Goal: Transaction & Acquisition: Download file/media

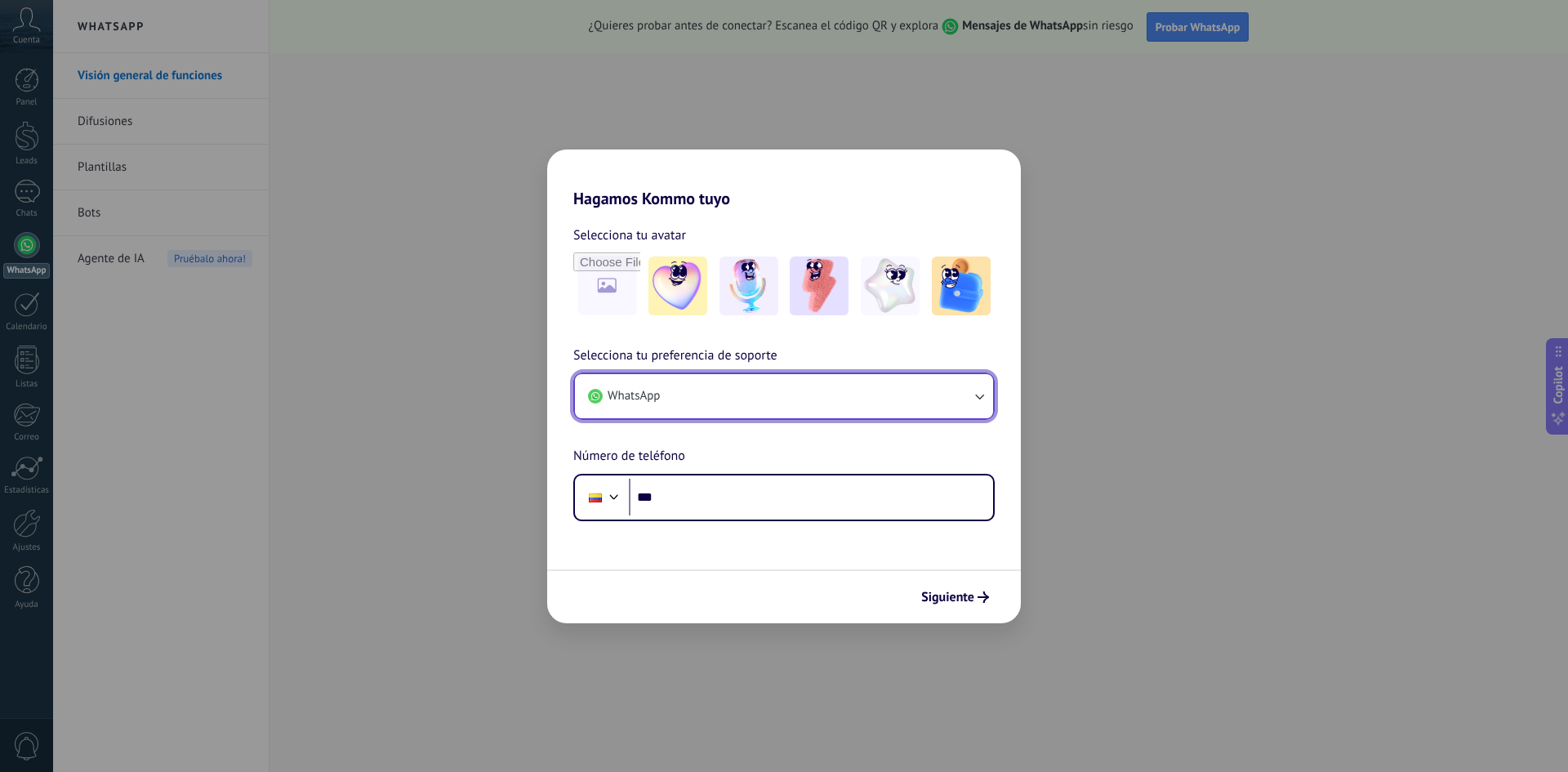
click at [978, 396] on icon "button" at bounding box center [979, 397] width 9 height 6
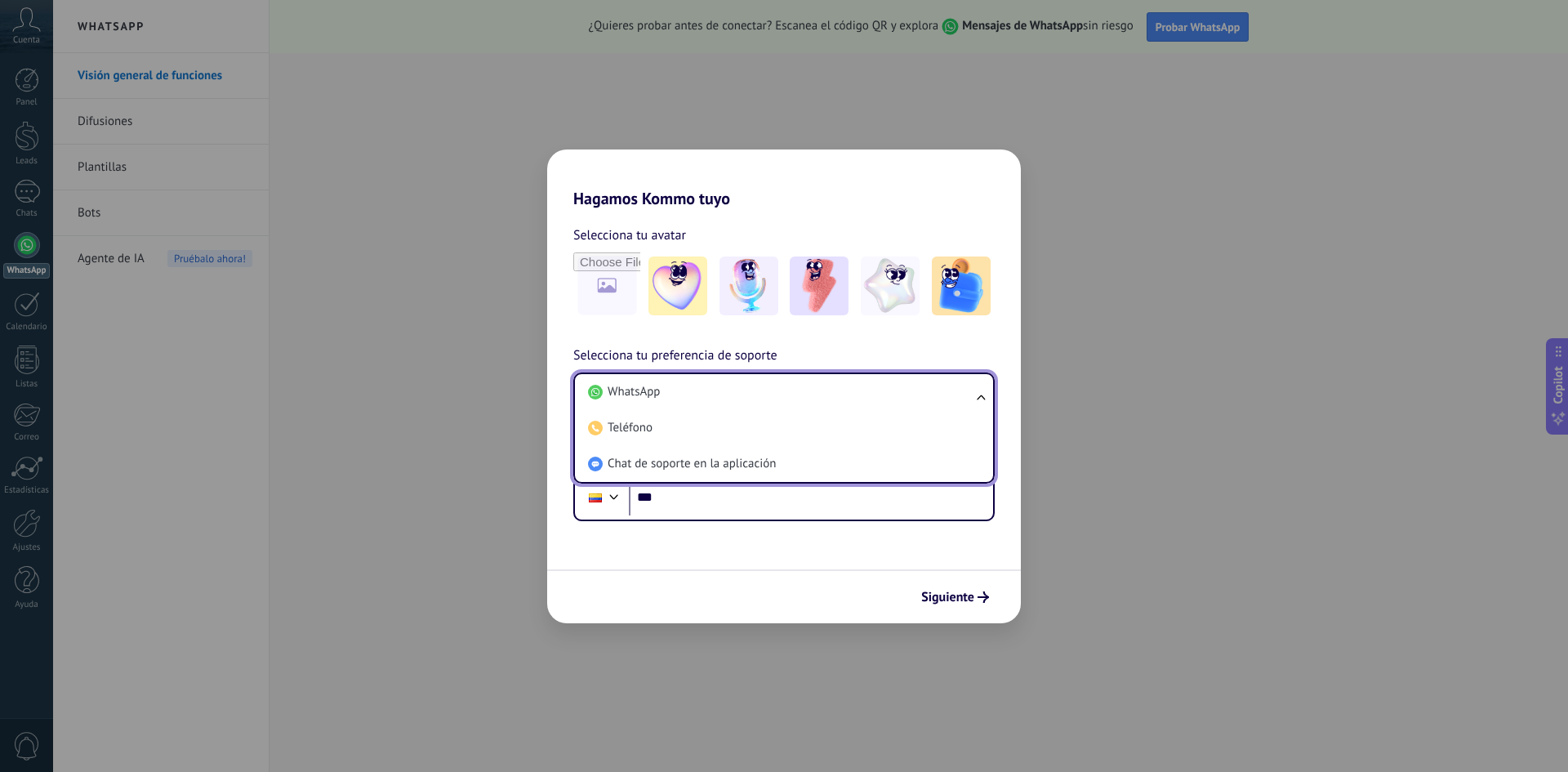
click at [1098, 417] on div "Hagamos Kommo tuyo Selecciona tu avatar Selecciona tu preferencia de soporte Wh…" at bounding box center [784, 386] width 1568 height 772
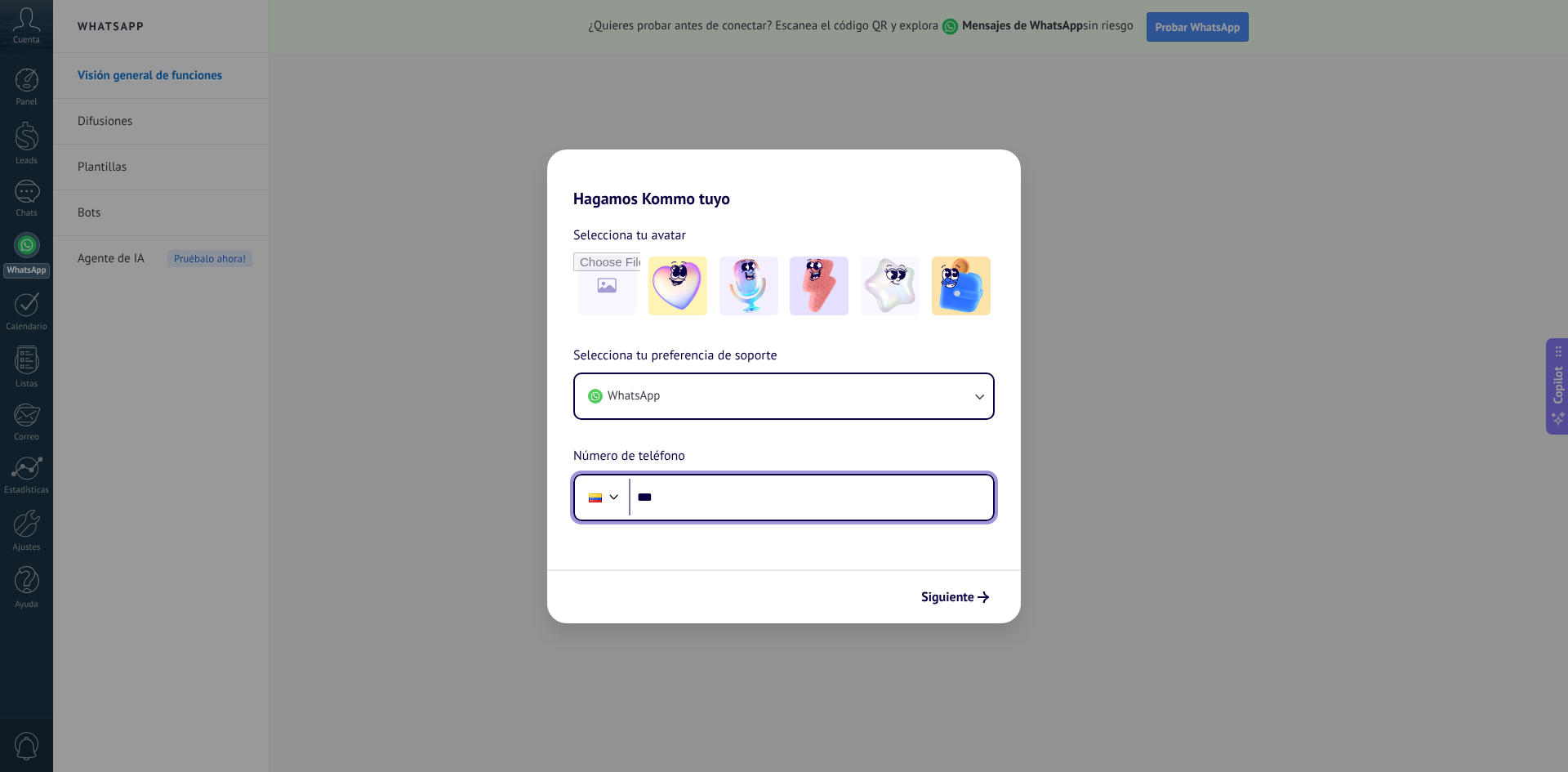
click at [711, 494] on input "***" at bounding box center [811, 497] width 364 height 37
type input "**********"
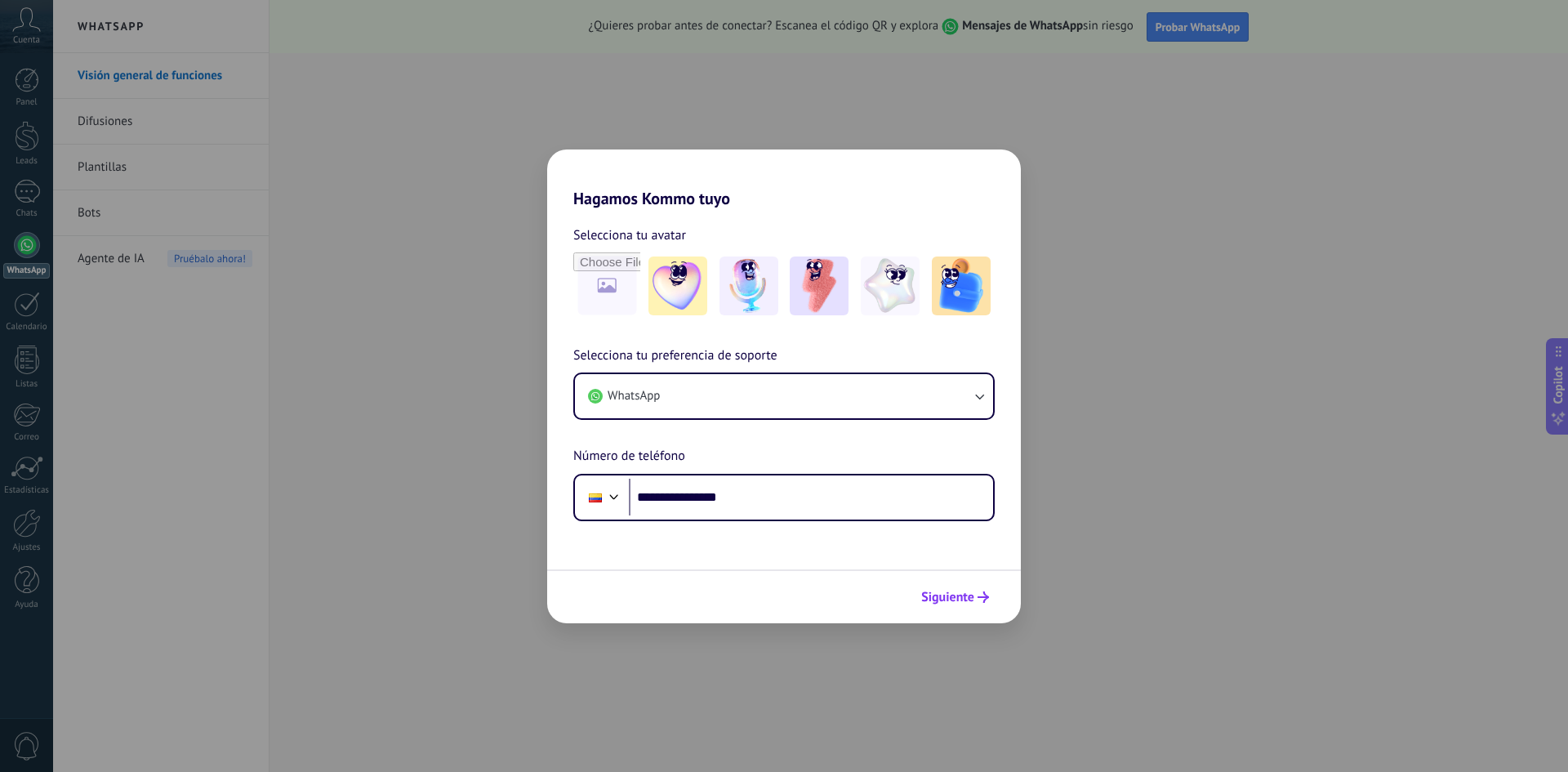
click at [969, 597] on span "Siguiente" at bounding box center [948, 597] width 53 height 11
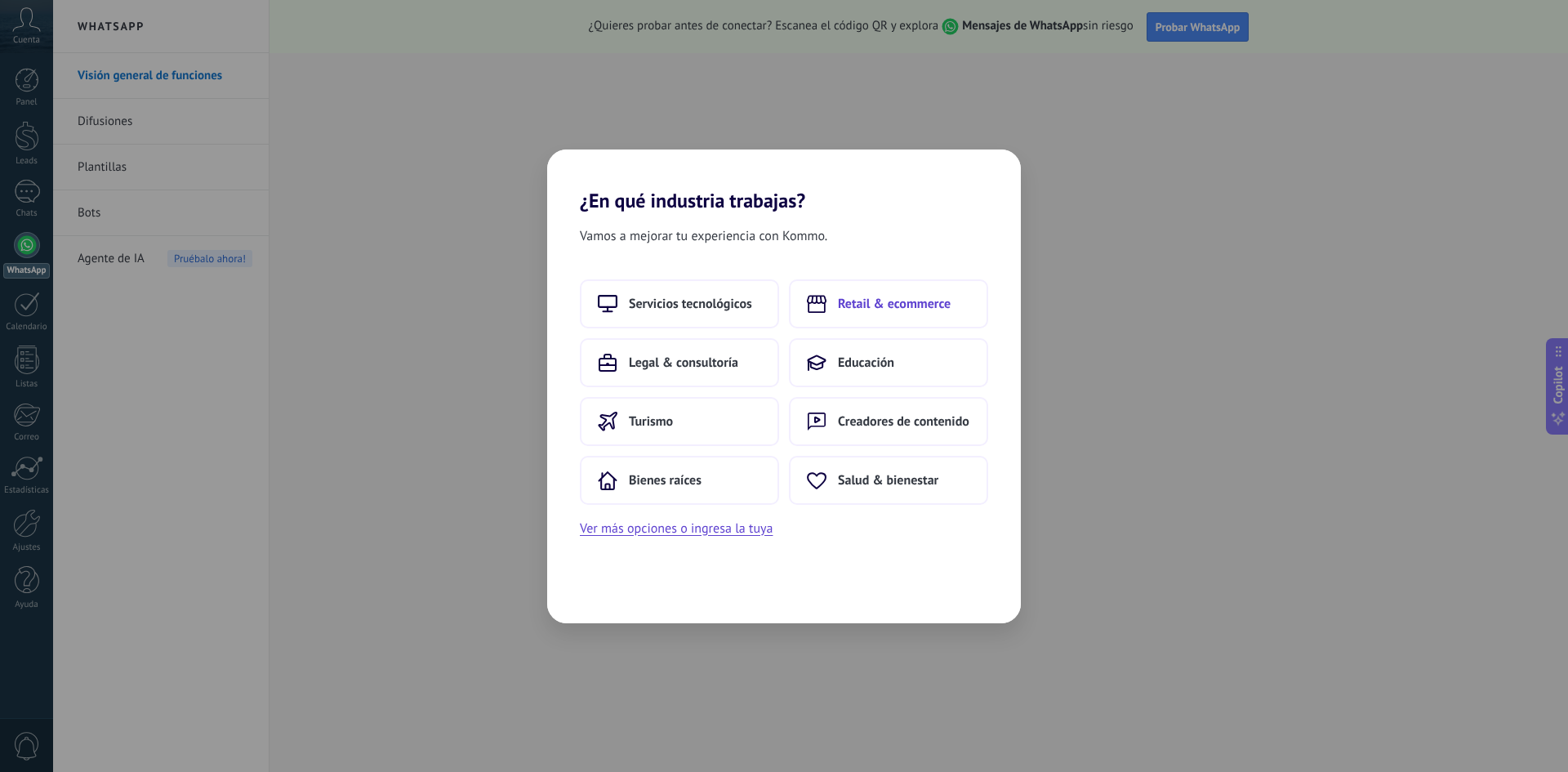
click at [866, 312] on button "Retail & ecommerce" at bounding box center [888, 303] width 199 height 49
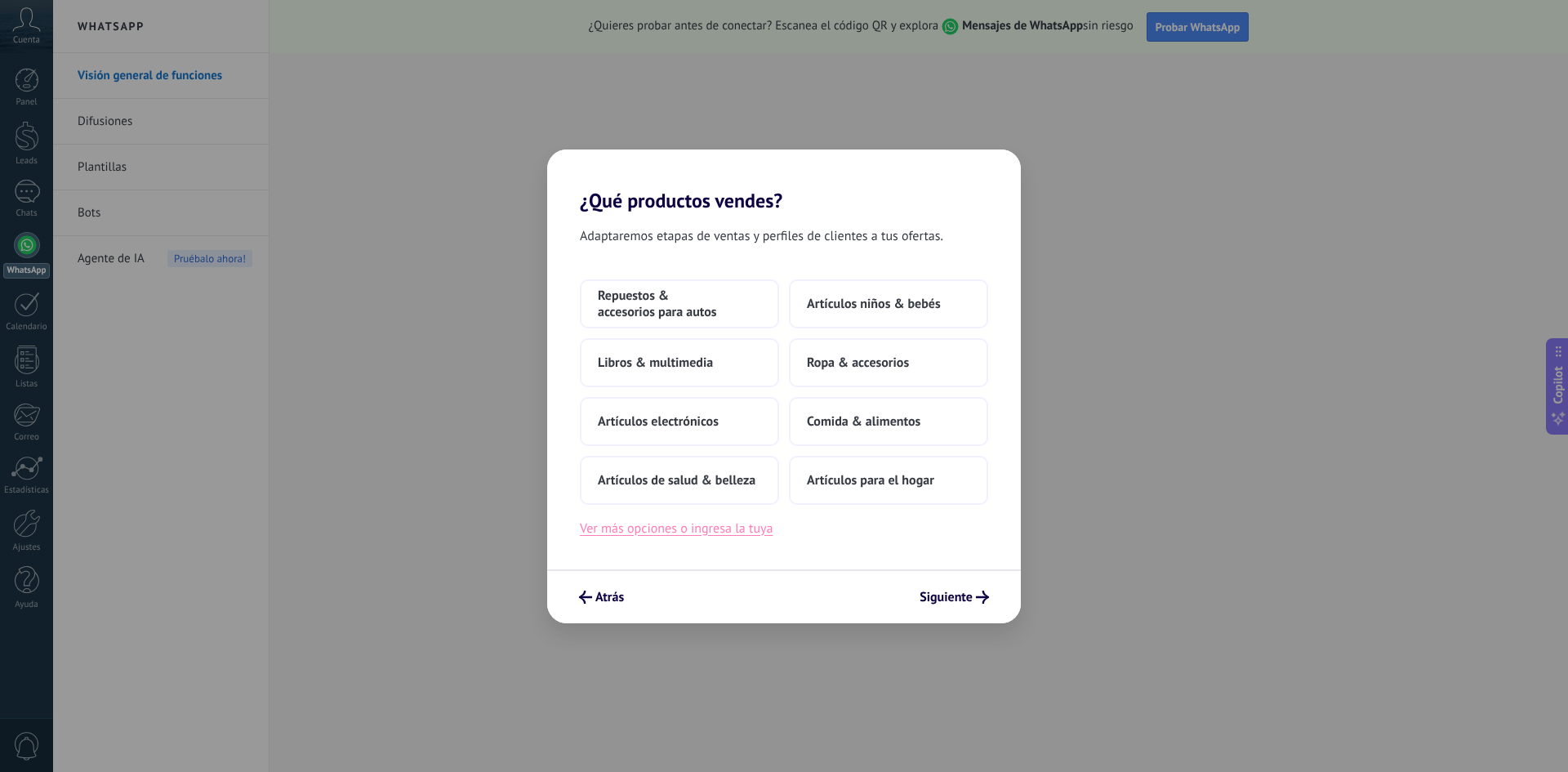
click at [732, 526] on button "Ver más opciones o ingresa la tuya" at bounding box center [676, 529] width 193 height 21
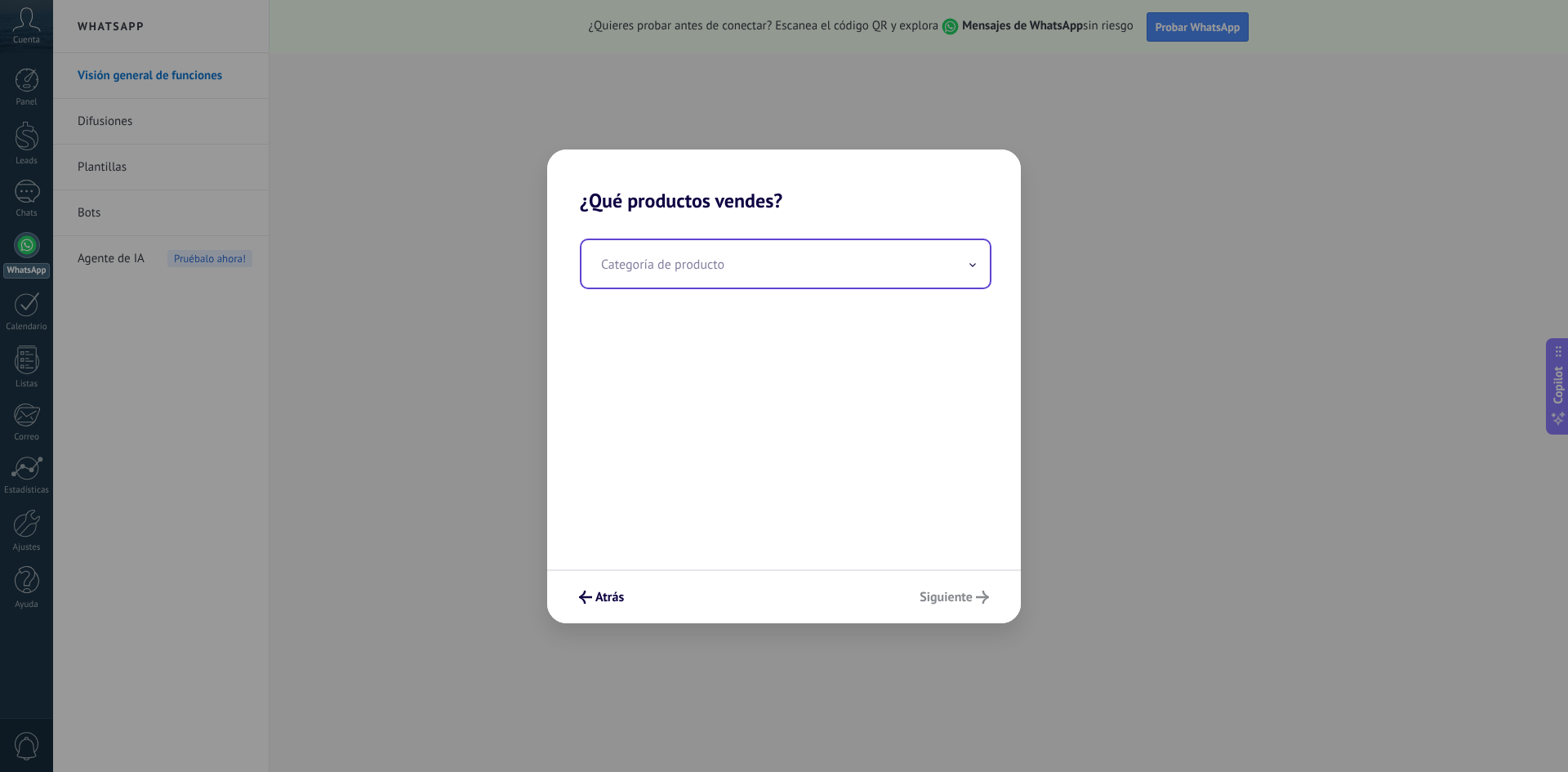
click at [971, 264] on icon at bounding box center [972, 265] width 7 height 4
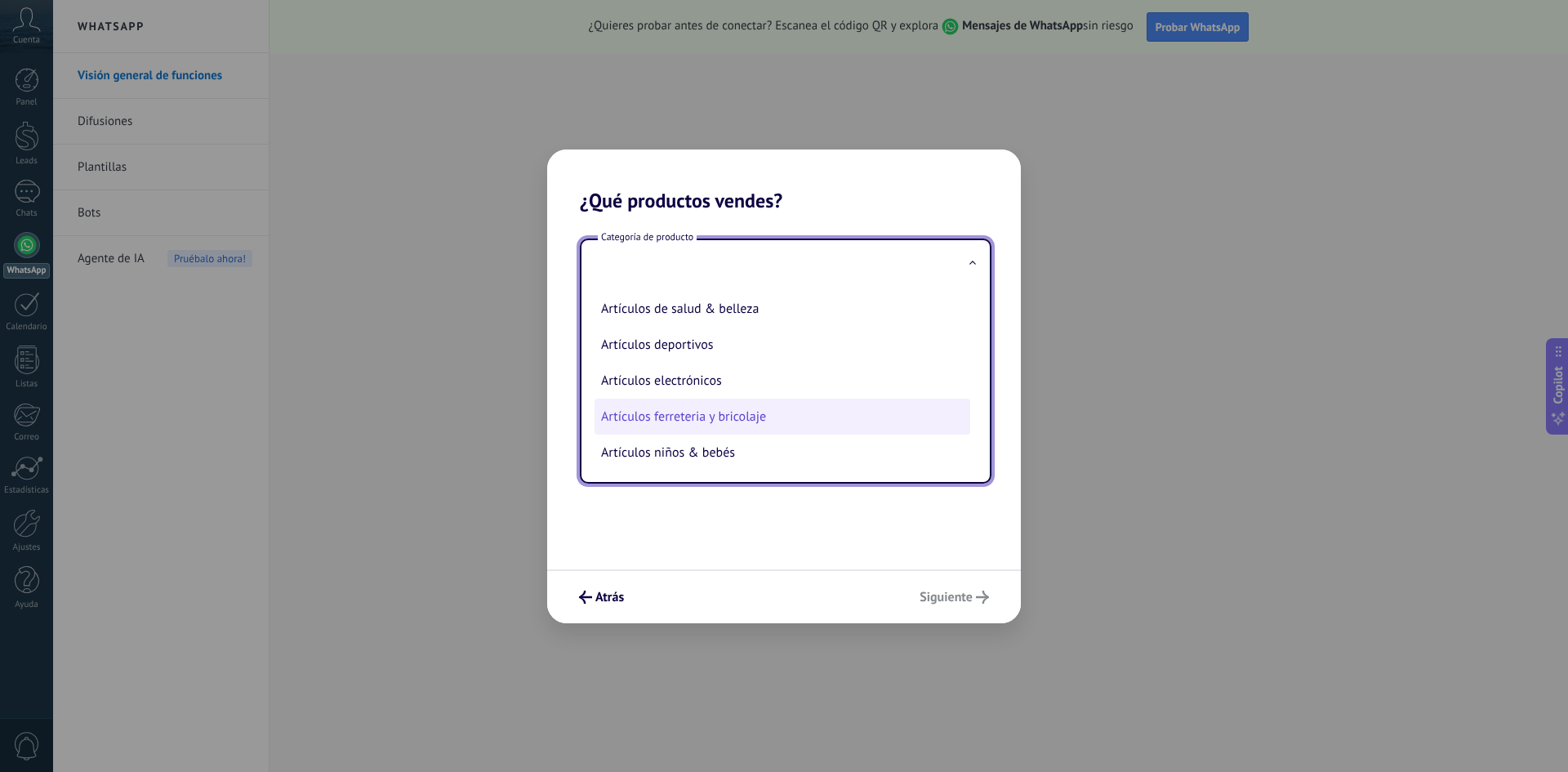
click at [765, 411] on li "Artículos ferreteria y bricolaje" at bounding box center [782, 417] width 376 height 36
type input "**********"
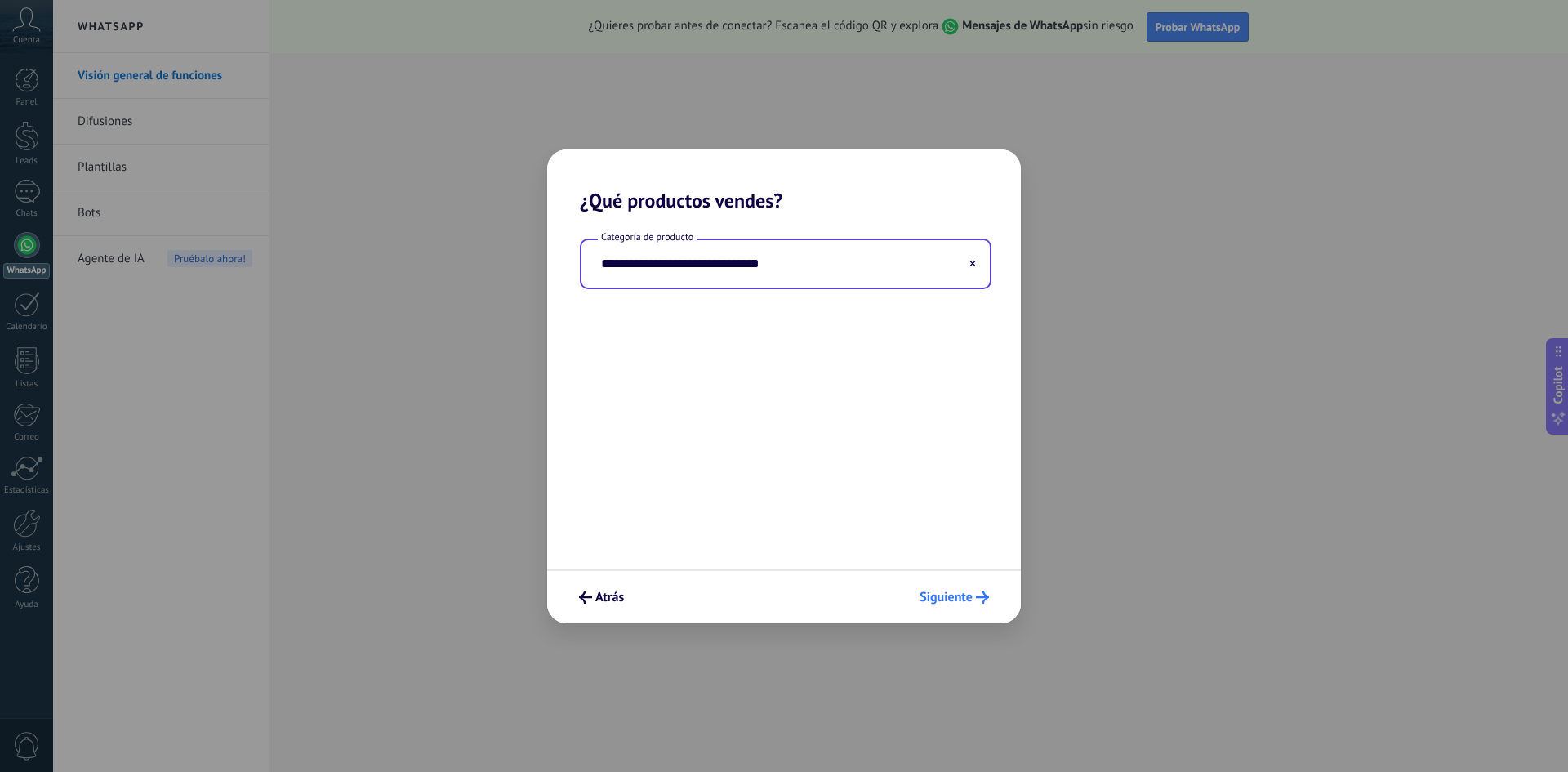
click at [954, 601] on span "Siguiente" at bounding box center [946, 597] width 53 height 11
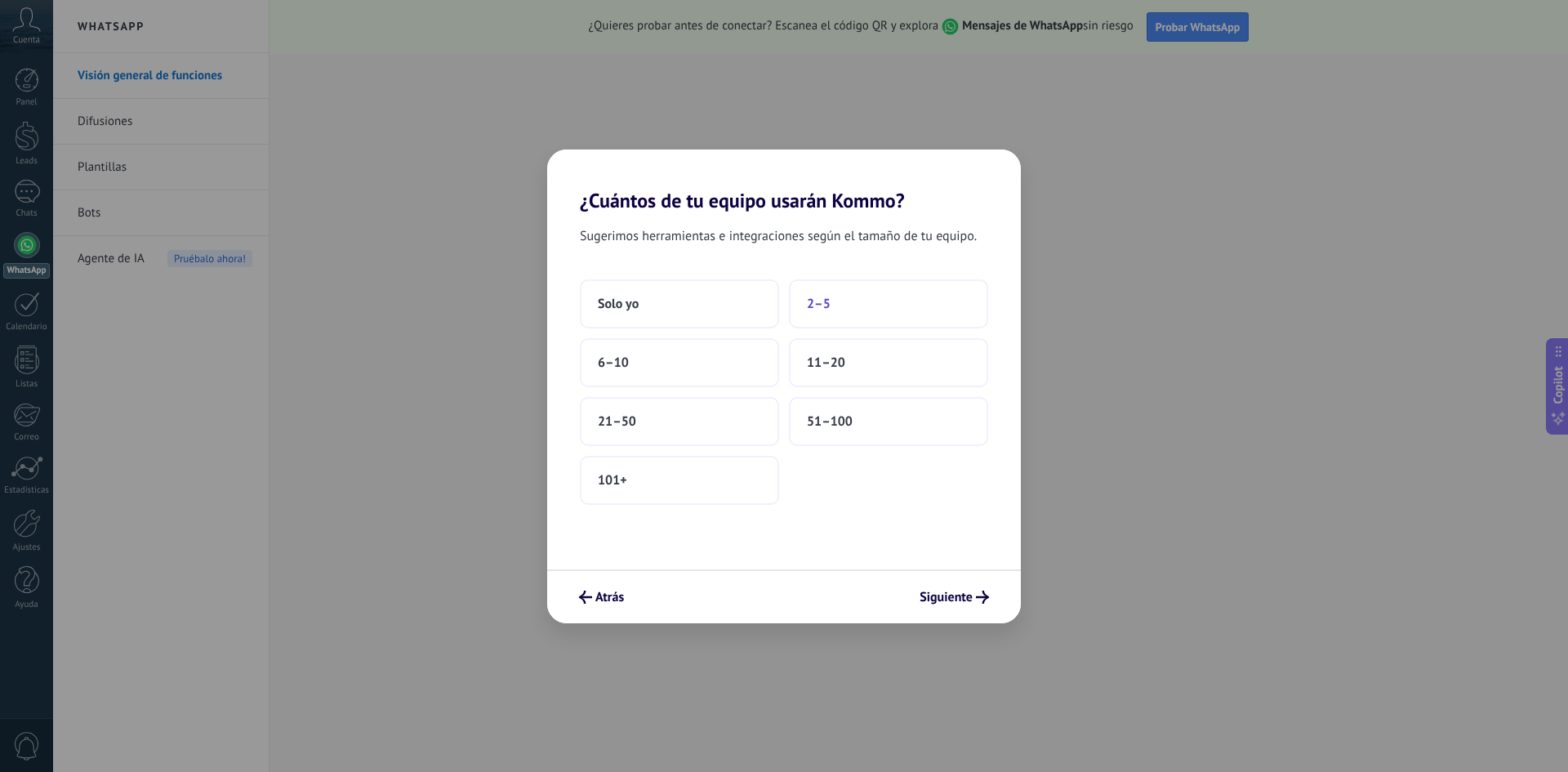
click at [818, 311] on span "2–5" at bounding box center [818, 303] width 24 height 16
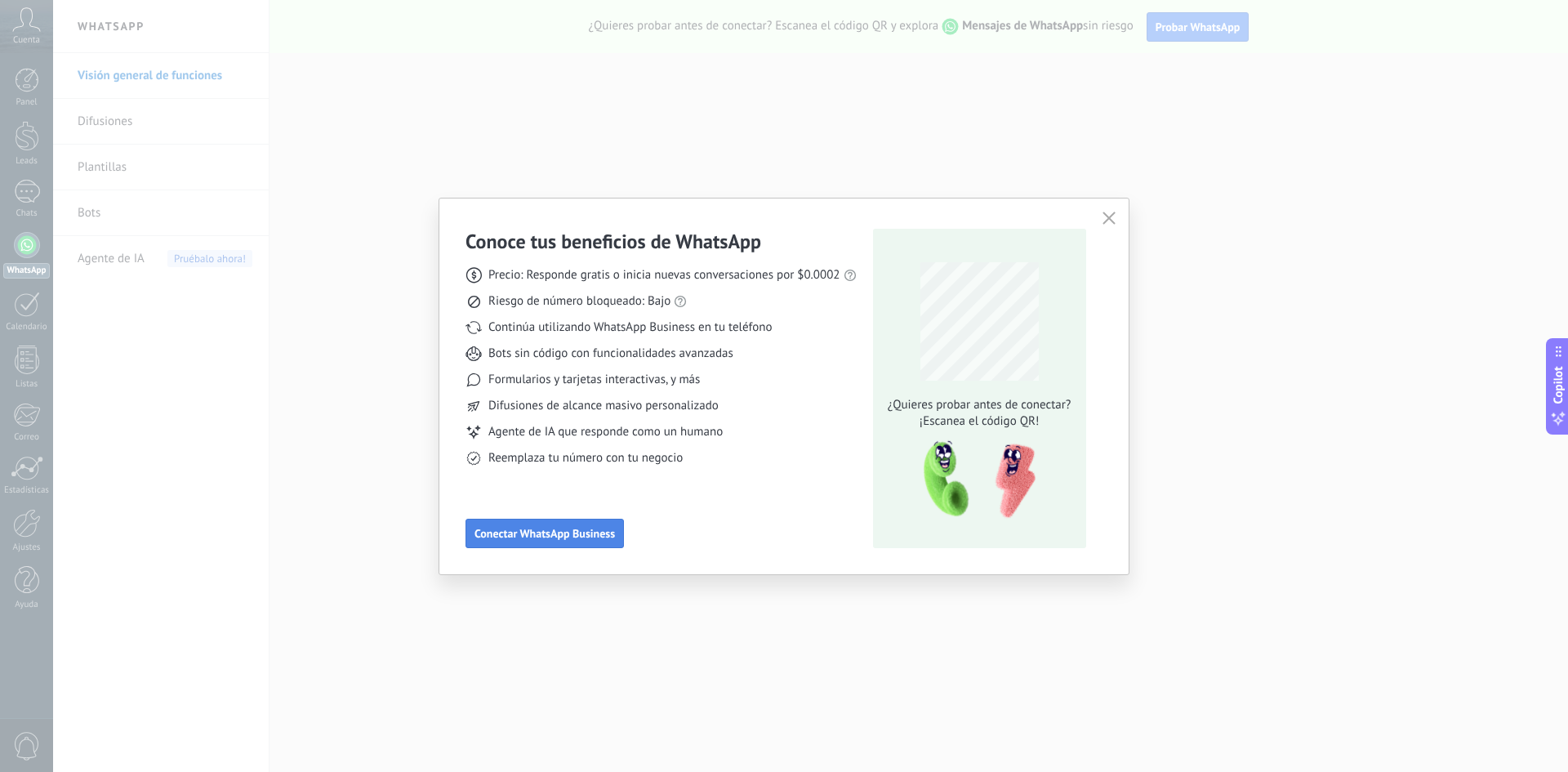
click at [588, 536] on span "Conectar WhatsApp Business" at bounding box center [544, 533] width 140 height 11
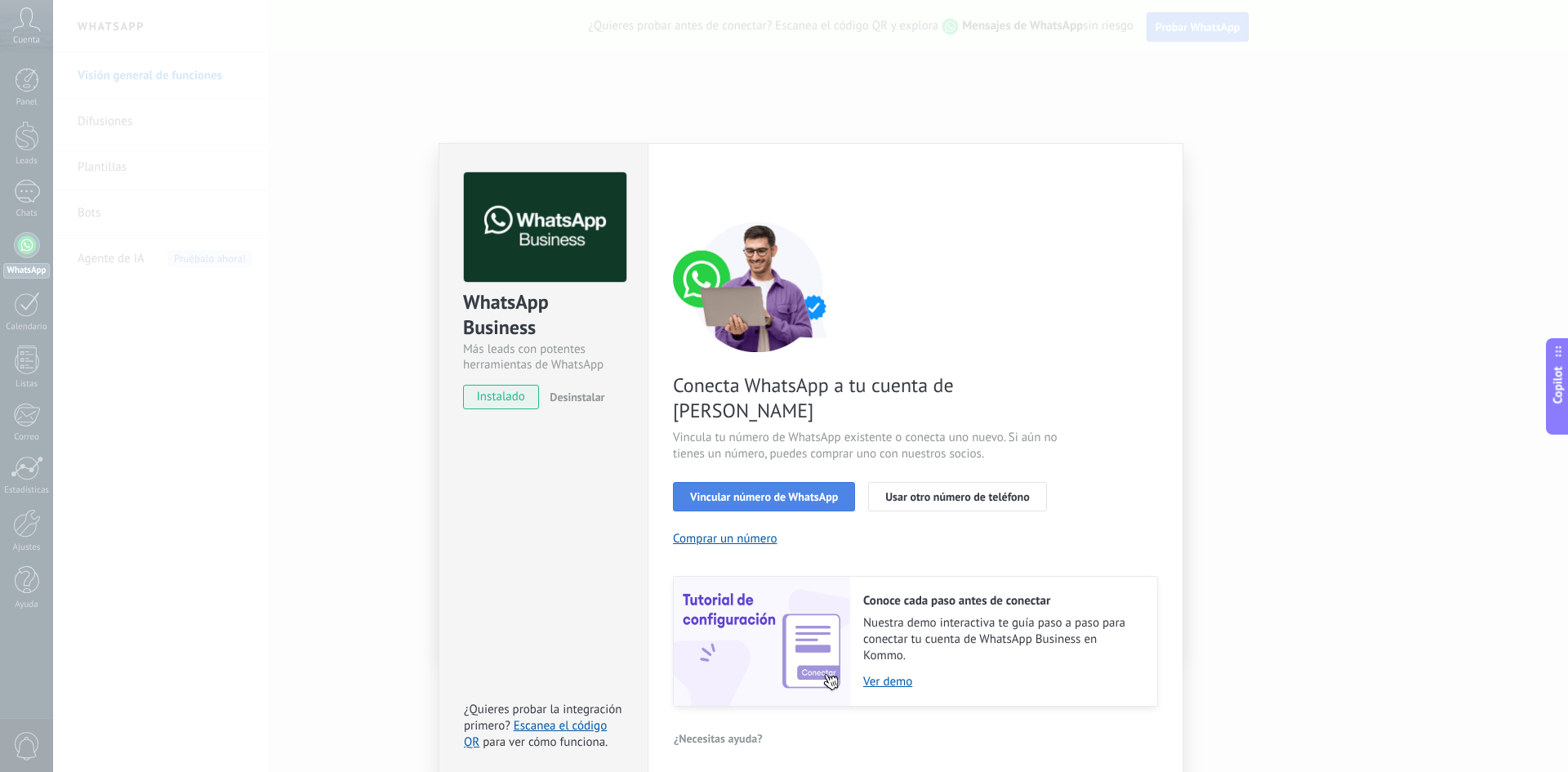
click at [789, 490] on span "Vincular número de WhatsApp" at bounding box center [763, 496] width 148 height 11
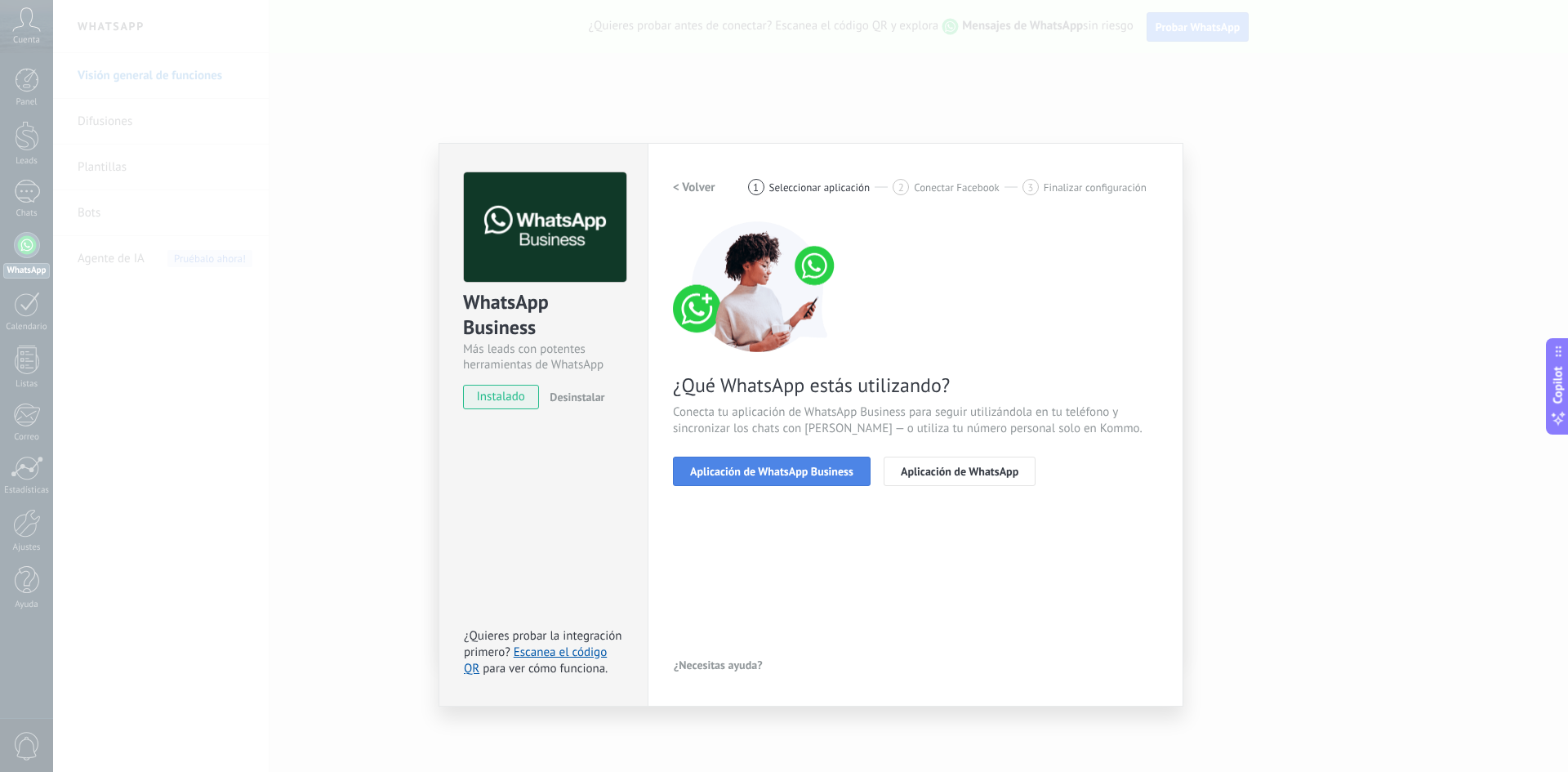
click at [794, 472] on span "Aplicación de WhatsApp Business" at bounding box center [771, 471] width 163 height 11
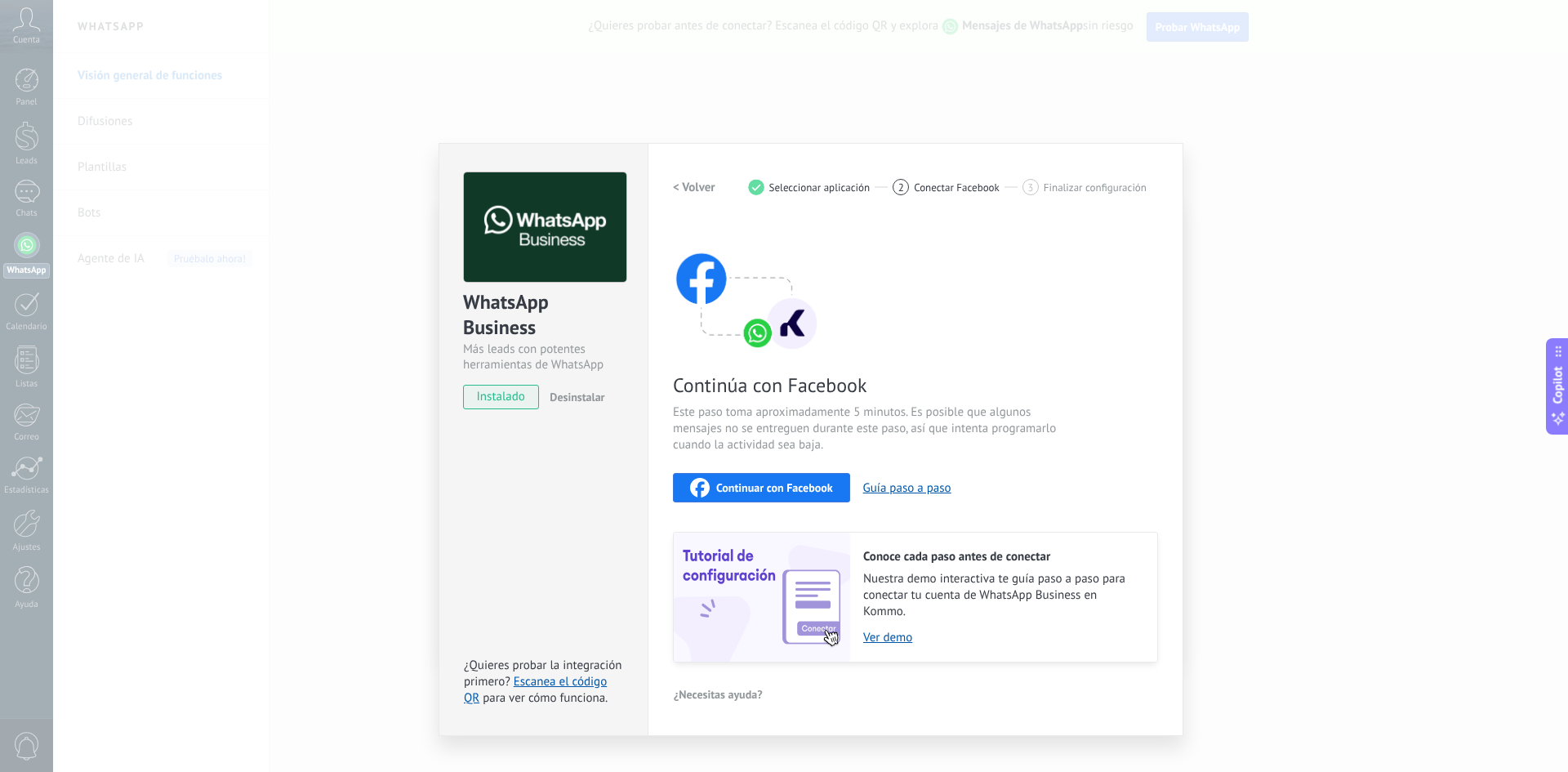
click at [761, 491] on span "Continuar con Facebook" at bounding box center [774, 488] width 116 height 11
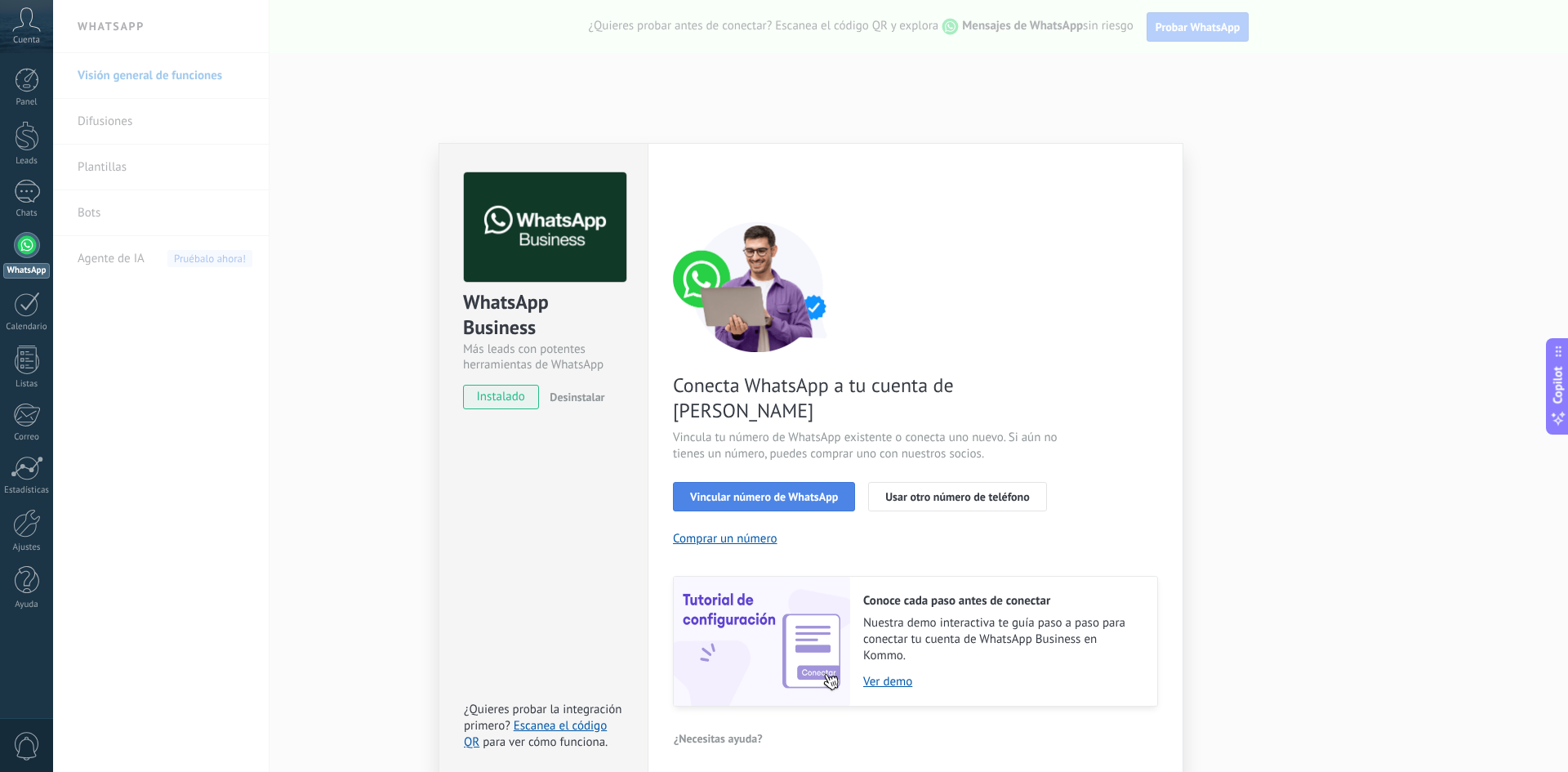
click at [785, 490] on span "Vincular número de WhatsApp" at bounding box center [763, 496] width 148 height 11
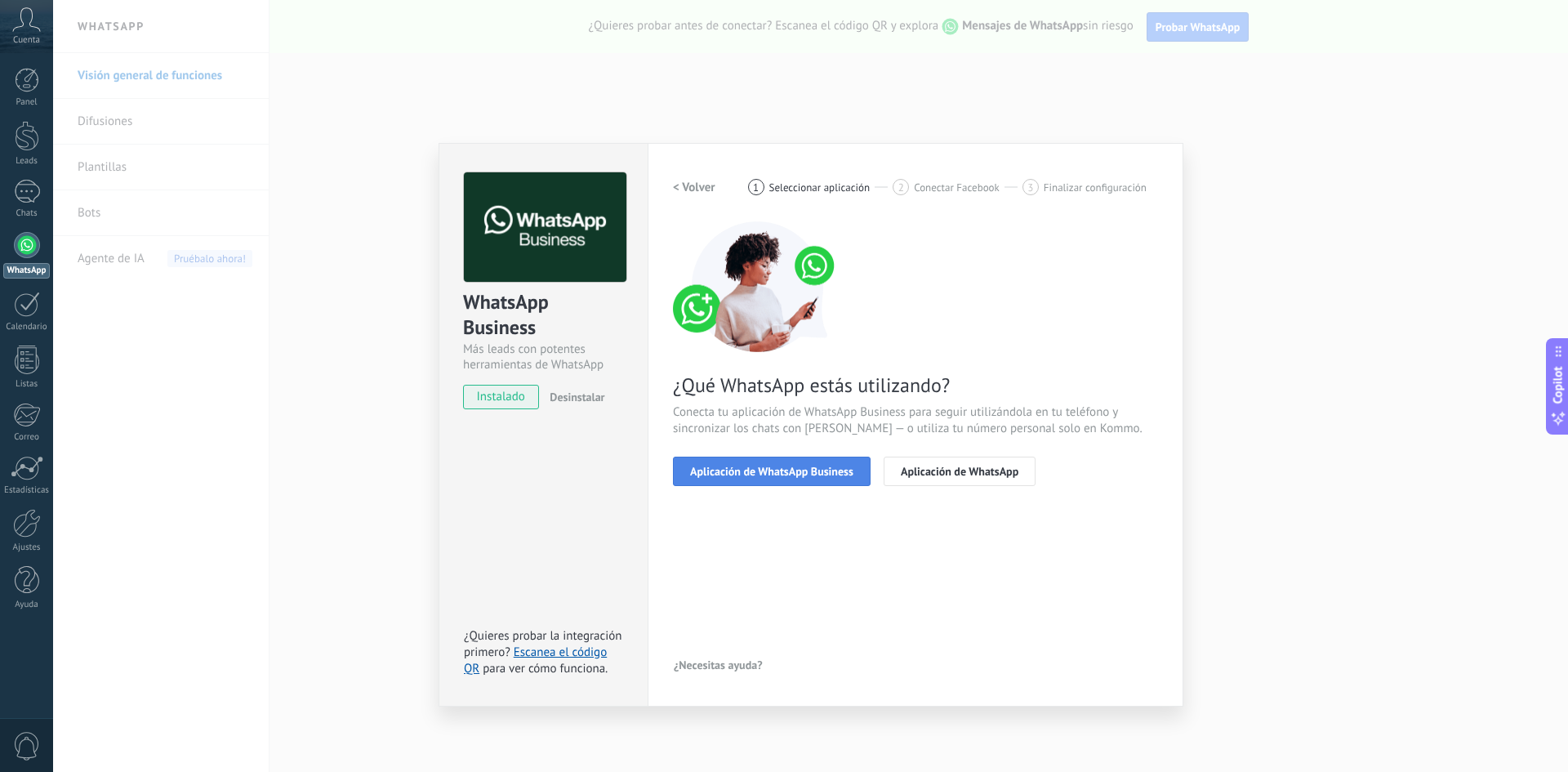
click at [794, 474] on span "Aplicación de WhatsApp Business" at bounding box center [771, 471] width 163 height 11
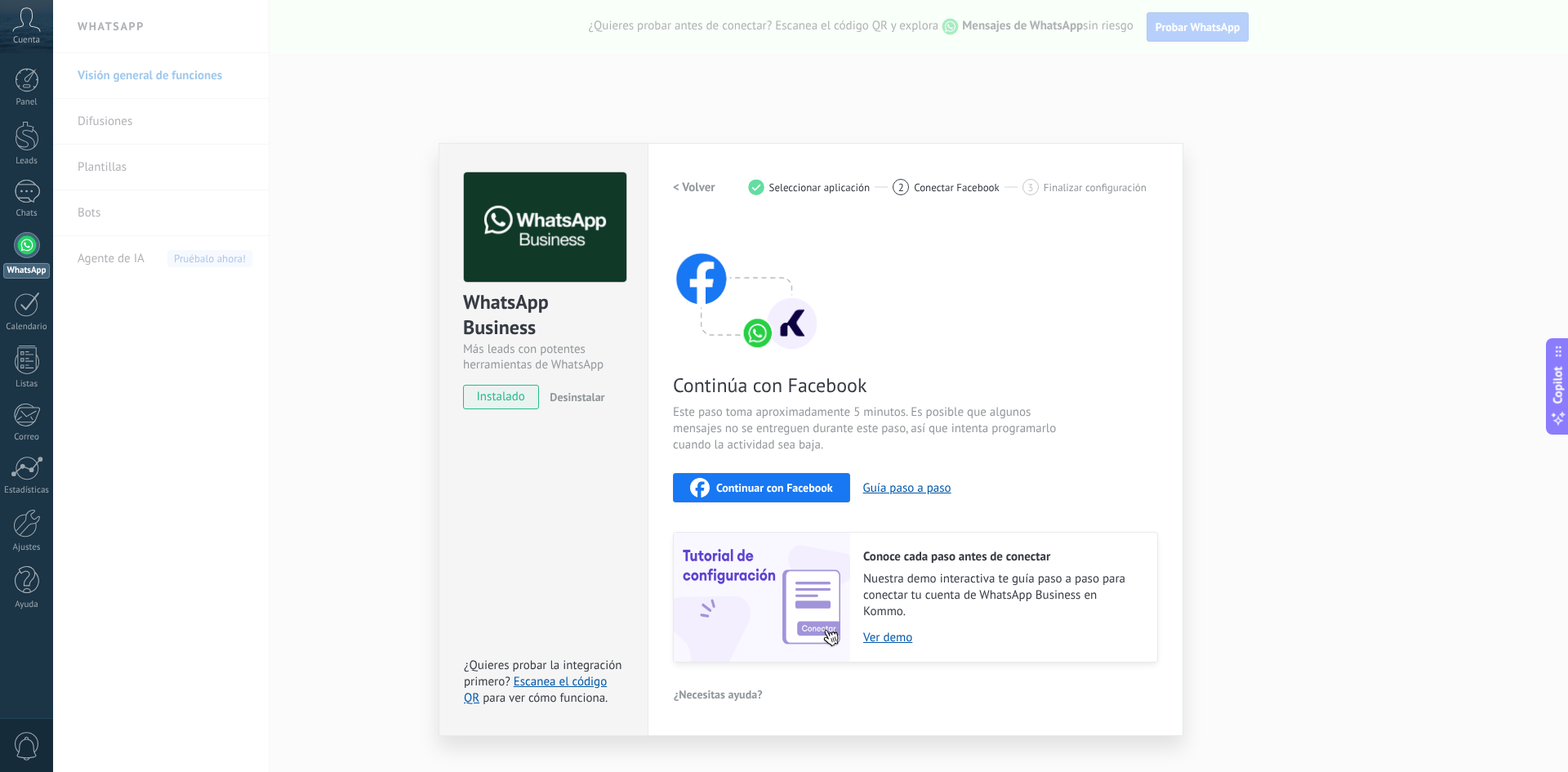
click at [778, 490] on span "Continuar con Facebook" at bounding box center [774, 488] width 116 height 11
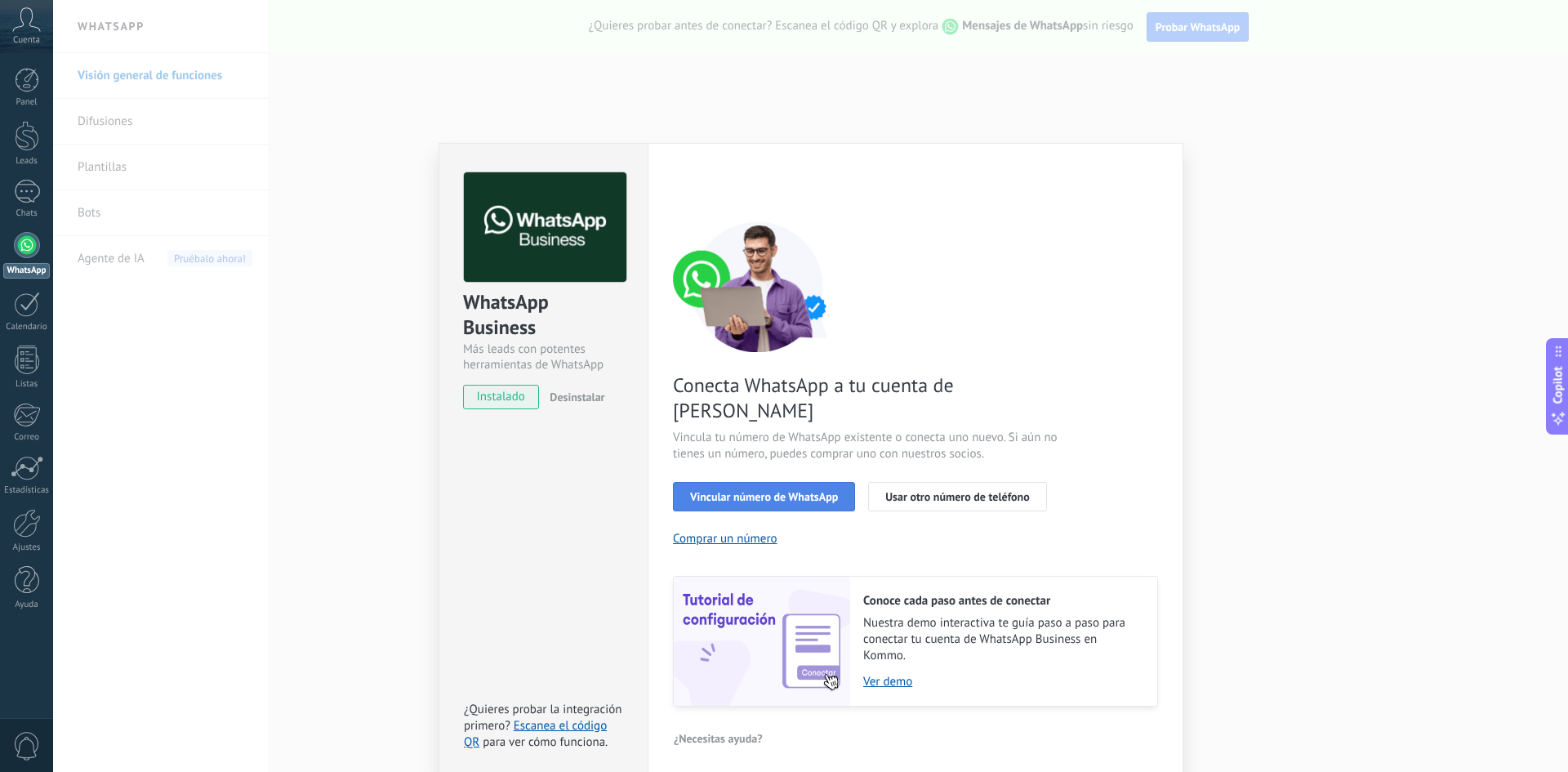
click at [802, 482] on button "Vincular número de WhatsApp" at bounding box center [763, 496] width 182 height 30
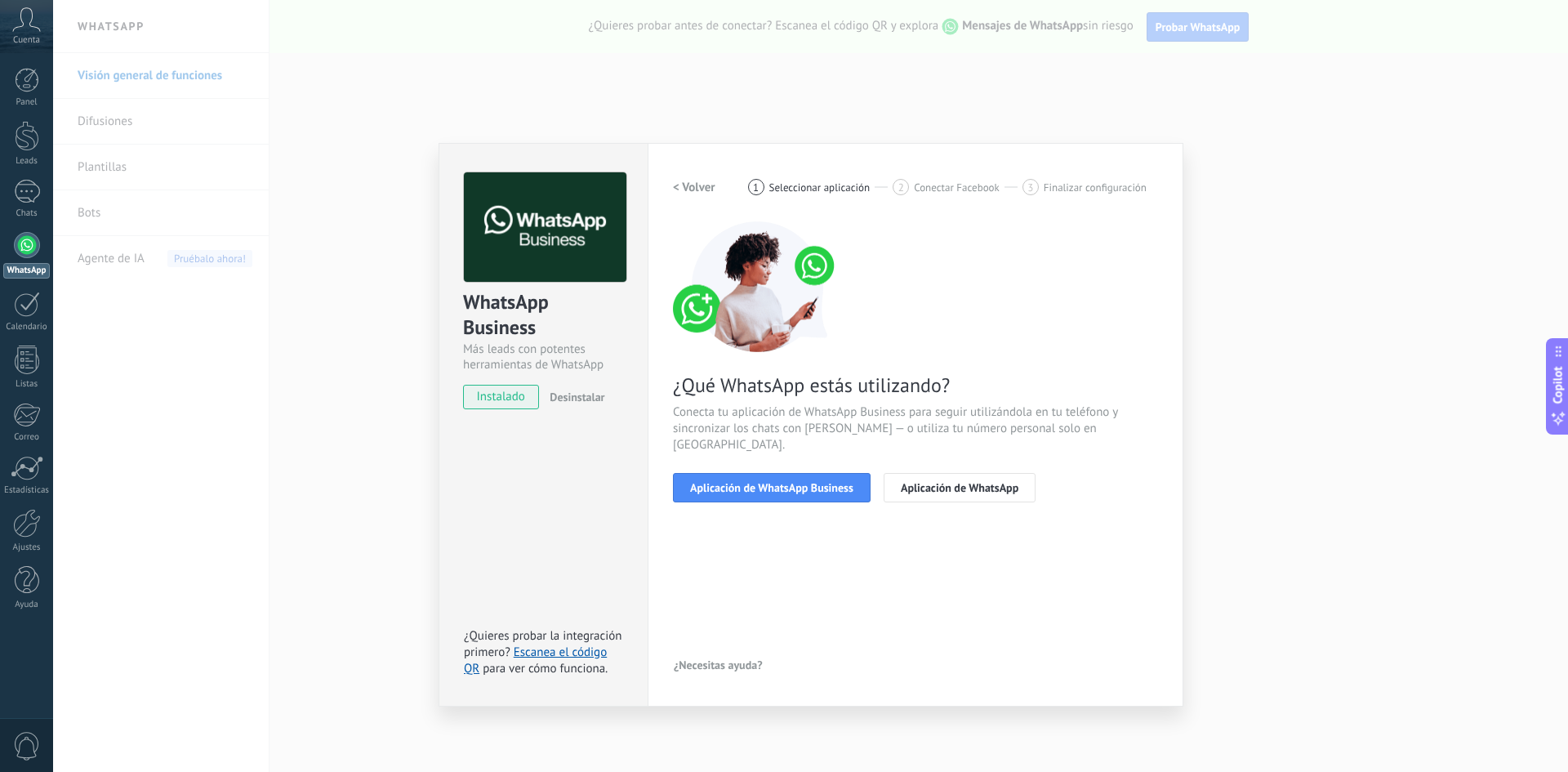
click at [802, 478] on button "Aplicación de WhatsApp Business" at bounding box center [771, 488] width 197 height 30
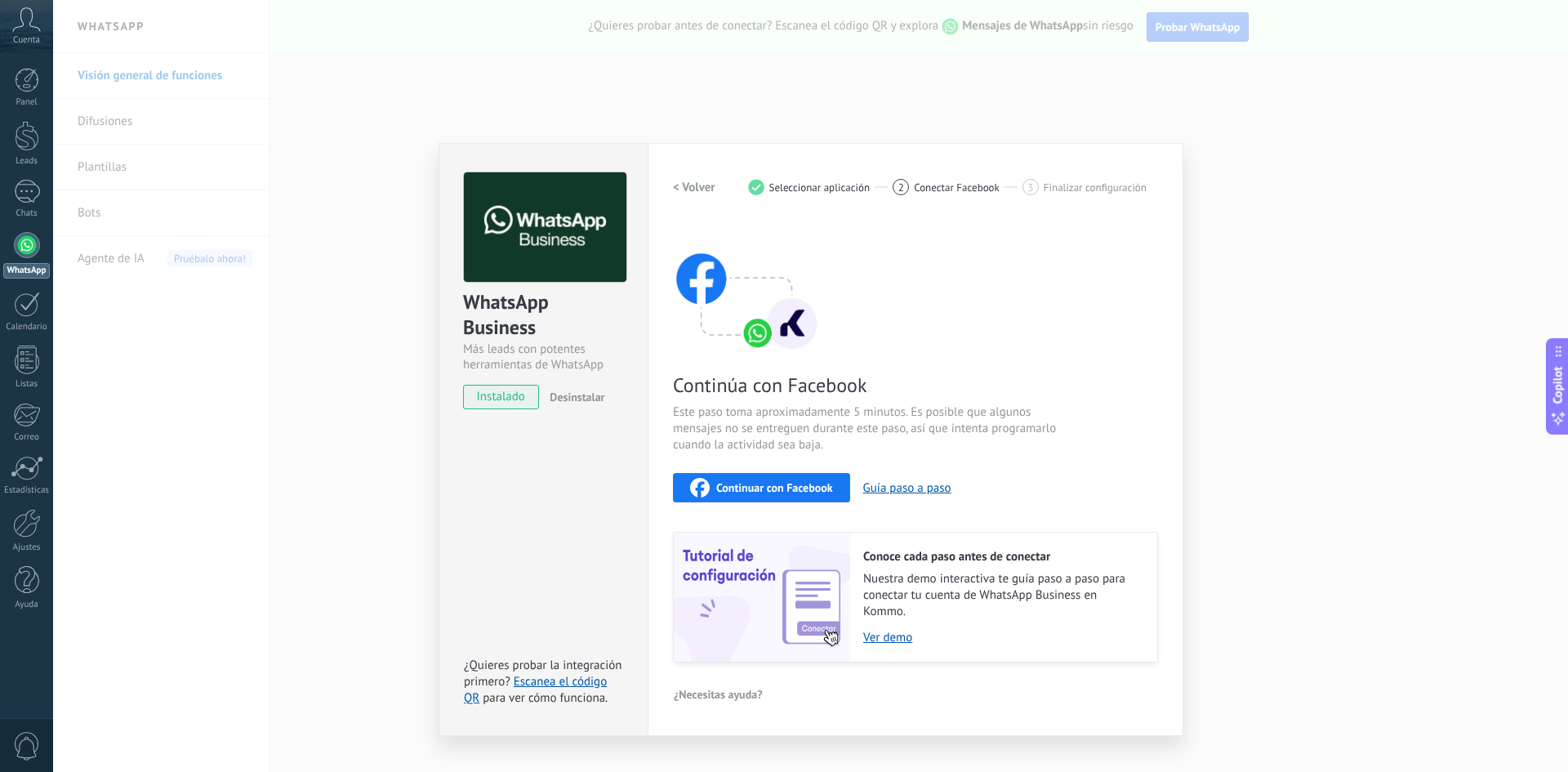
click at [794, 483] on span "Continuar con Facebook" at bounding box center [774, 488] width 116 height 11
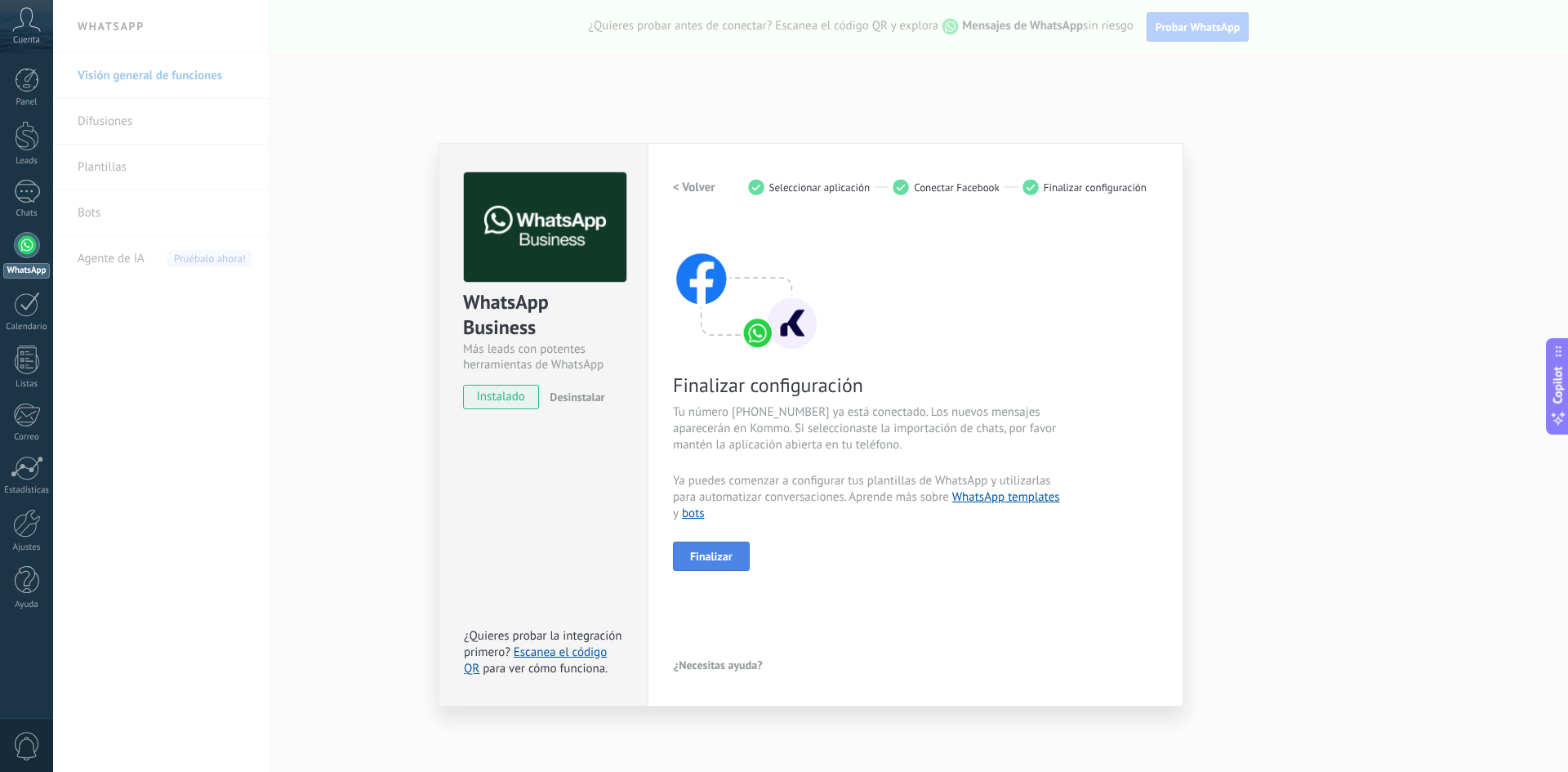
click at [717, 557] on span "Finalizar" at bounding box center [711, 556] width 43 height 11
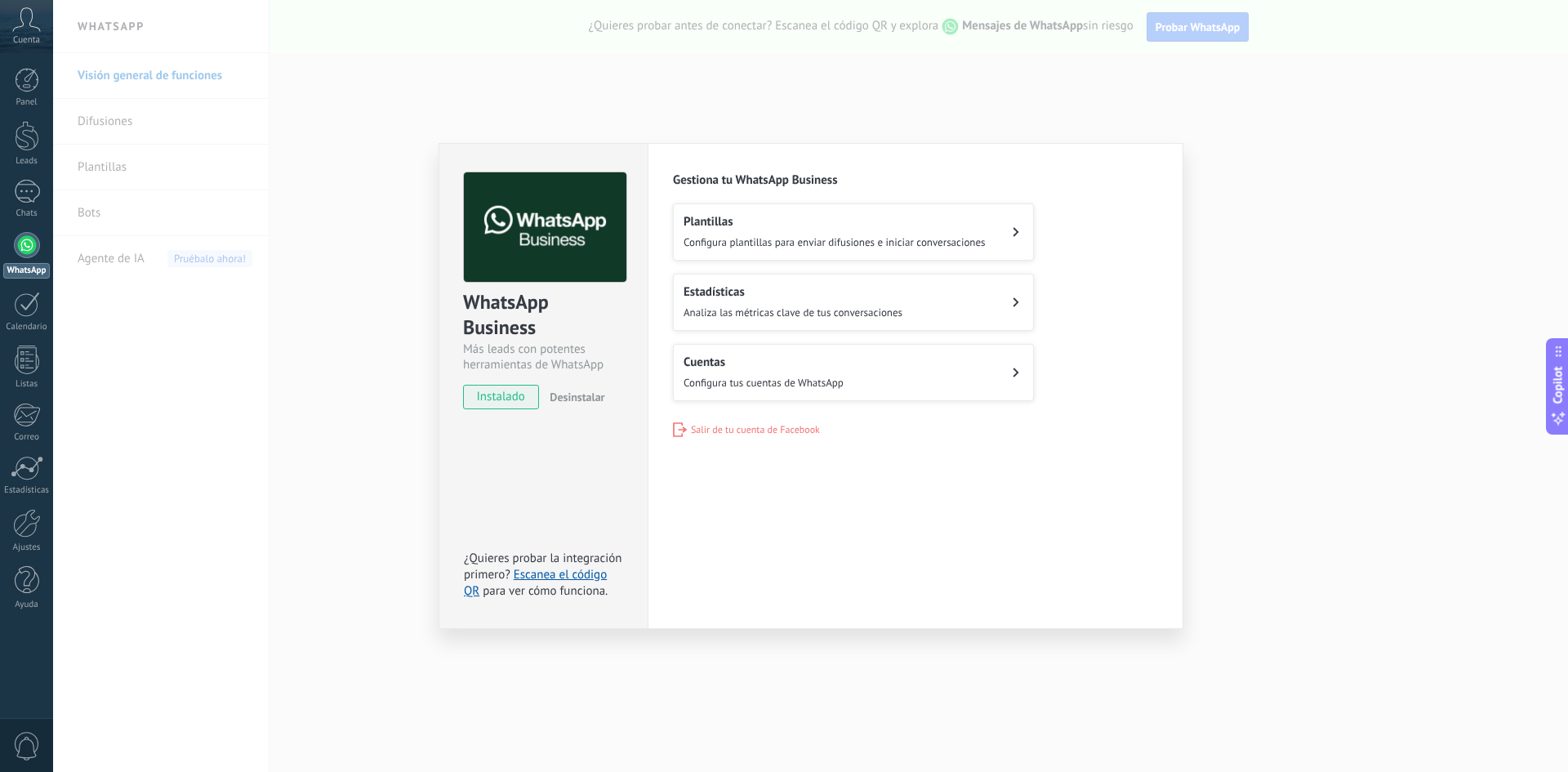
click at [1016, 232] on icon at bounding box center [1015, 232] width 7 height 10
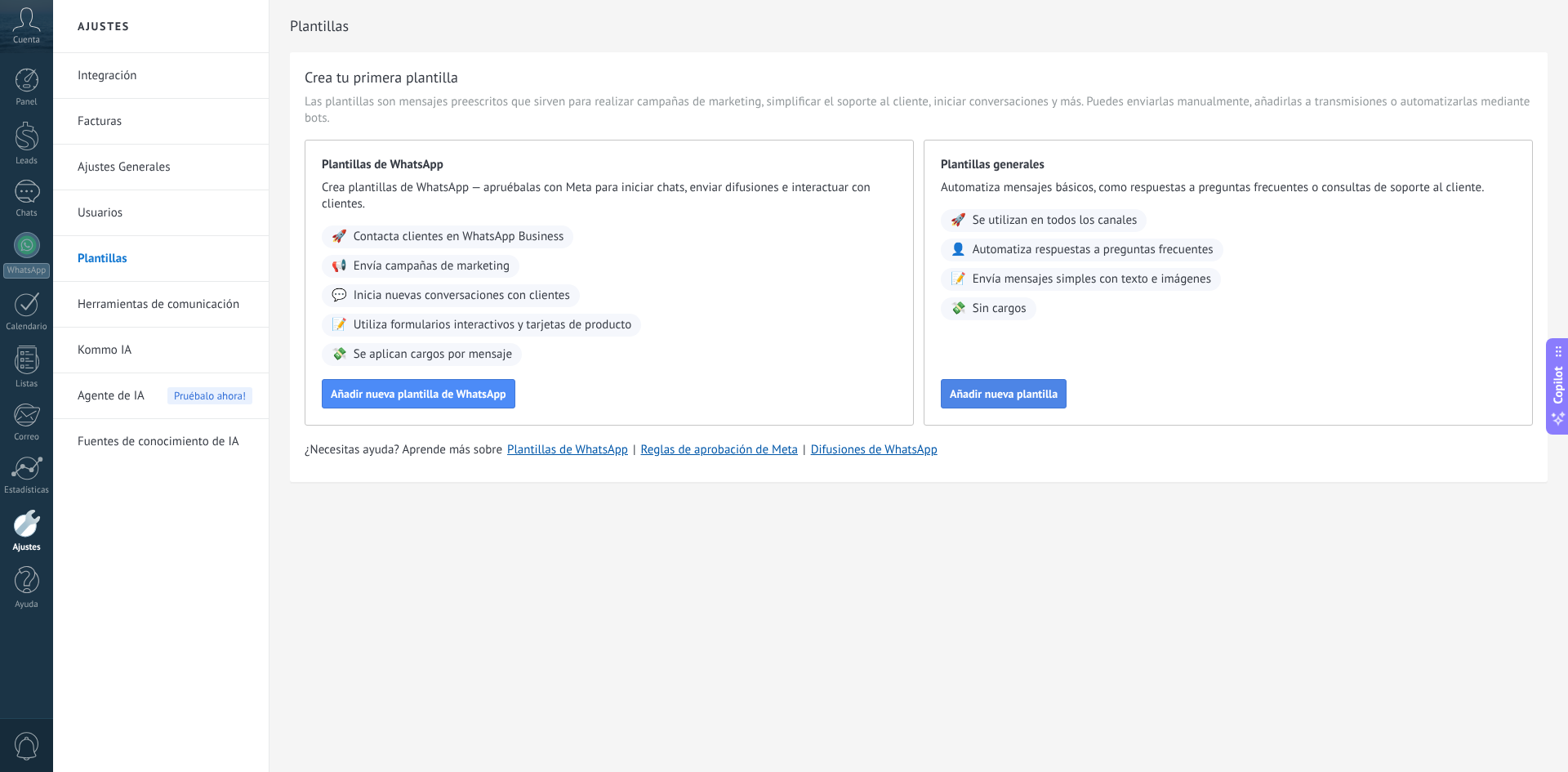
click at [1023, 394] on span "Añadir nueva plantilla" at bounding box center [1003, 394] width 108 height 11
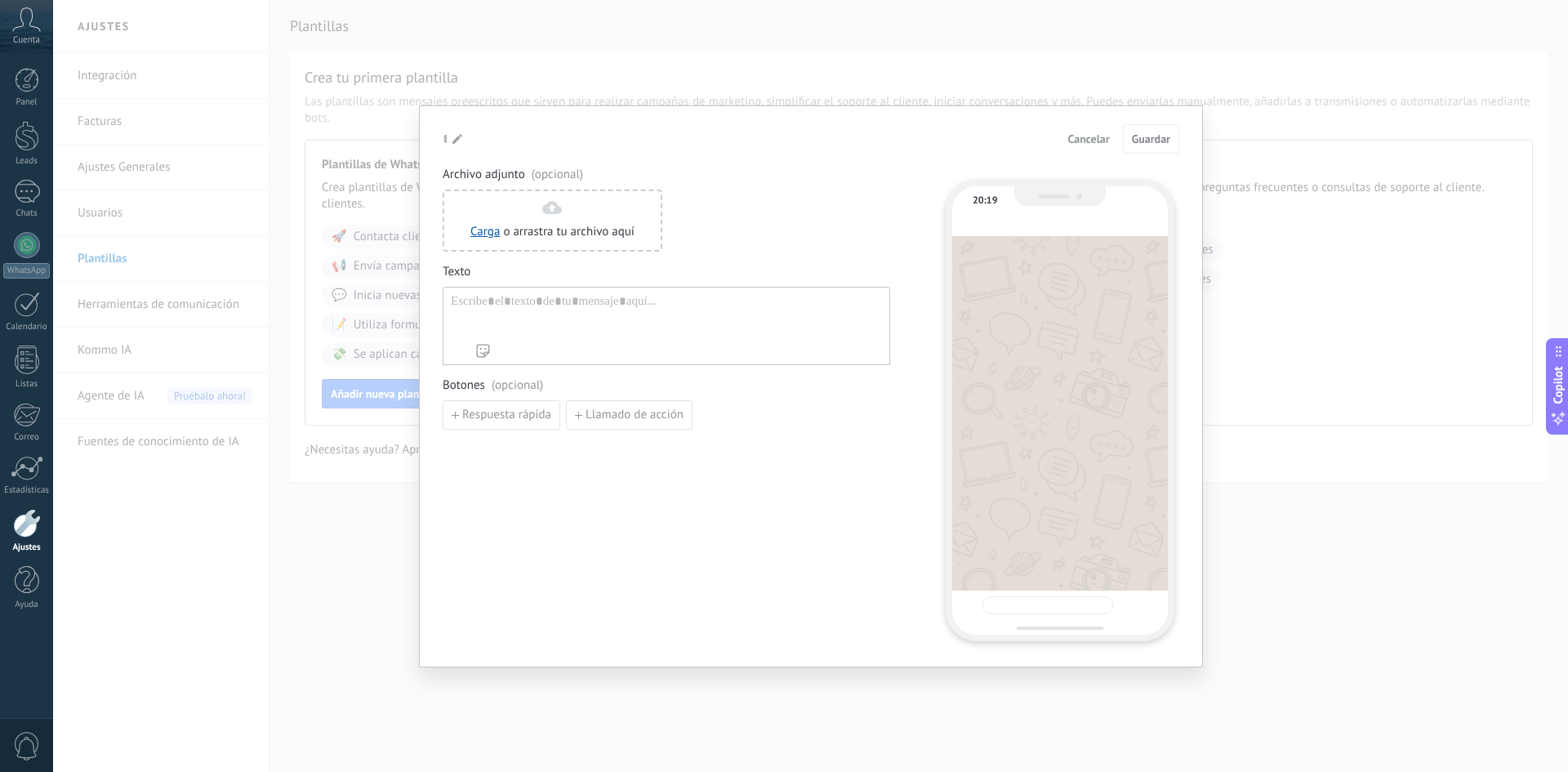
type input "**********"
click at [1087, 139] on span "Cancelar" at bounding box center [1089, 139] width 42 height 11
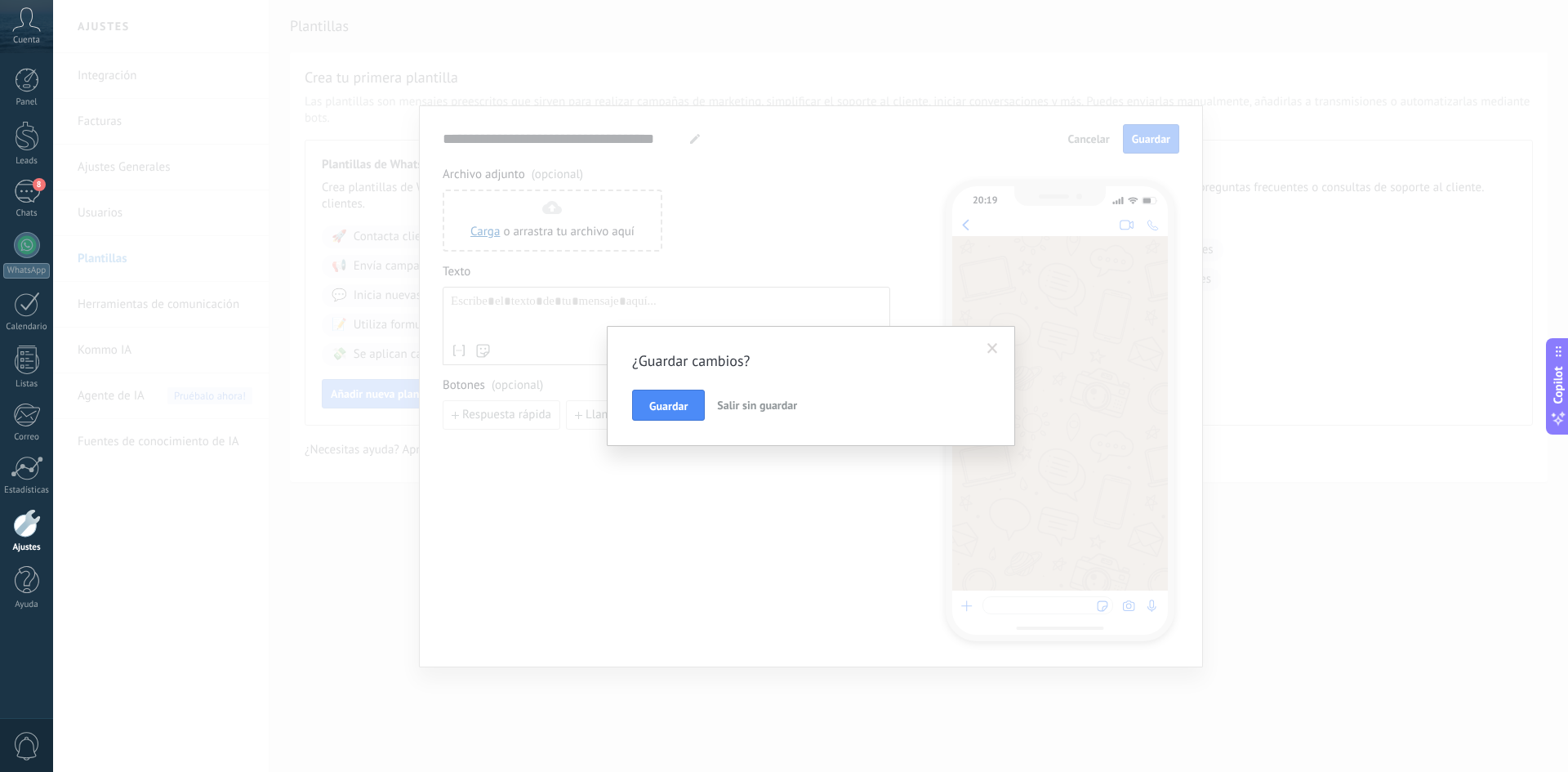
click at [751, 407] on span "Salir sin guardar" at bounding box center [757, 405] width 80 height 14
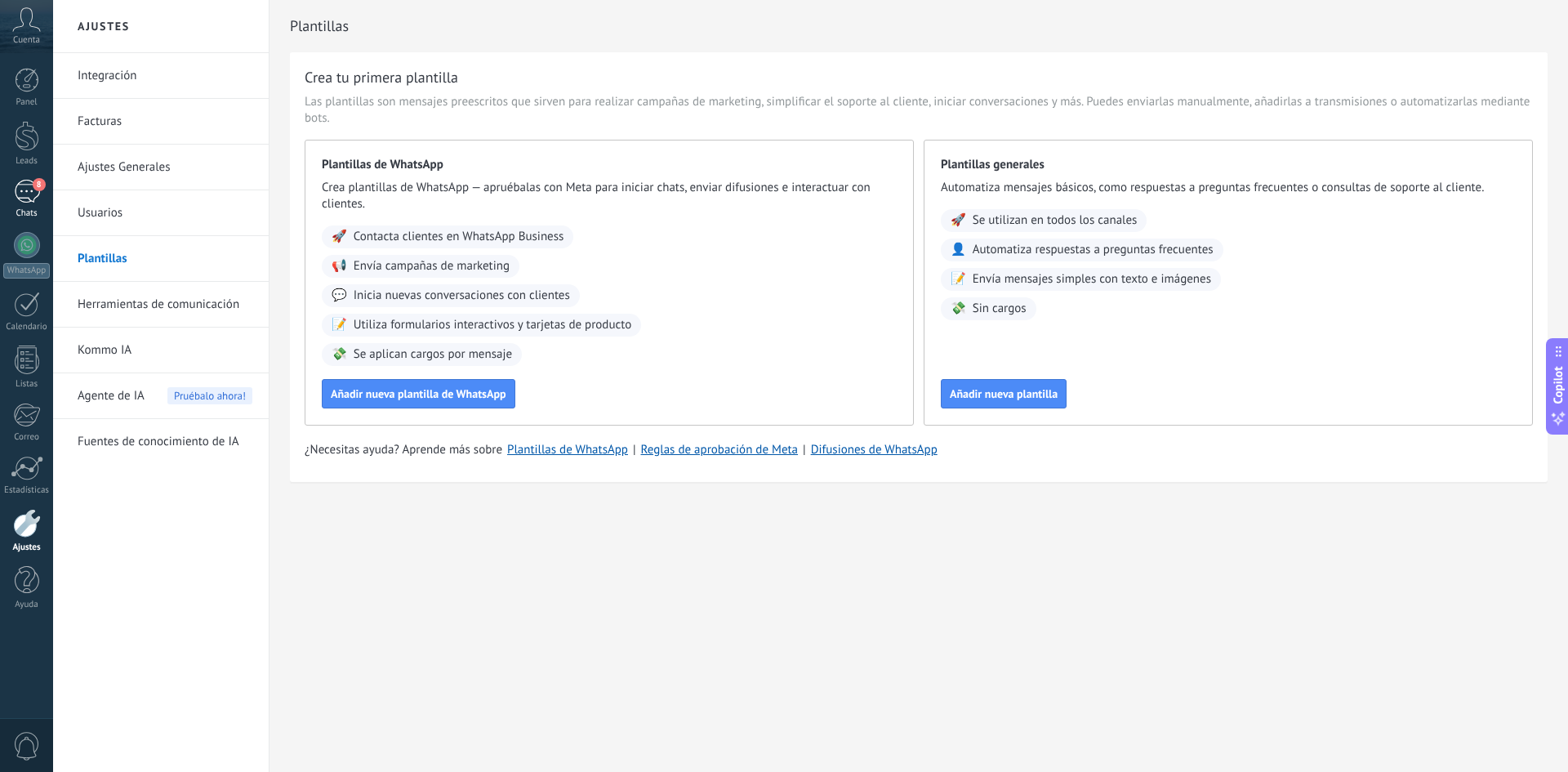
click at [20, 196] on div "8" at bounding box center [27, 191] width 26 height 24
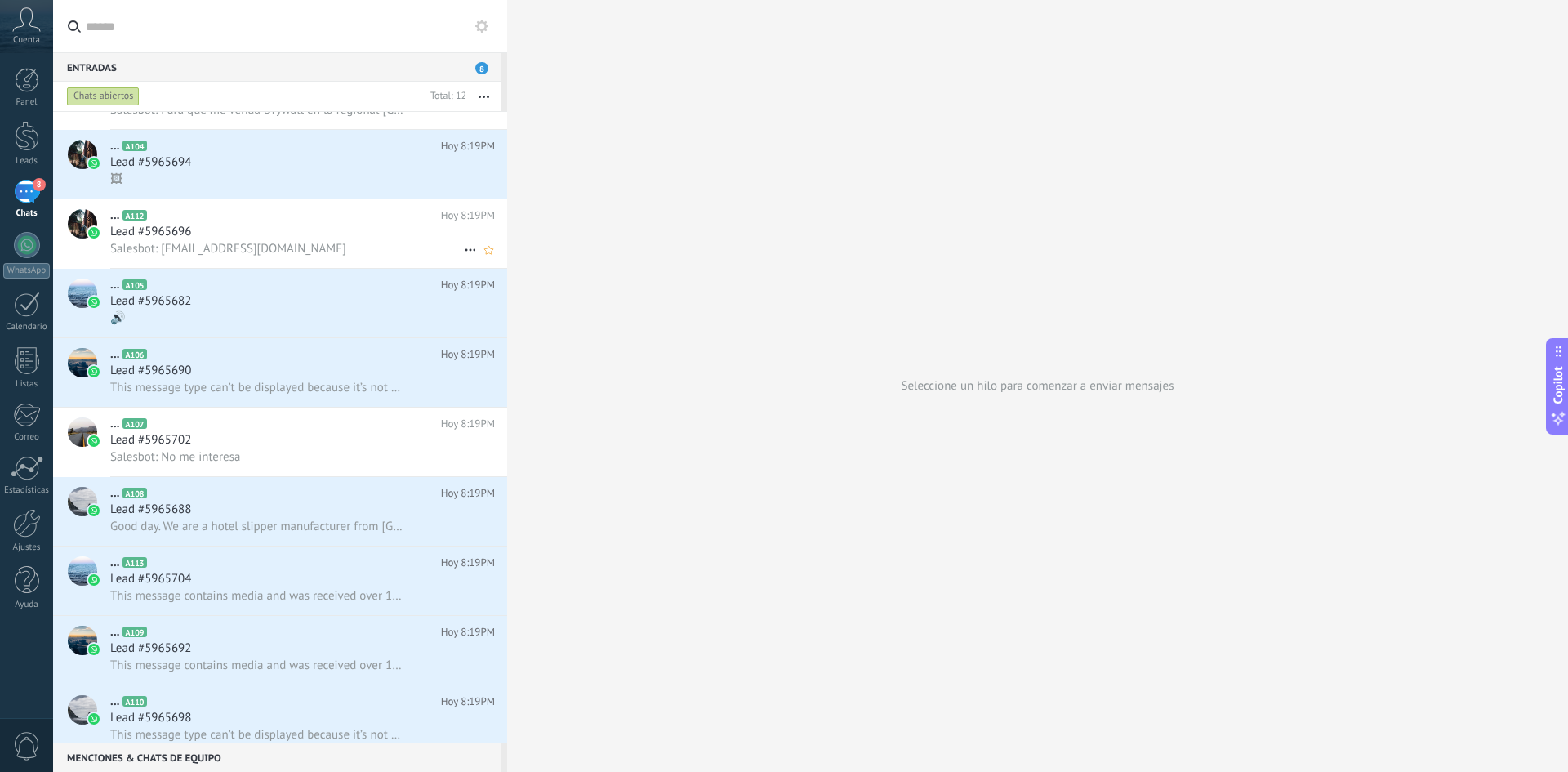
scroll to position [202, 0]
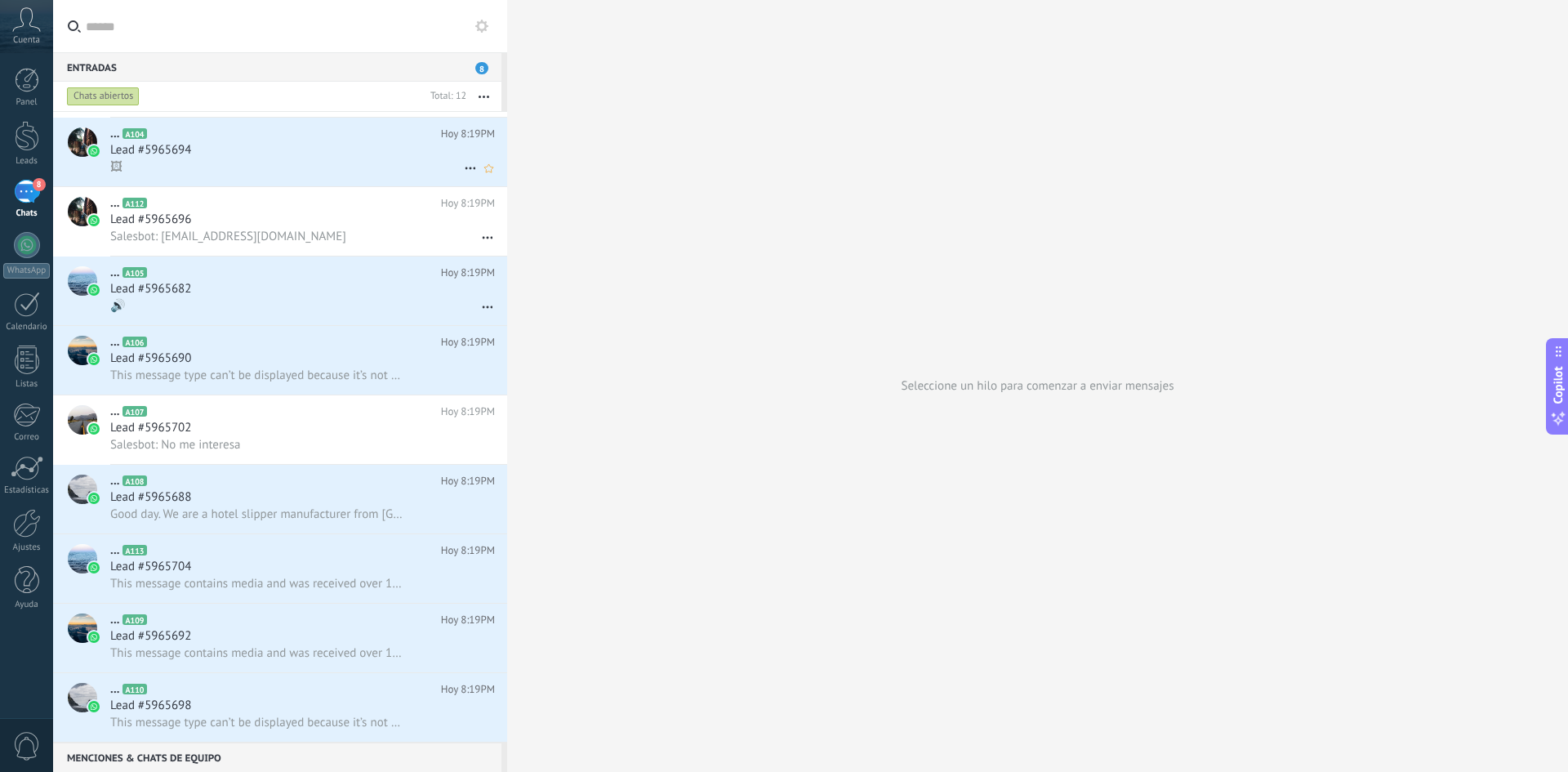
click at [168, 152] on span "Lead #5965694" at bounding box center [151, 150] width 81 height 16
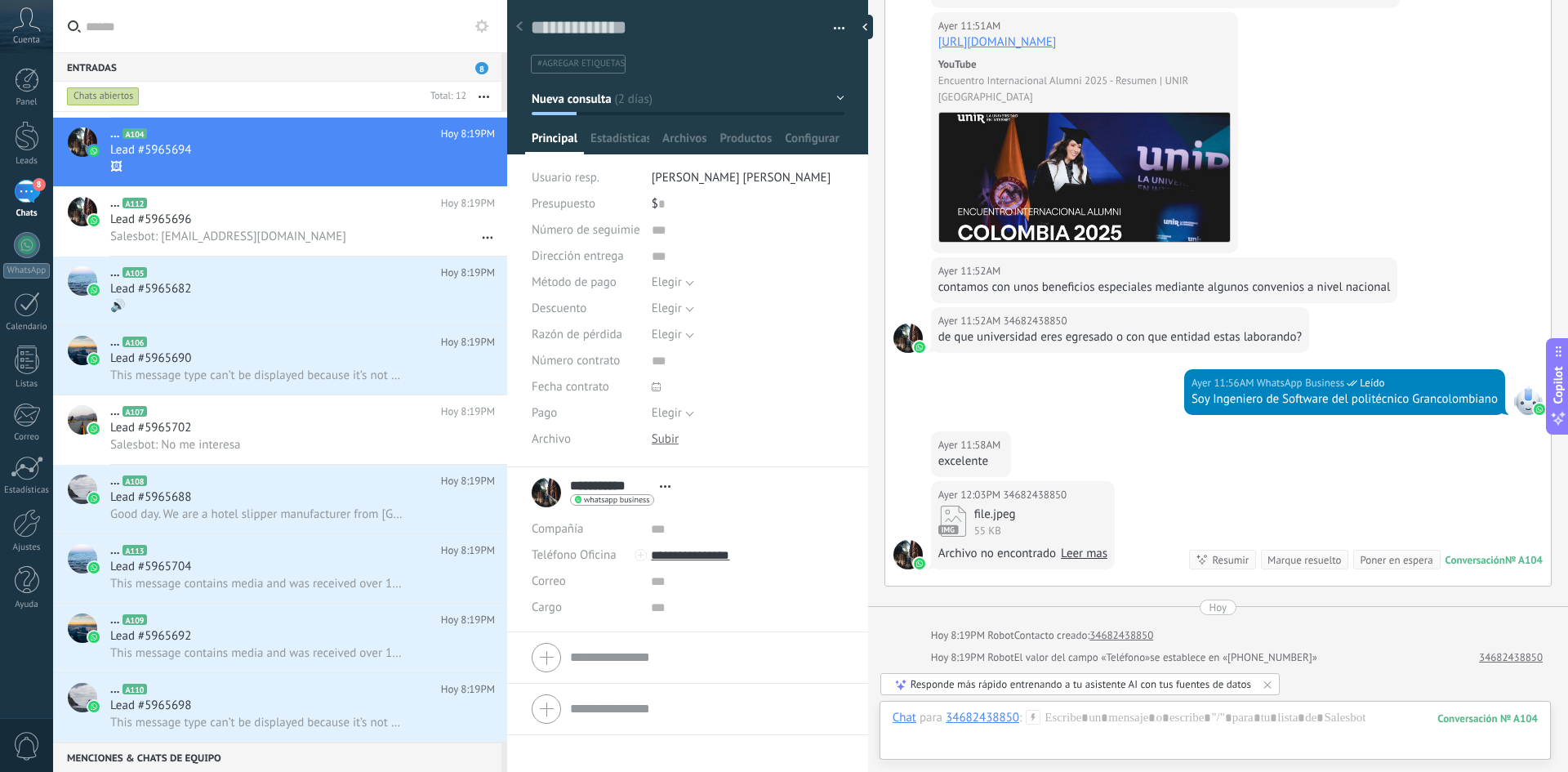
scroll to position [585, 0]
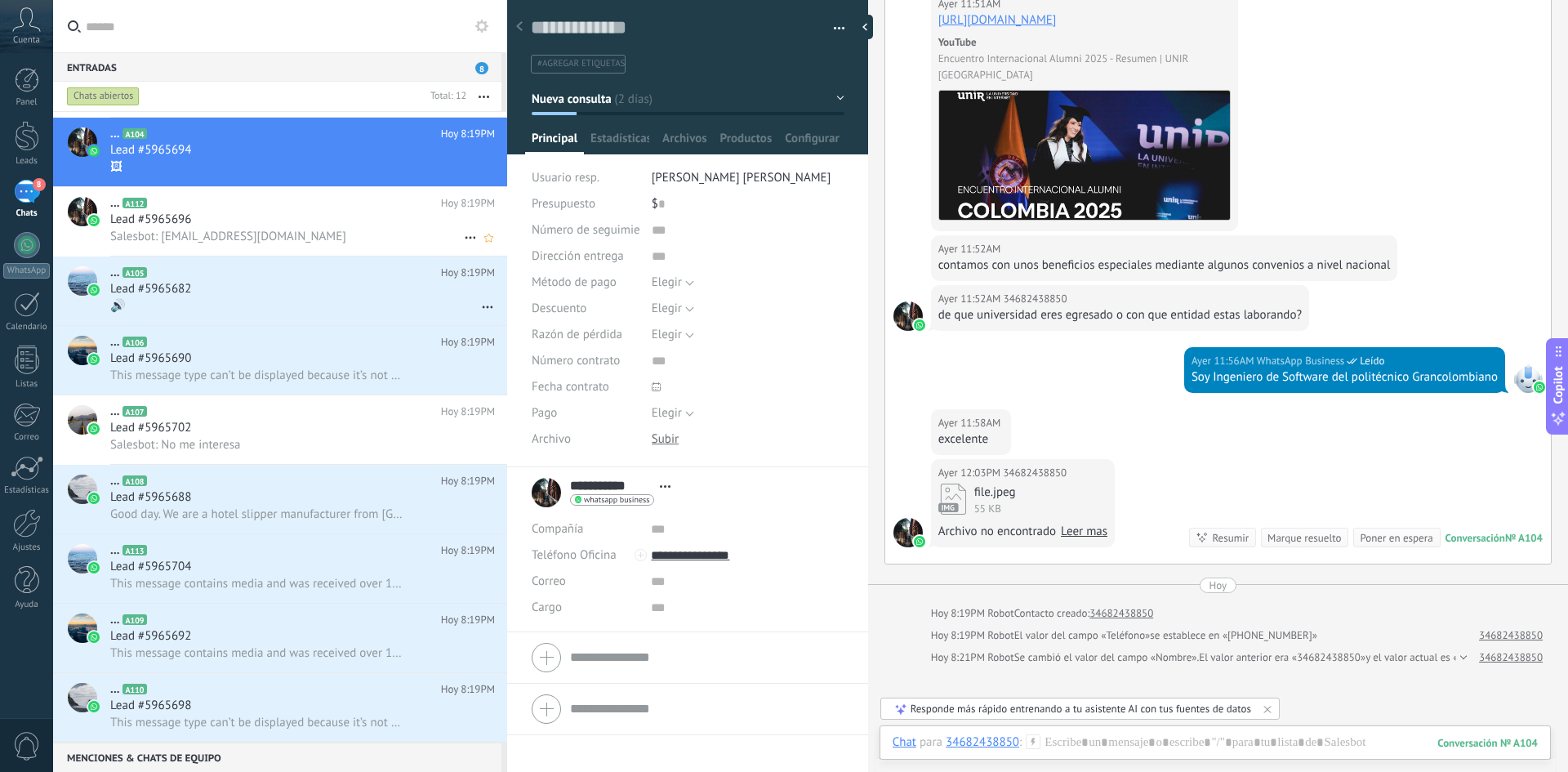
click at [258, 235] on span "Salesbot: comercial1.hotelesysuministros@gmail.com" at bounding box center [228, 237] width 236 height 15
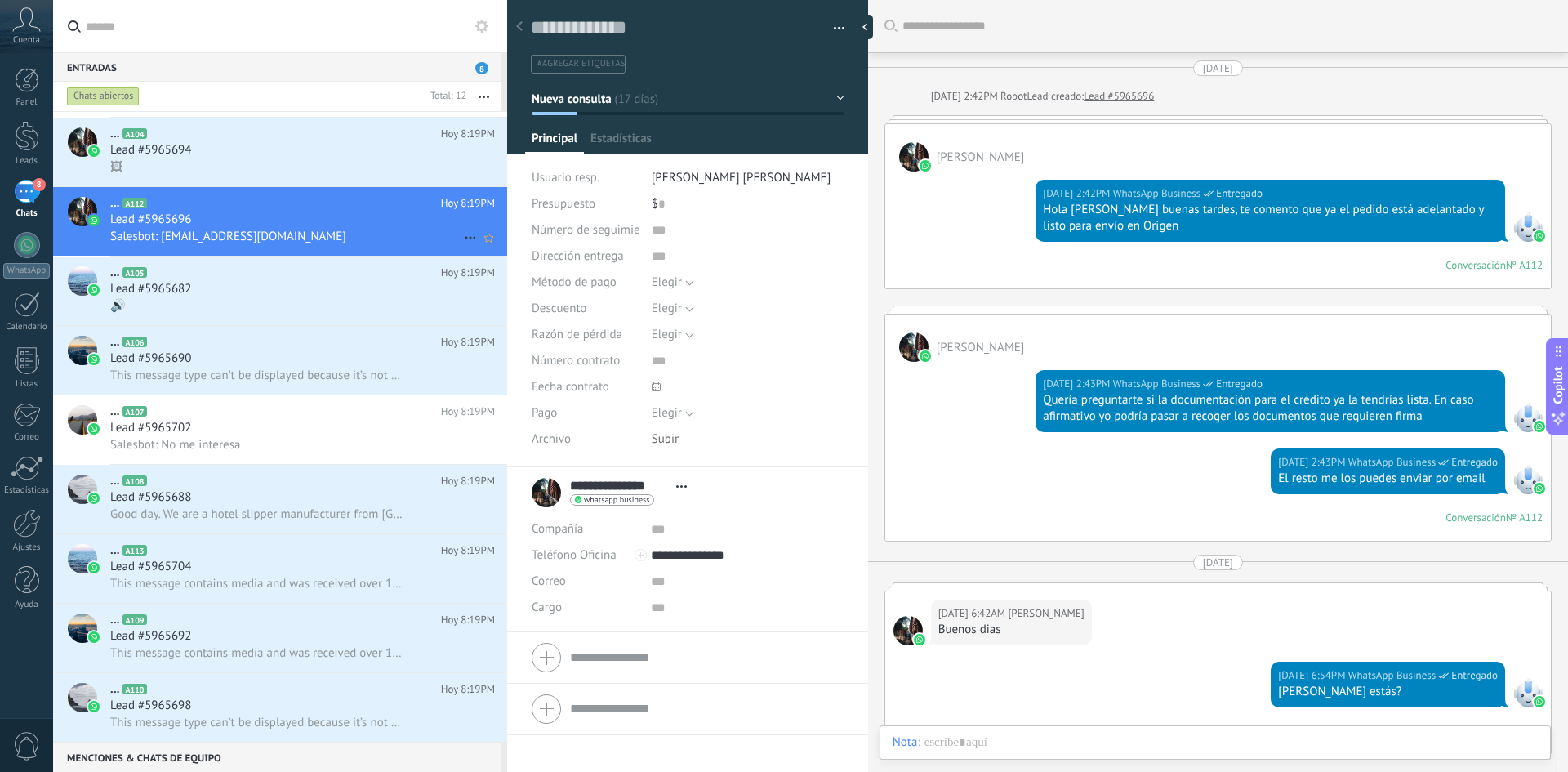
scroll to position [2263, 0]
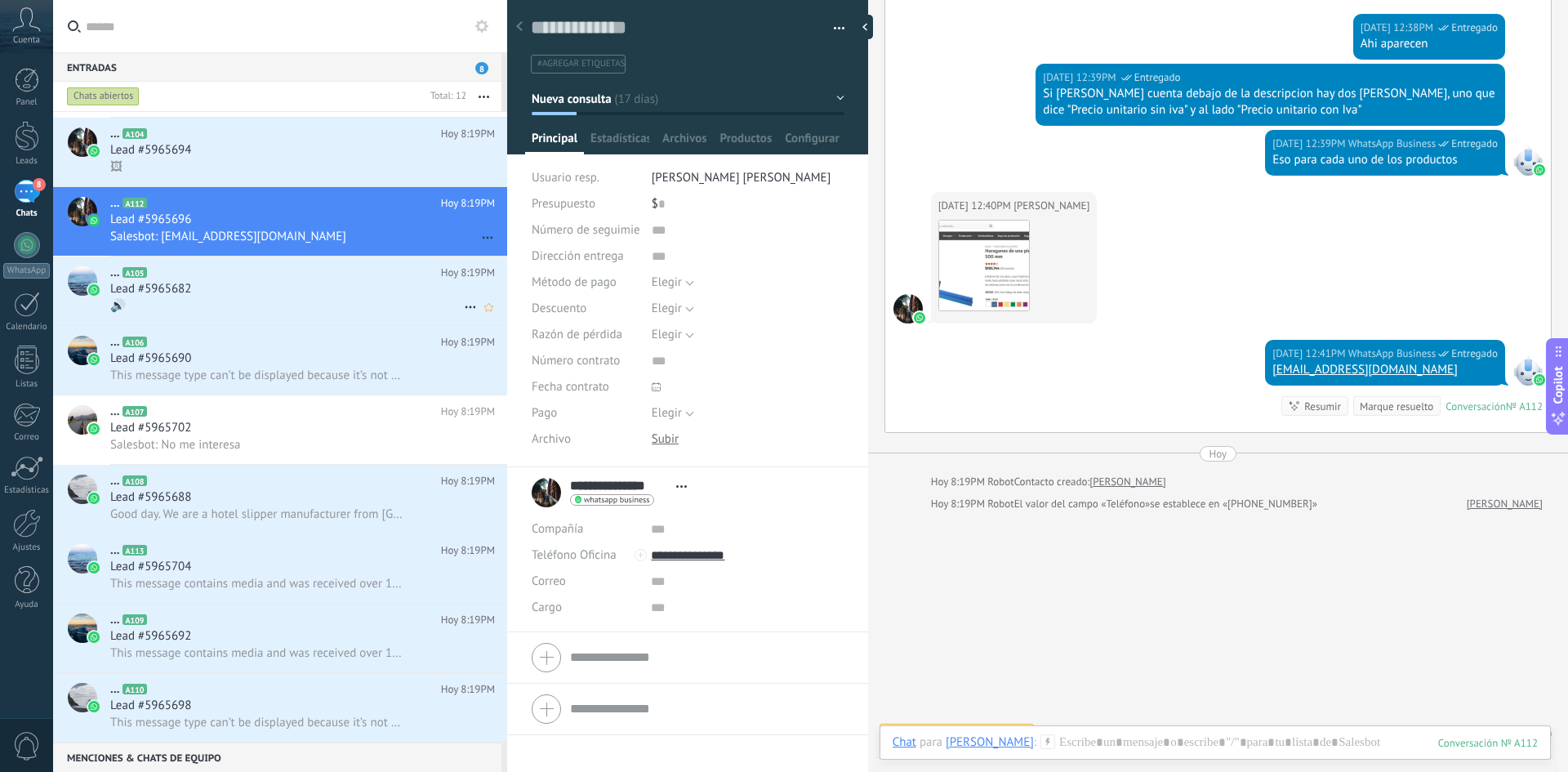
click at [241, 287] on div "Lead #5965682" at bounding box center [302, 288] width 384 height 16
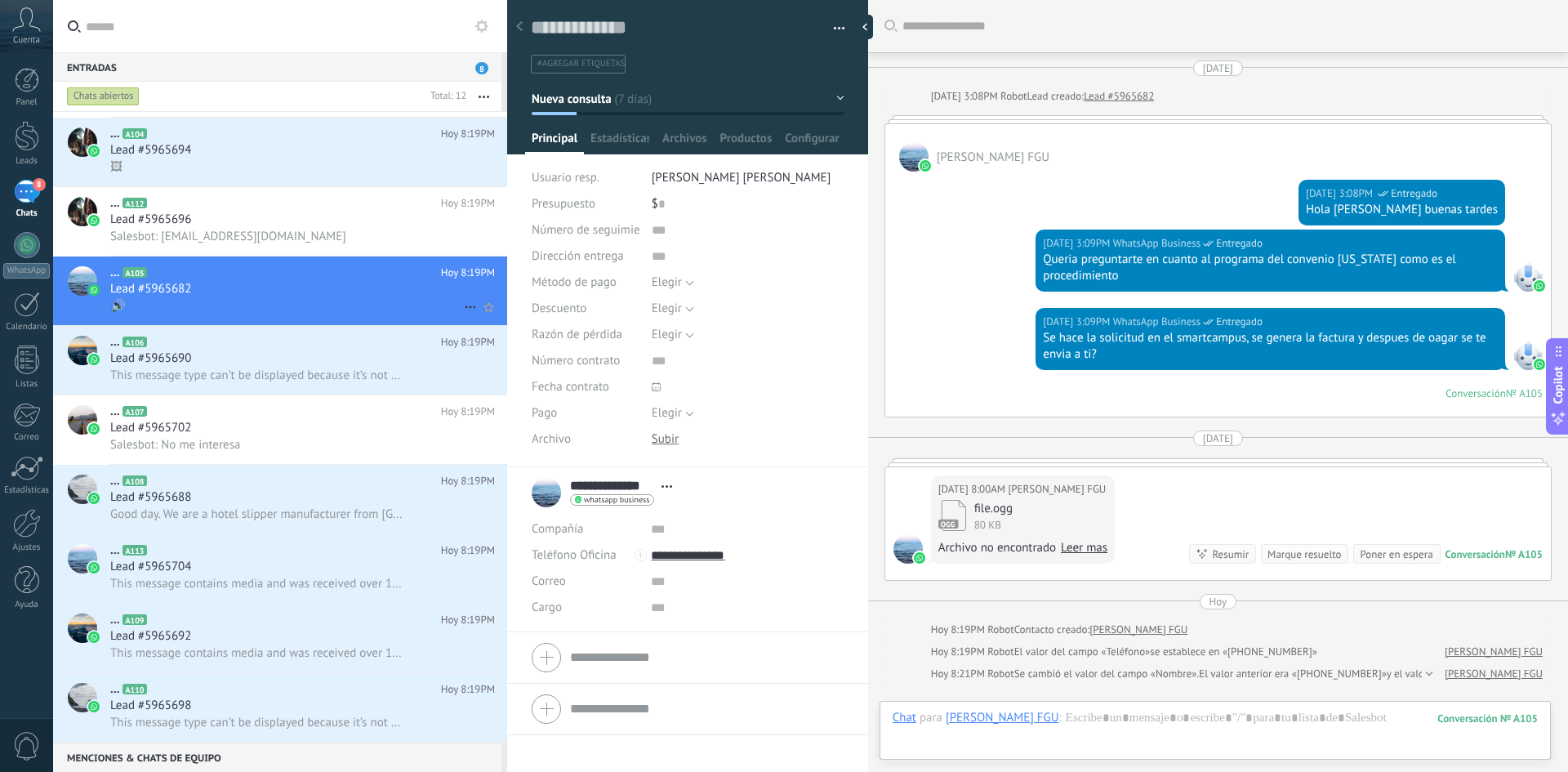
scroll to position [196, 0]
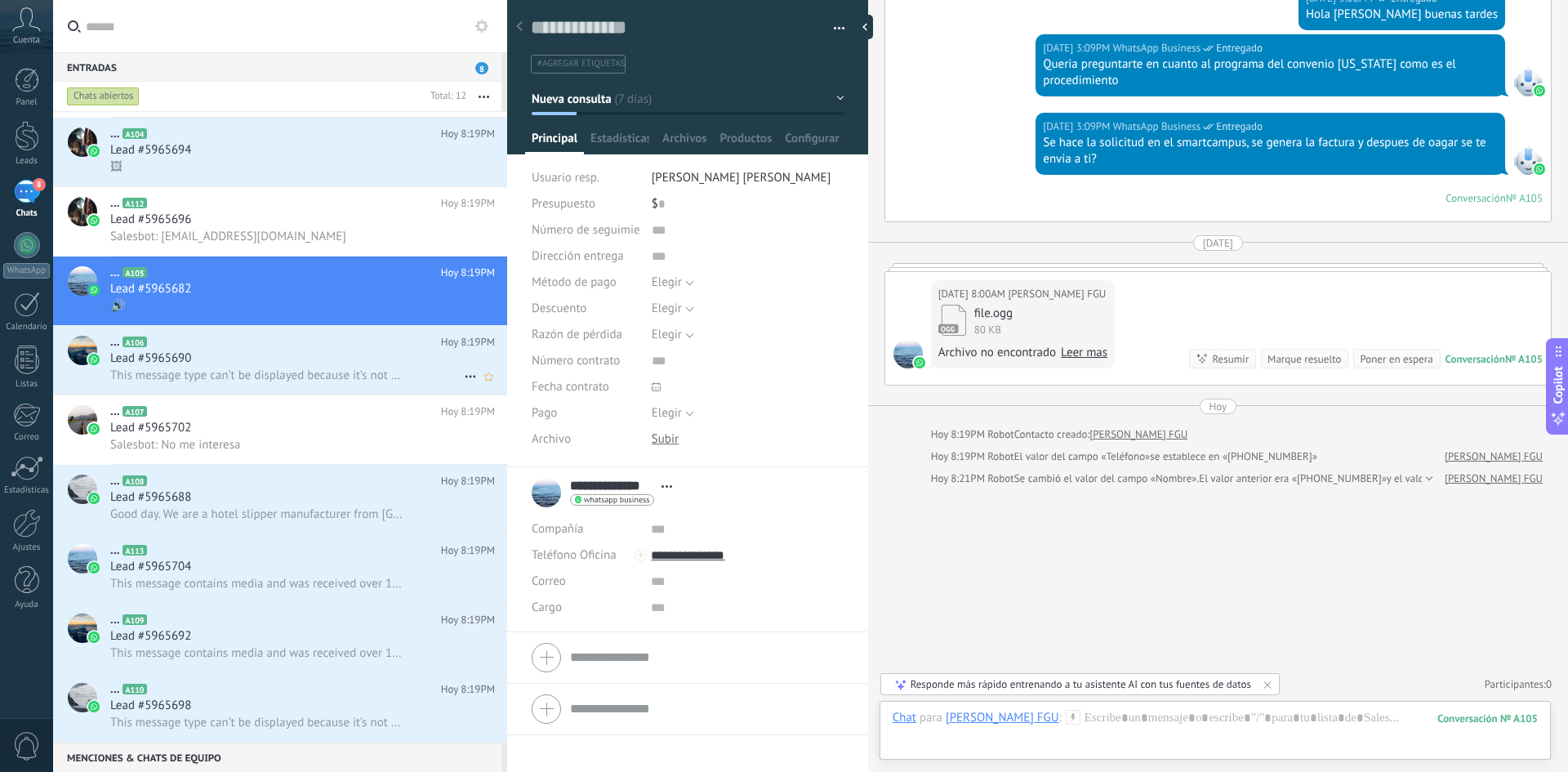
click at [217, 347] on h2 "... A106" at bounding box center [276, 342] width 331 height 16
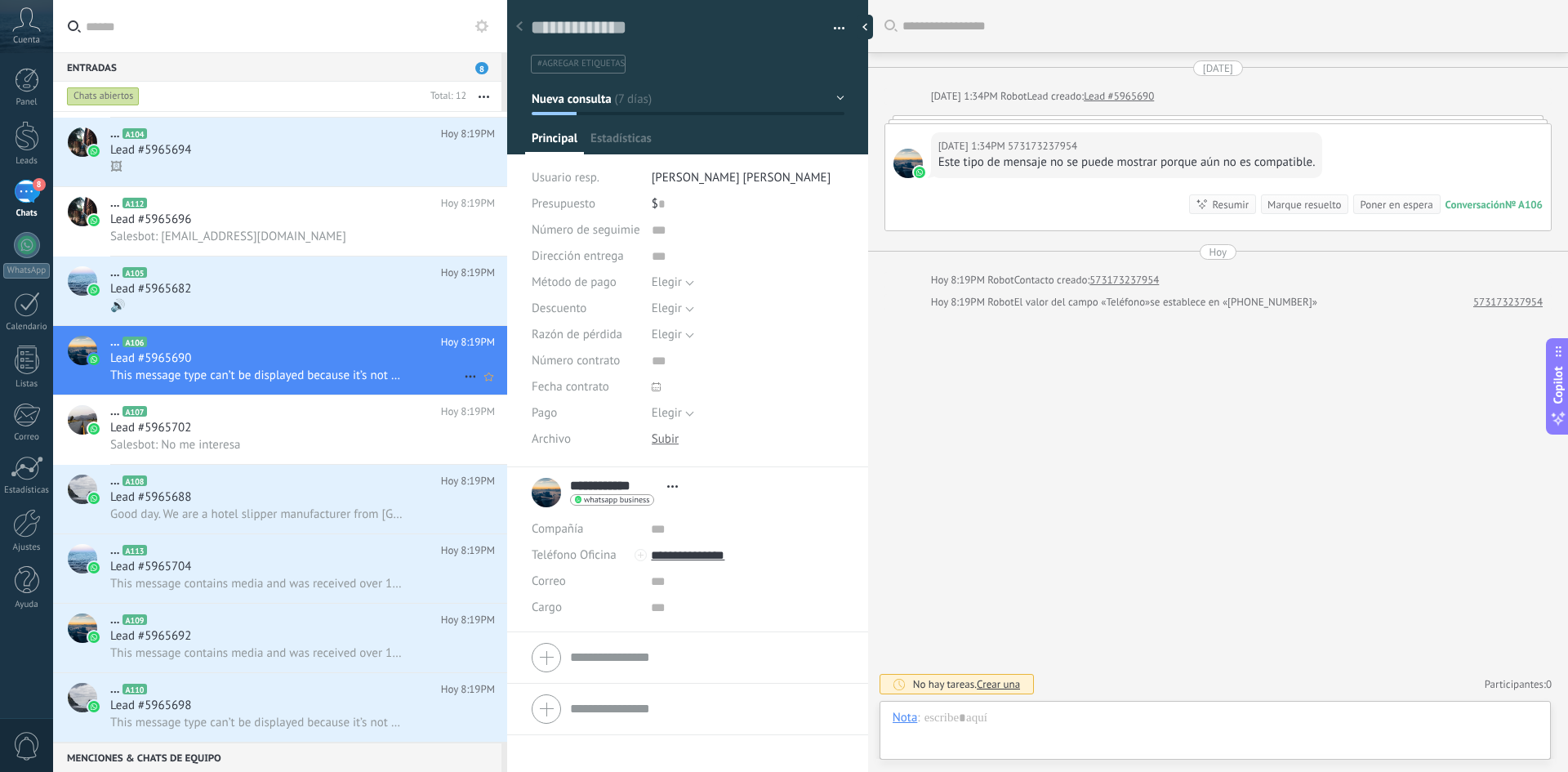
scroll to position [25, 0]
click at [206, 424] on div "Lead #5965702" at bounding box center [302, 428] width 384 height 16
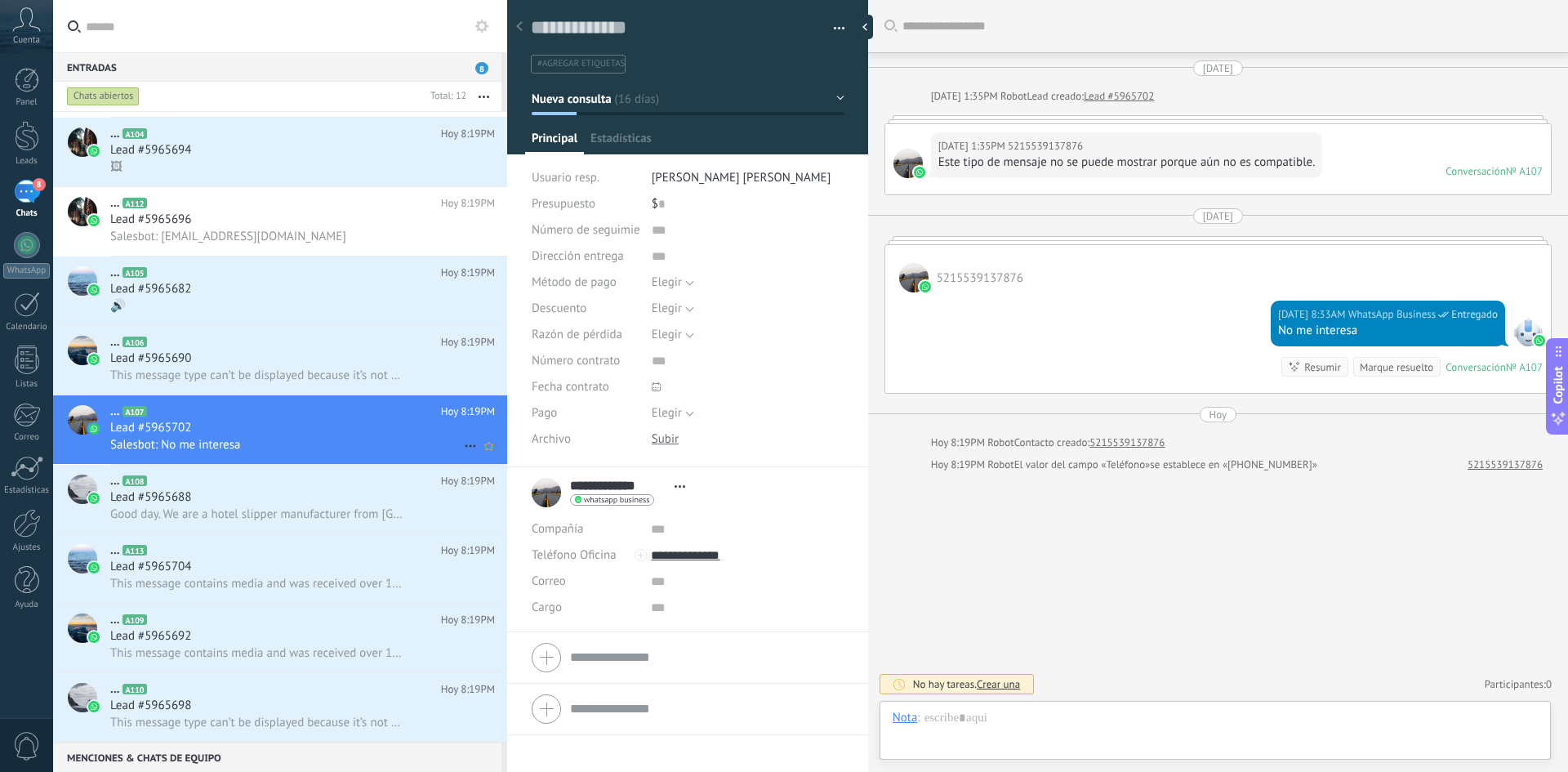
scroll to position [25, 0]
click at [258, 503] on div "Lead #5965688" at bounding box center [302, 497] width 384 height 16
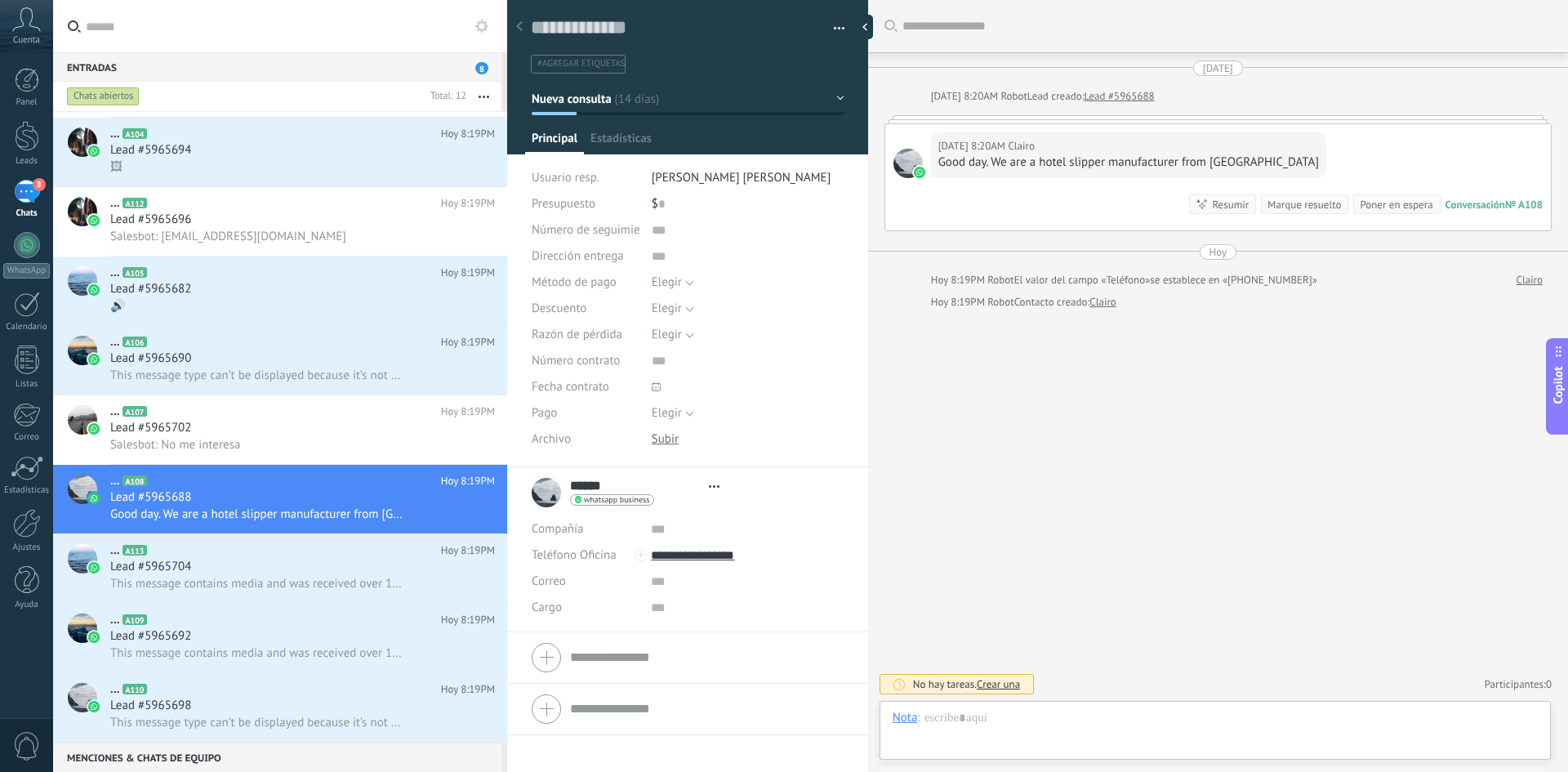
scroll to position [25, 0]
click at [275, 568] on div "Lead #5965704" at bounding box center [302, 567] width 384 height 16
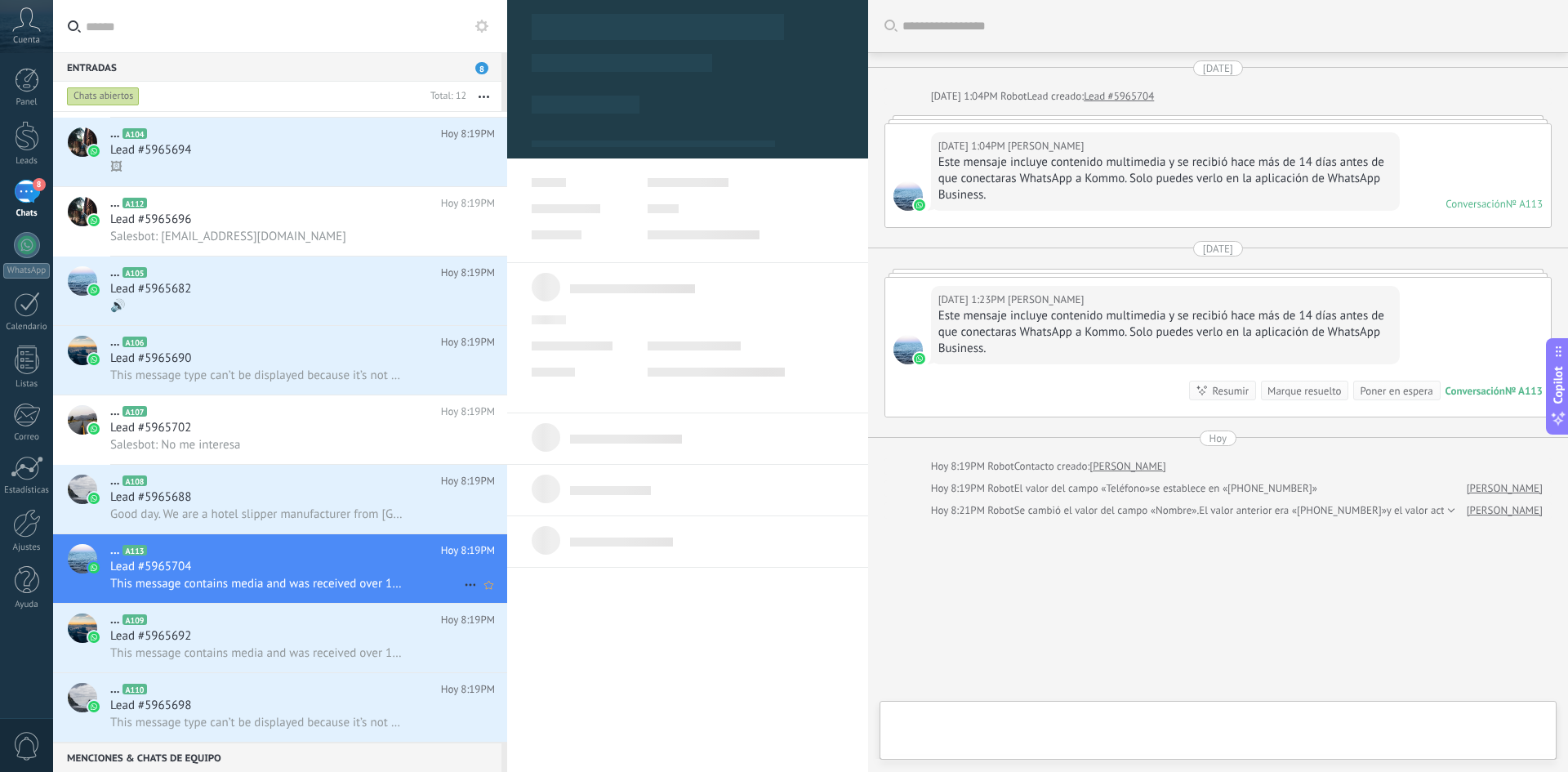
scroll to position [25, 0]
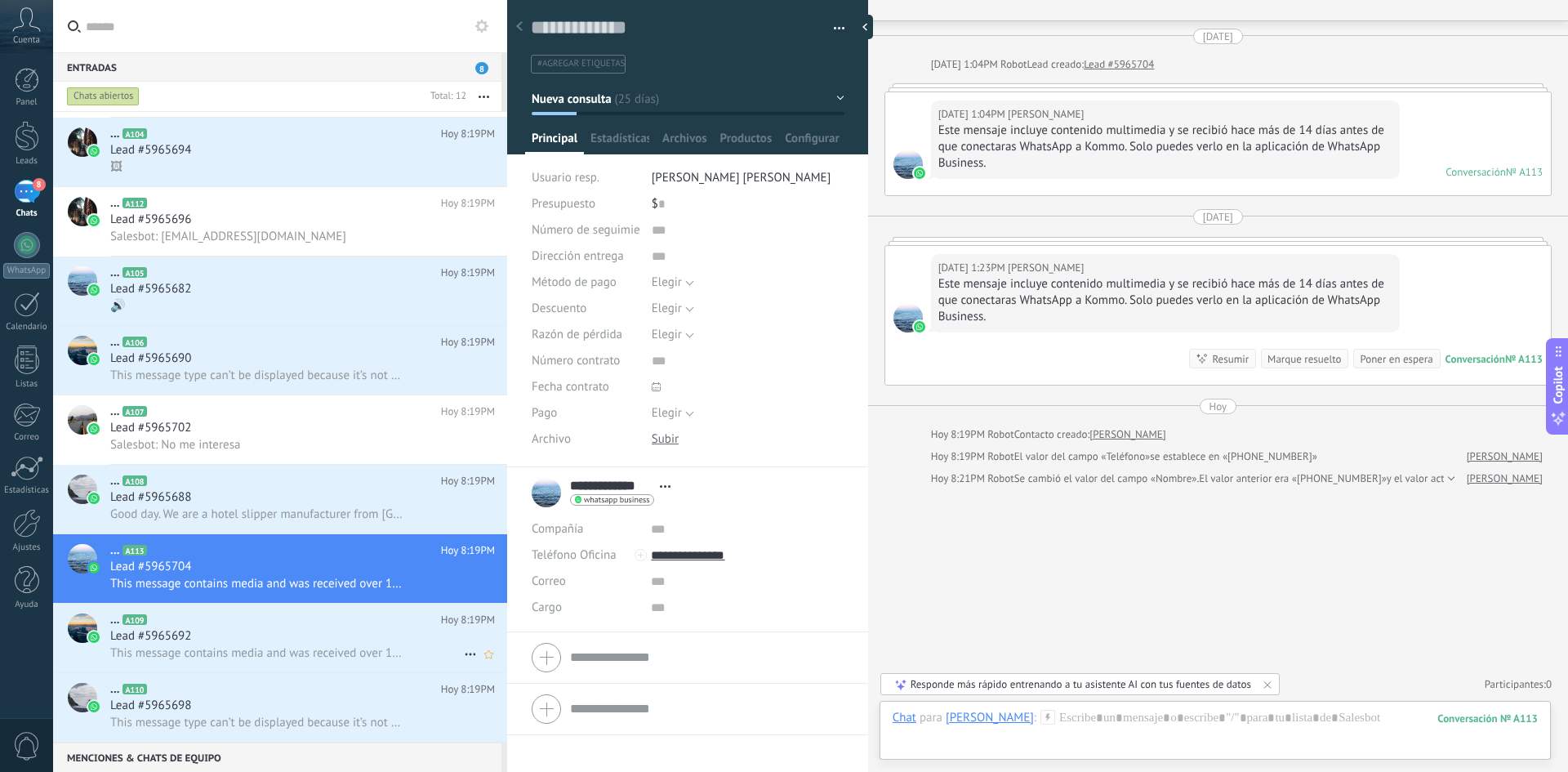
click at [258, 645] on span "This message contains media and was received over 14 days before you connected …" at bounding box center [258, 653] width 295 height 15
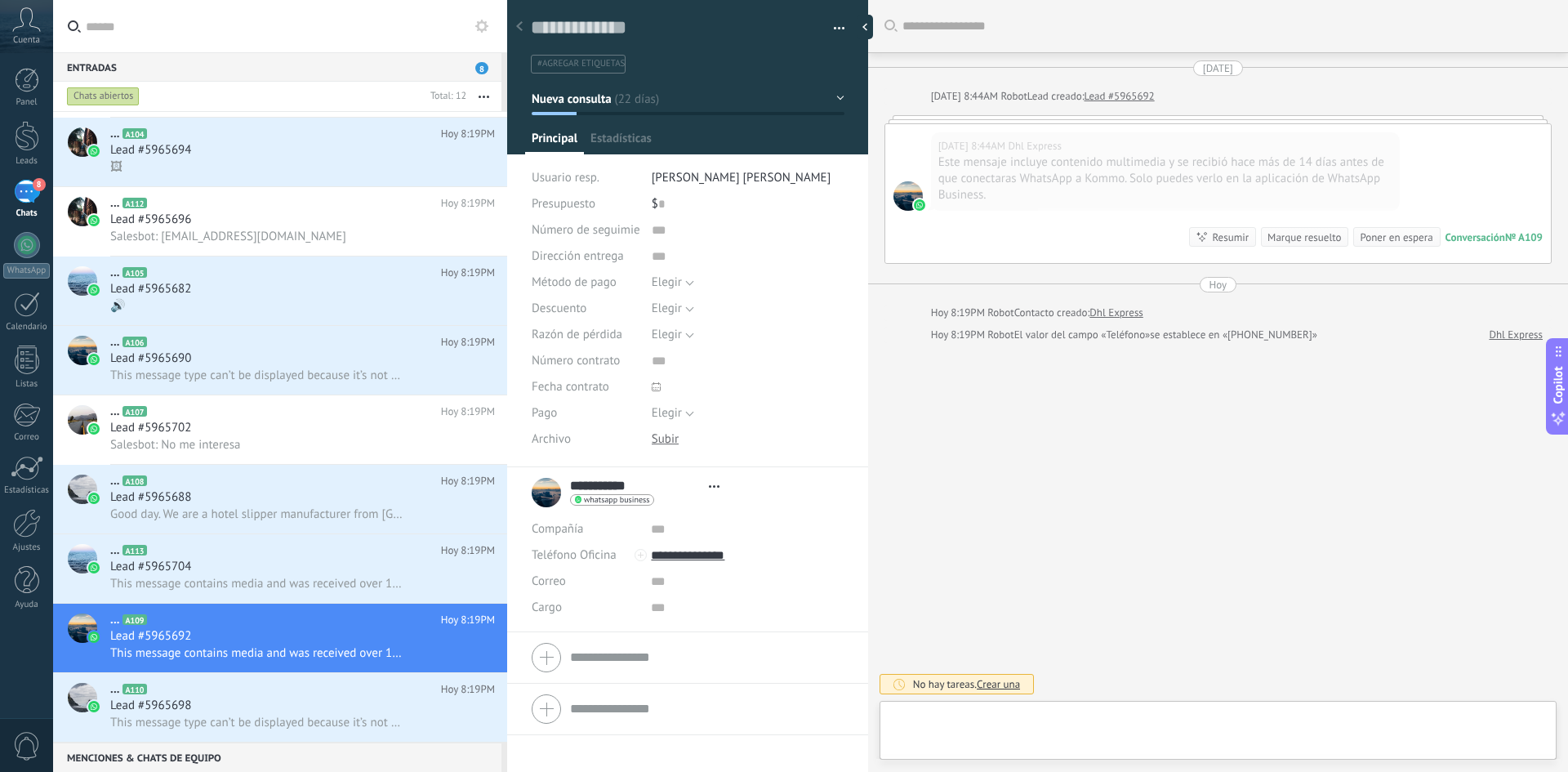
scroll to position [25, 0]
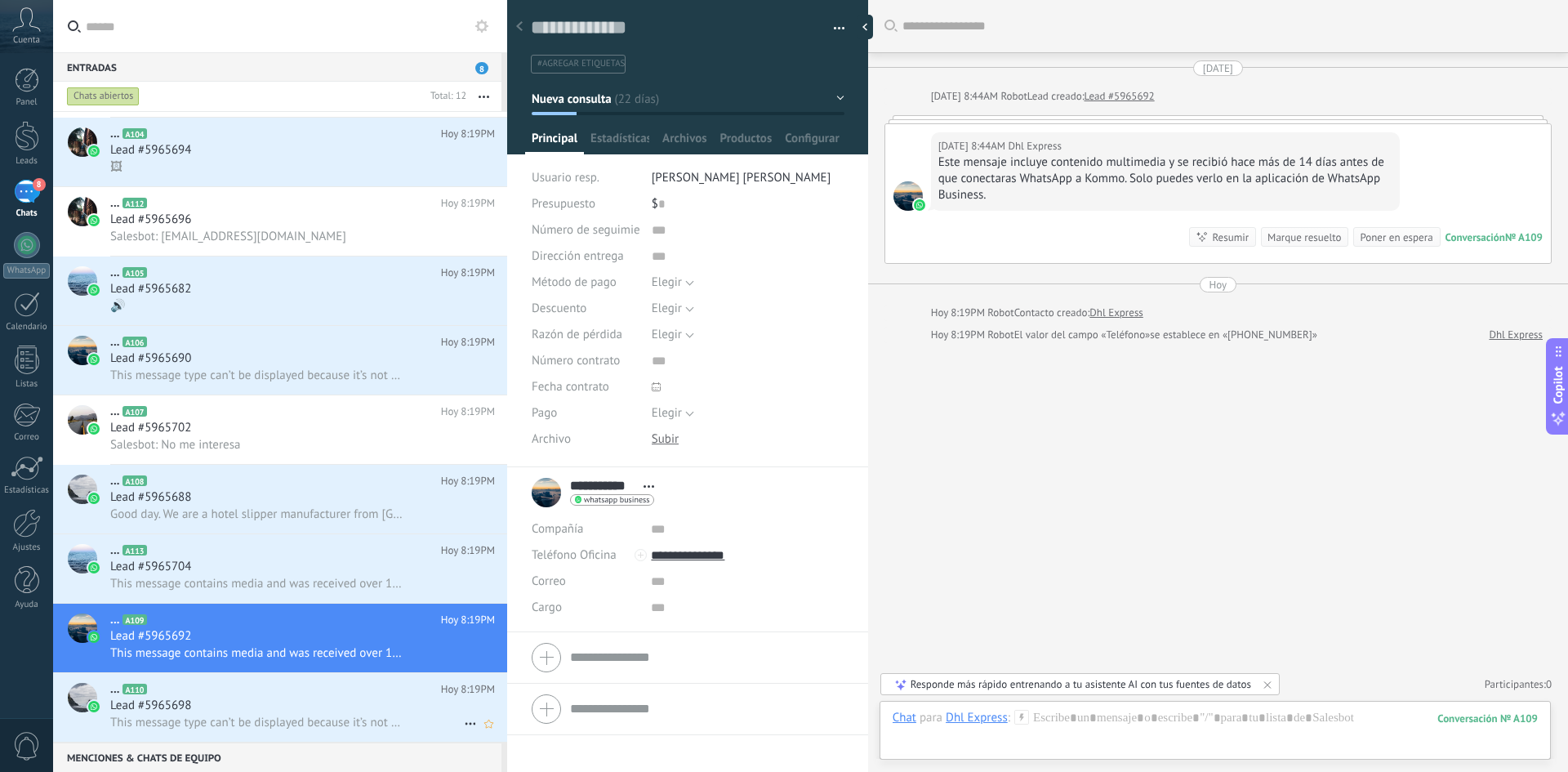
click at [312, 722] on span "This message type can’t be displayed because it’s not supported yet." at bounding box center [258, 722] width 295 height 15
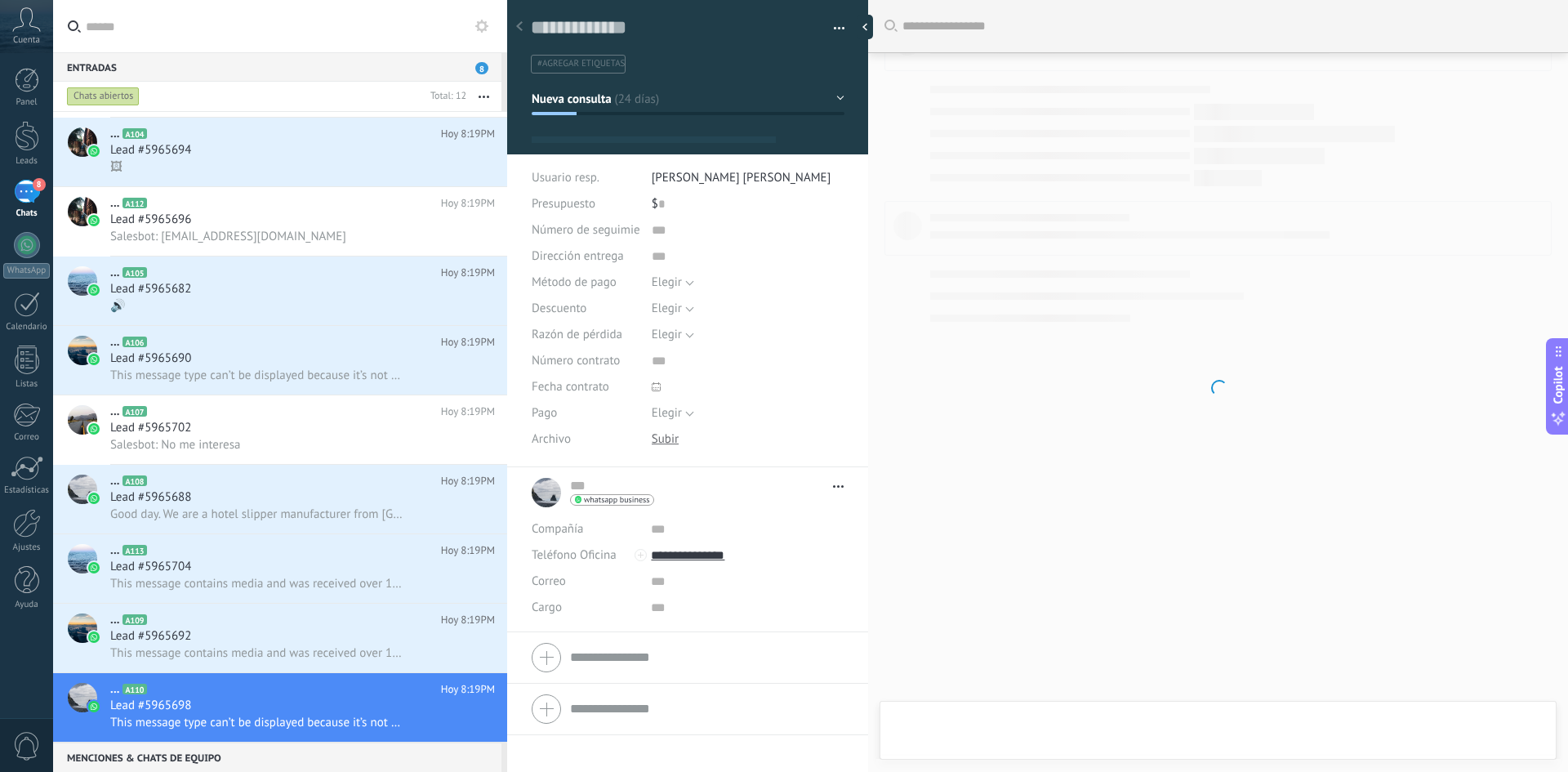
type textarea "**********"
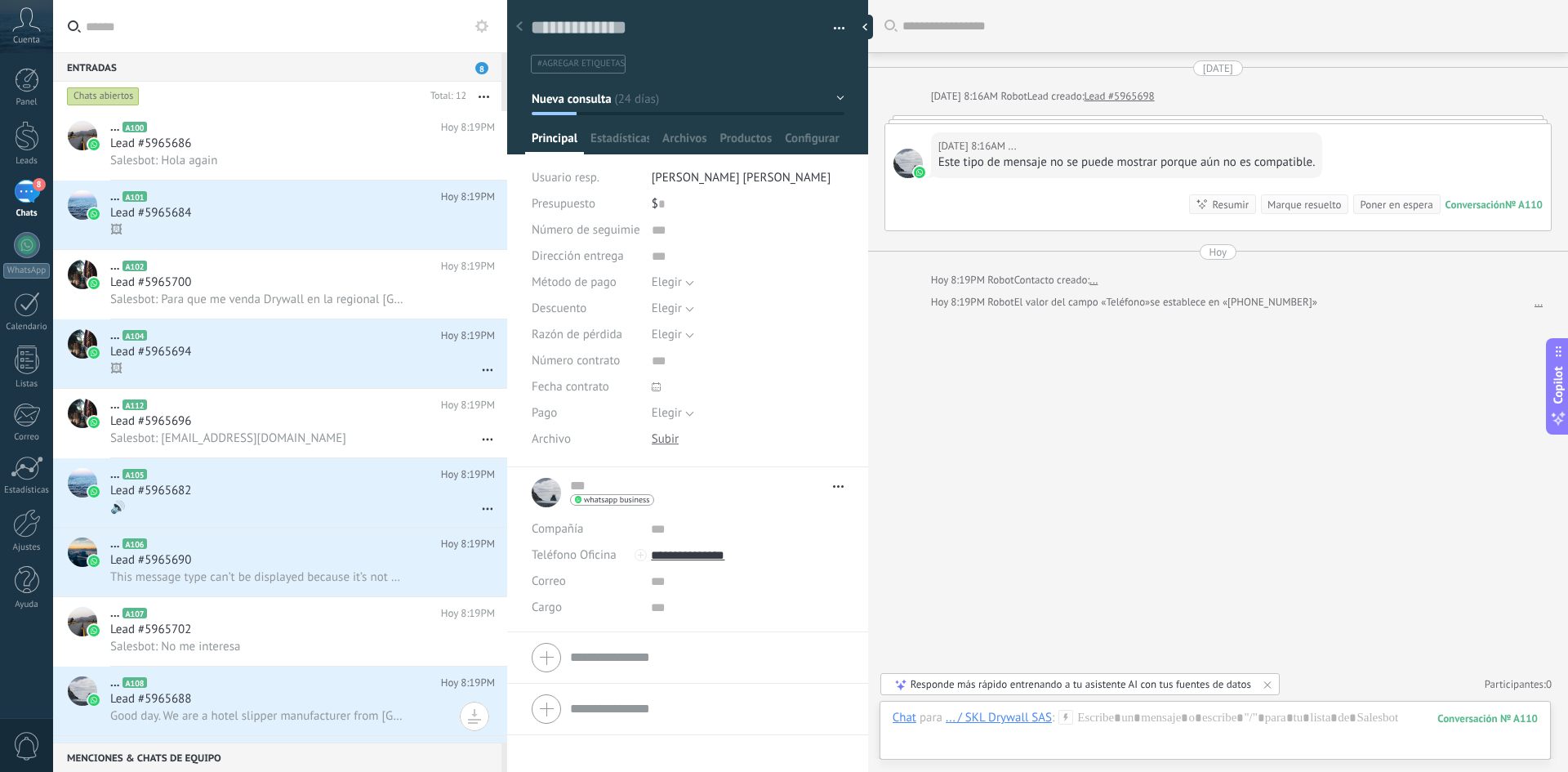
click at [20, 31] on div "Cuenta" at bounding box center [27, 27] width 53 height 53
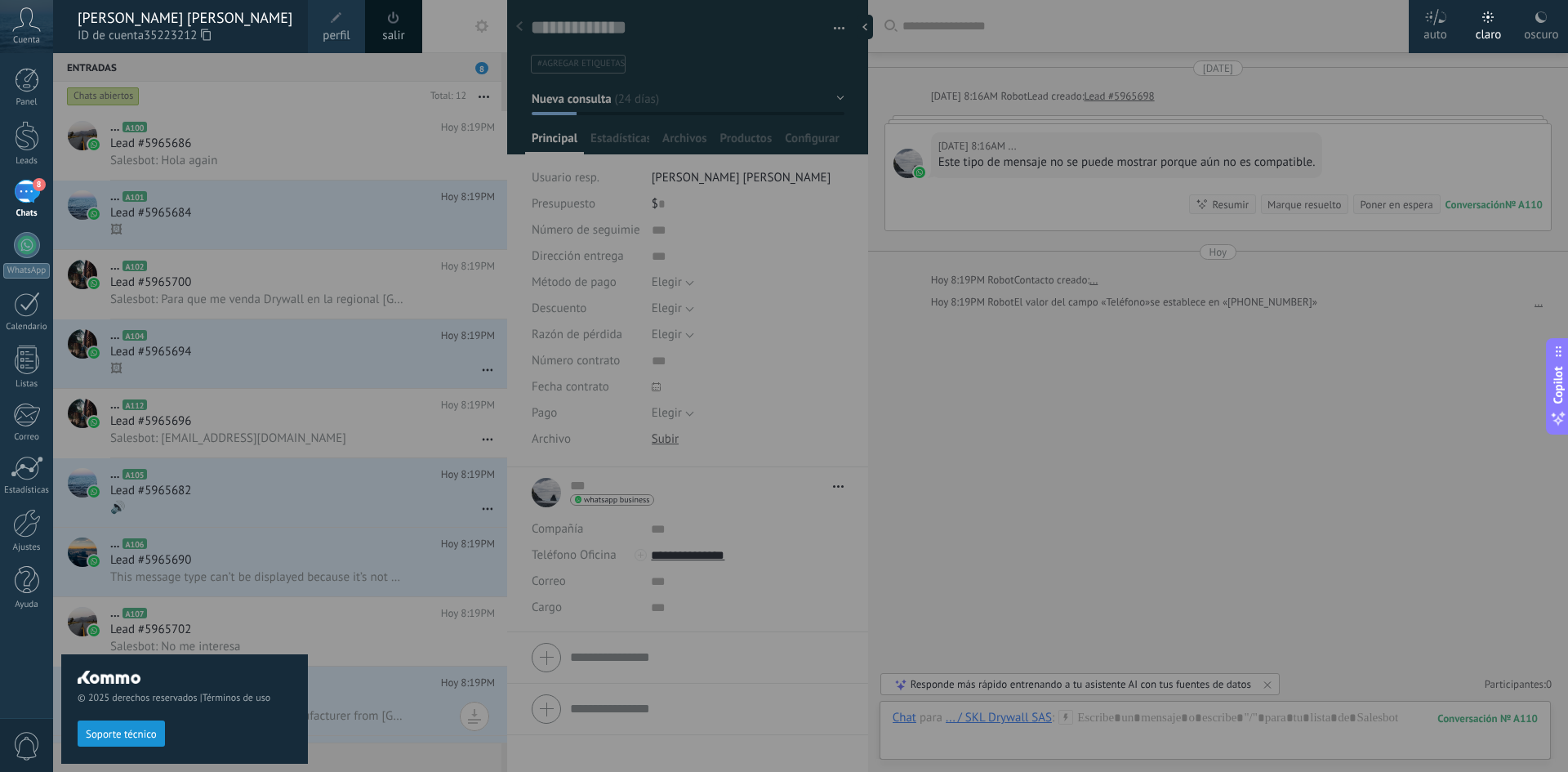
click at [344, 24] on span at bounding box center [336, 17] width 18 height 18
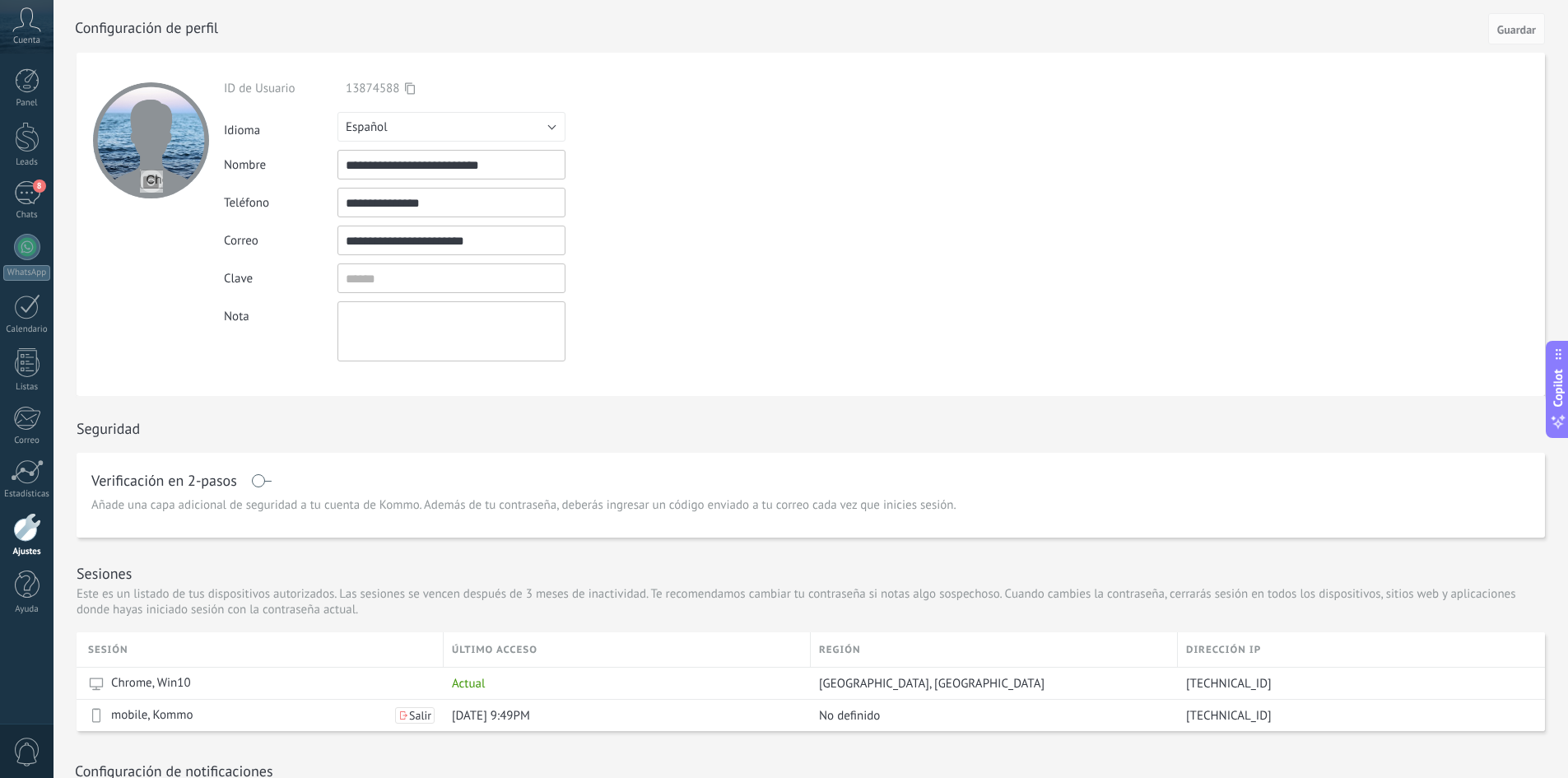
click at [422, 164] on input "**********" at bounding box center [451, 164] width 228 height 30
drag, startPoint x: 426, startPoint y: 163, endPoint x: 391, endPoint y: 163, distance: 35.0
click at [391, 163] on input "**********" at bounding box center [451, 164] width 228 height 30
type input "**********"
click at [1505, 34] on span "Guardar" at bounding box center [1516, 30] width 38 height 12
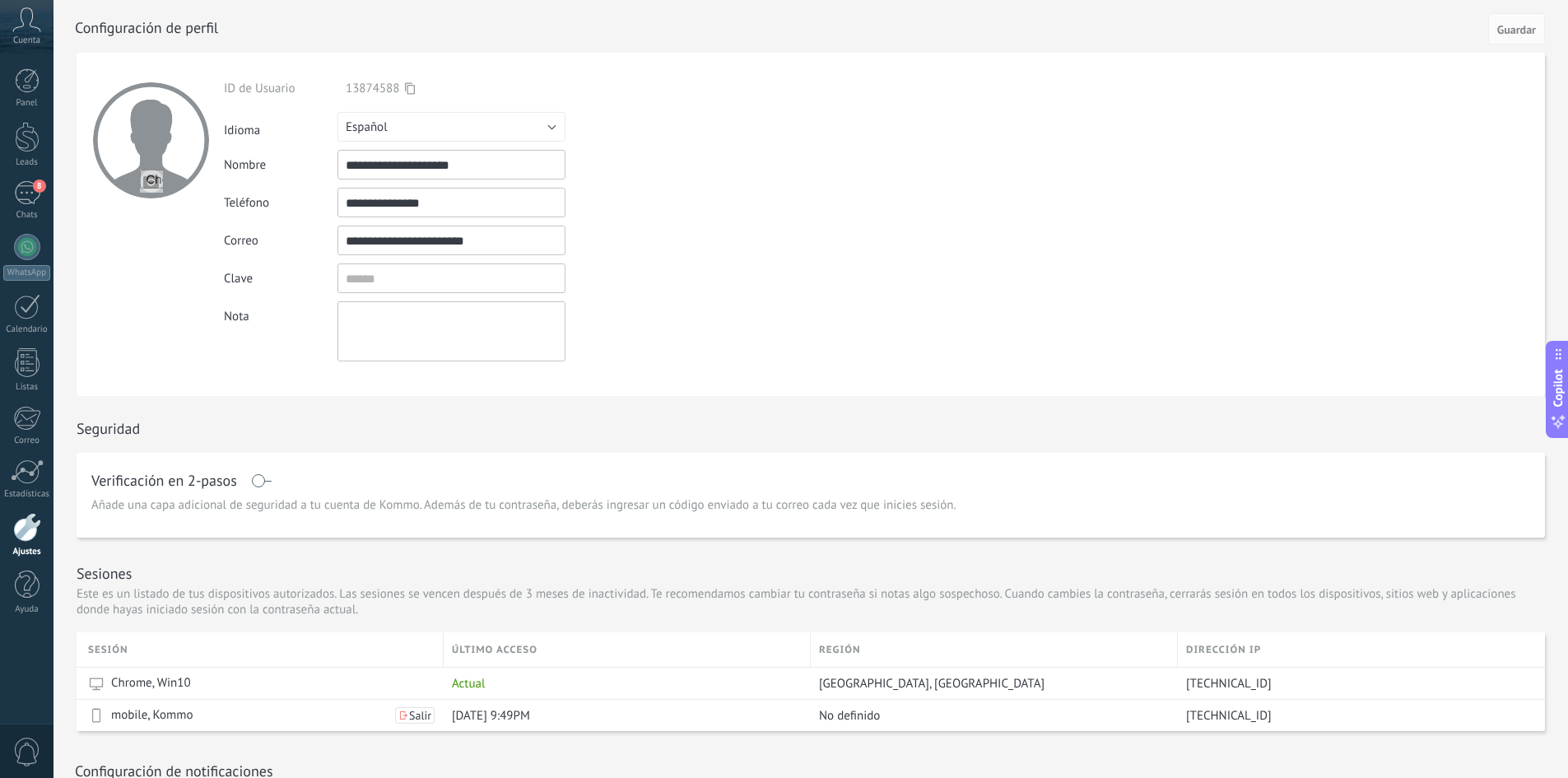
click at [152, 181] on input "file" at bounding box center [152, 181] width 23 height 23
type input "**********"
click at [848, 257] on form "**********" at bounding box center [810, 224] width 1468 height 343
click at [21, 83] on div at bounding box center [27, 81] width 25 height 25
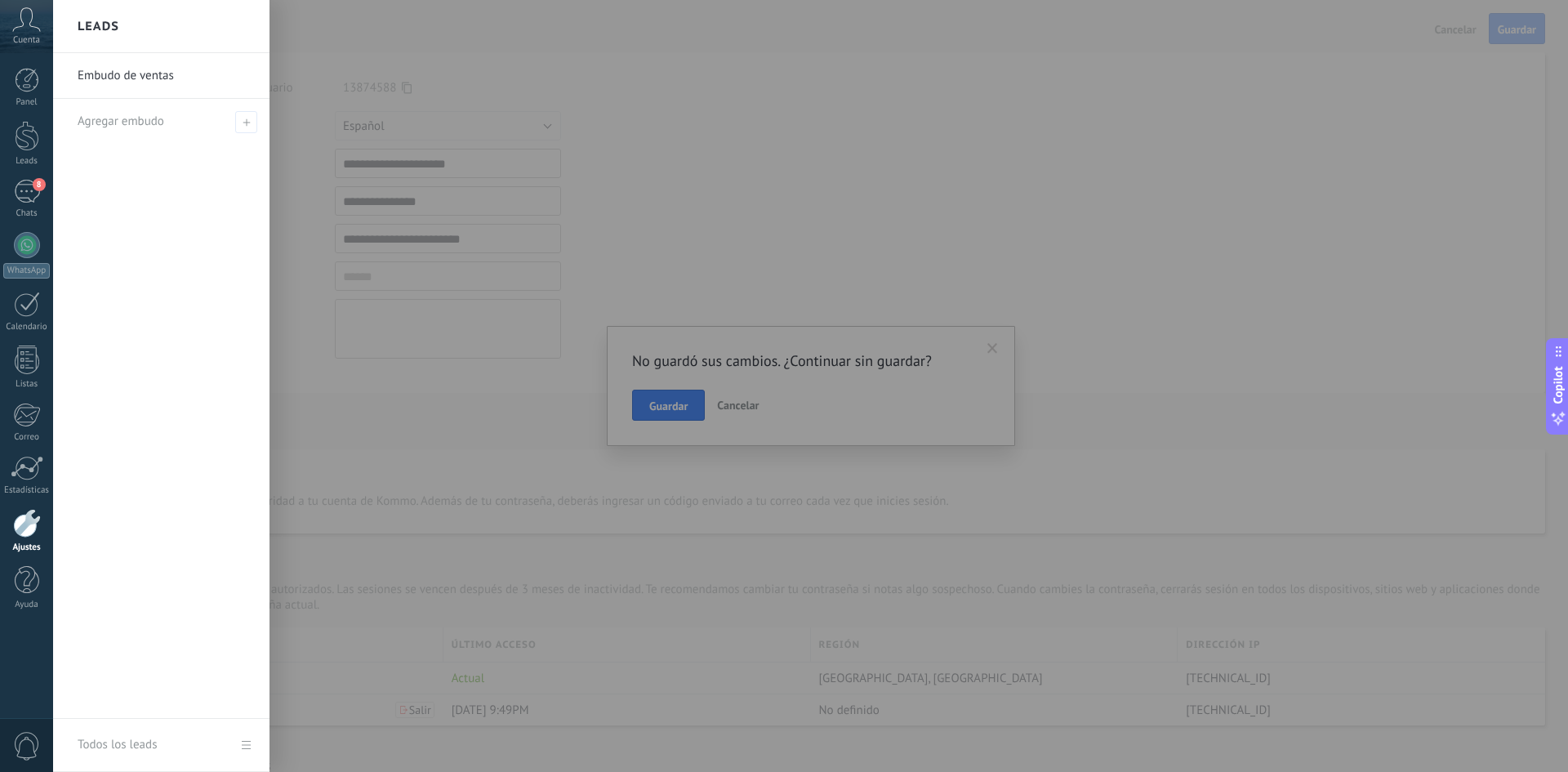
click at [990, 346] on div at bounding box center [837, 386] width 1568 height 772
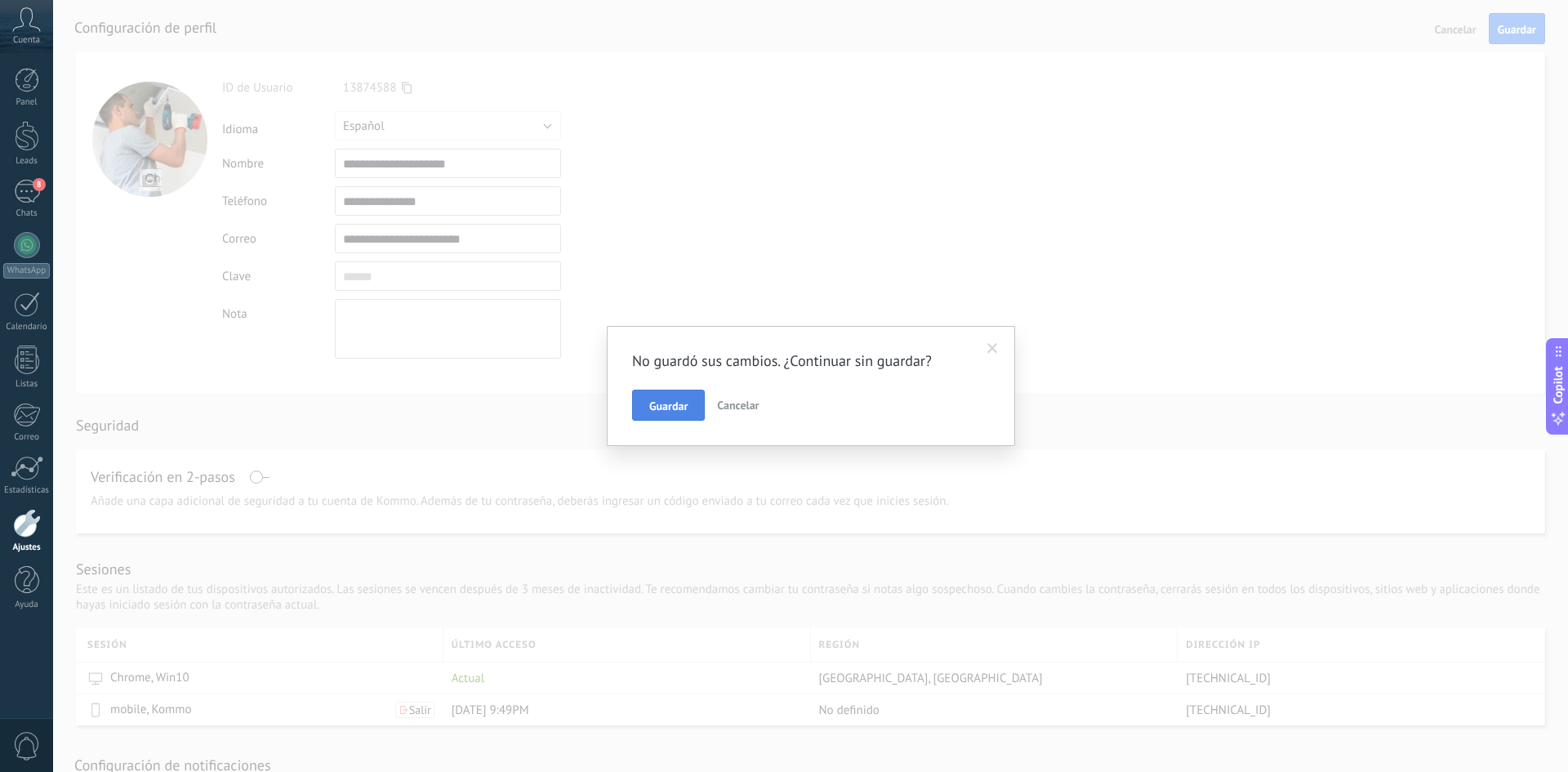
click at [678, 403] on span "Guardar" at bounding box center [669, 406] width 38 height 11
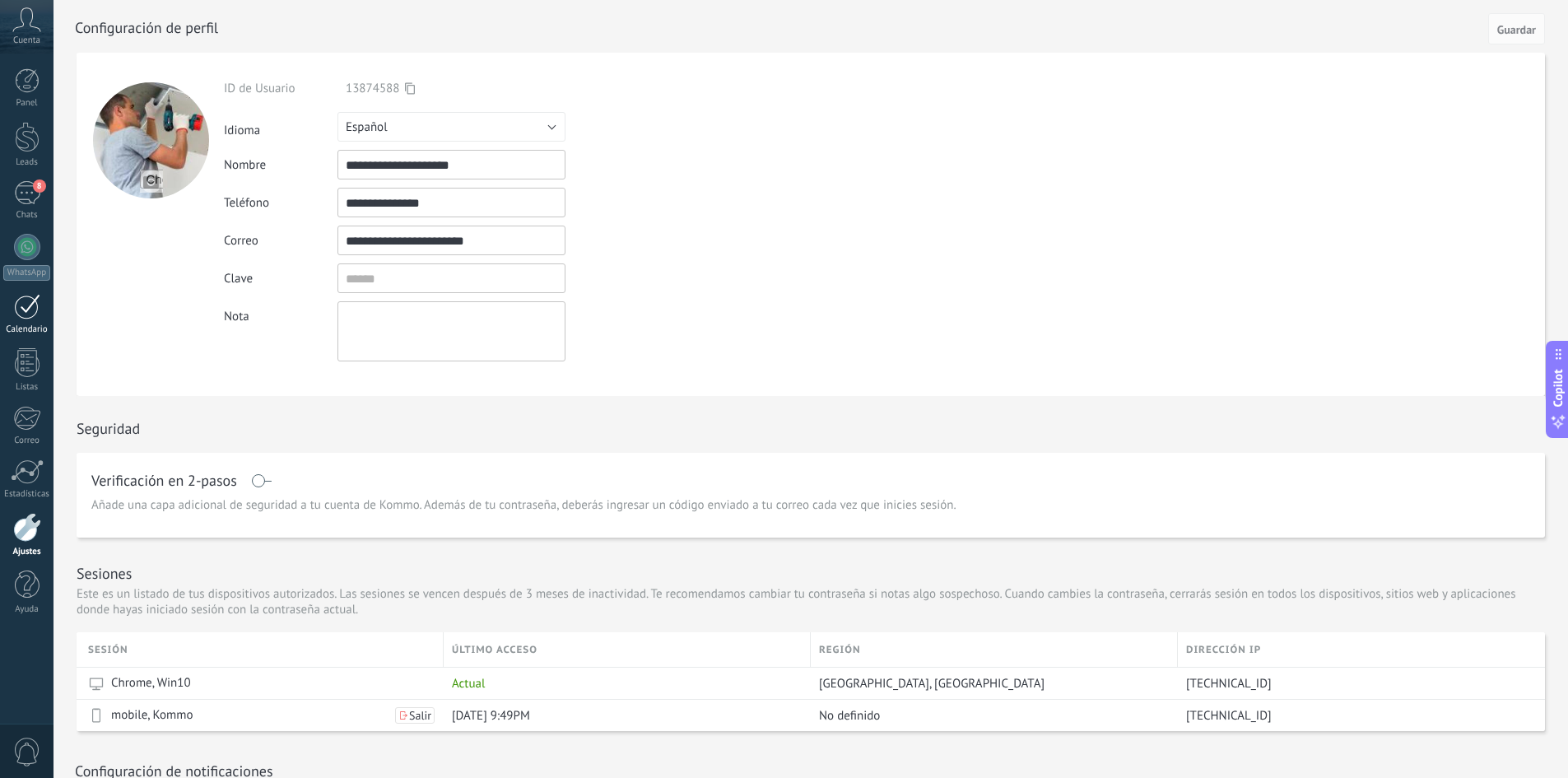
click at [23, 314] on div at bounding box center [27, 307] width 26 height 26
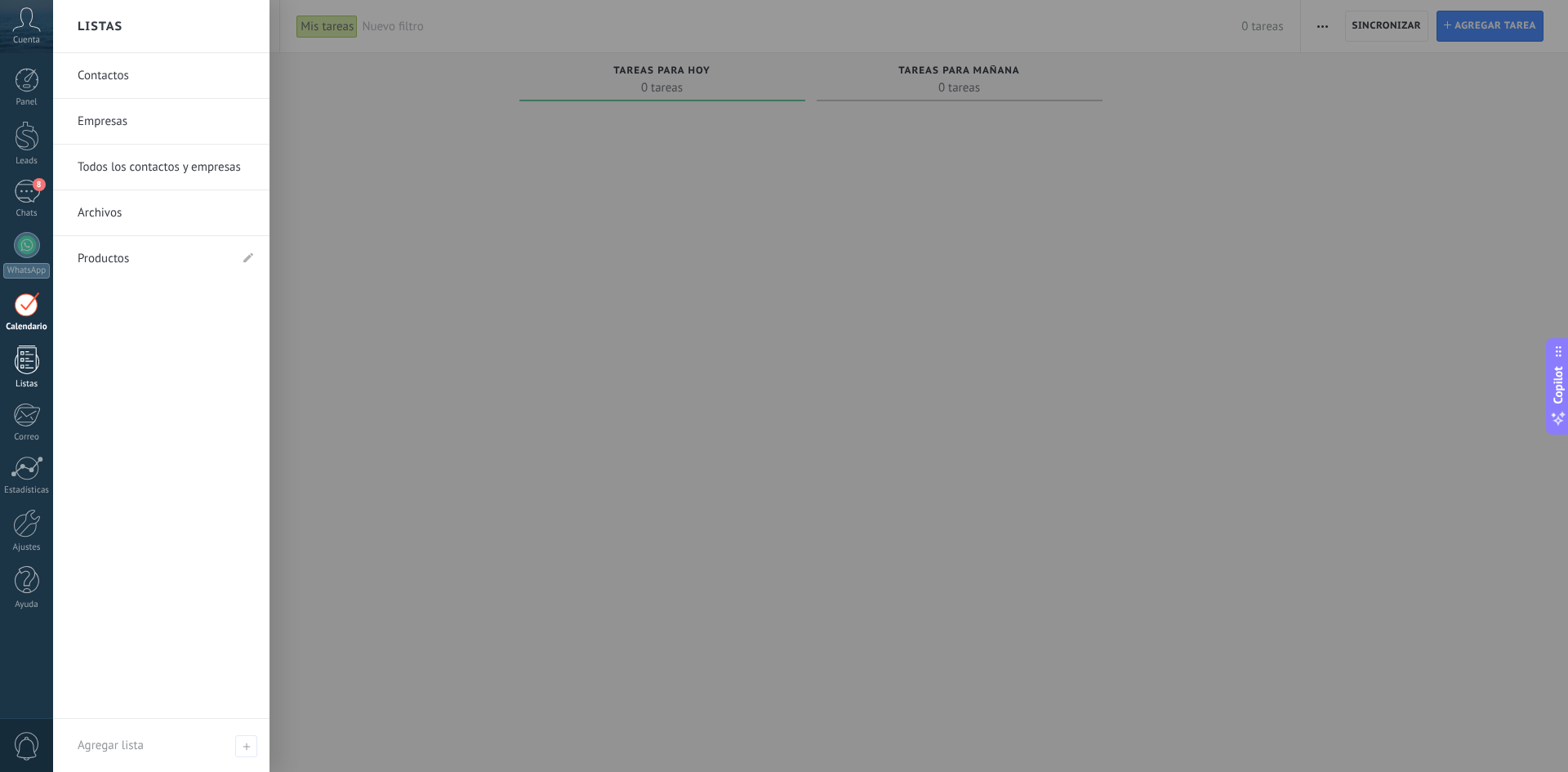
click at [31, 353] on div at bounding box center [27, 360] width 25 height 29
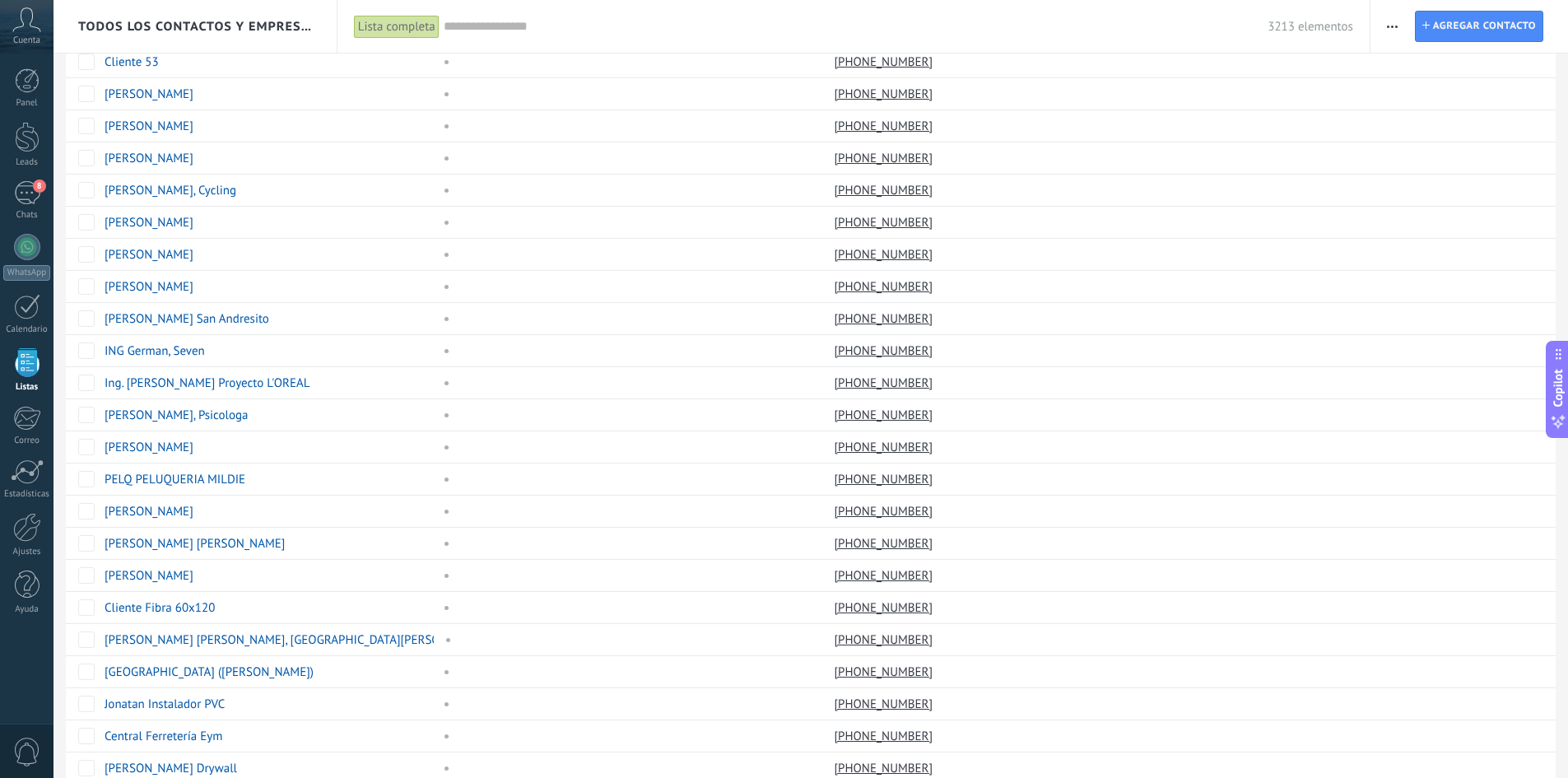
scroll to position [981, 0]
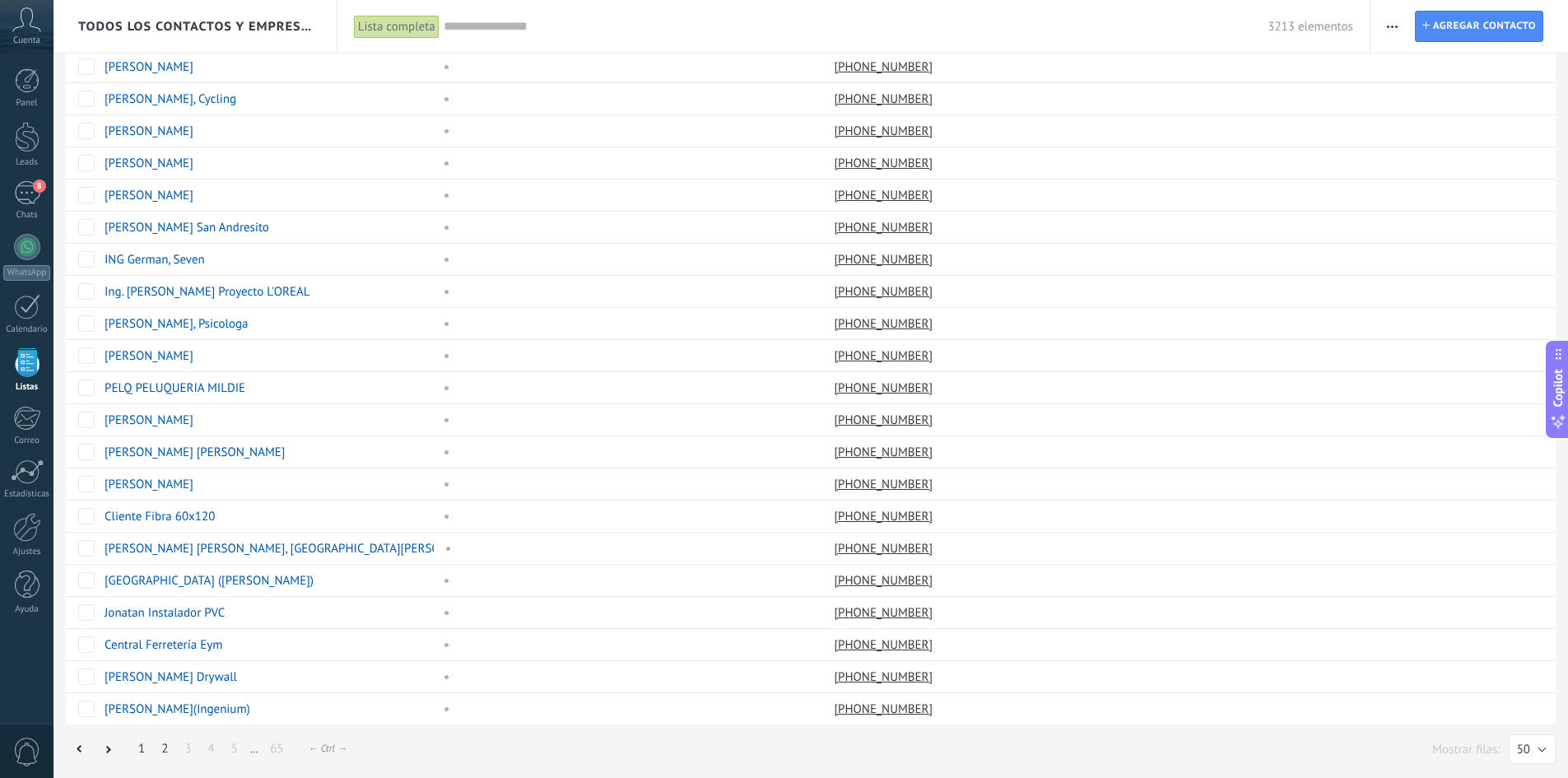
click at [162, 747] on link "2" at bounding box center [164, 748] width 23 height 32
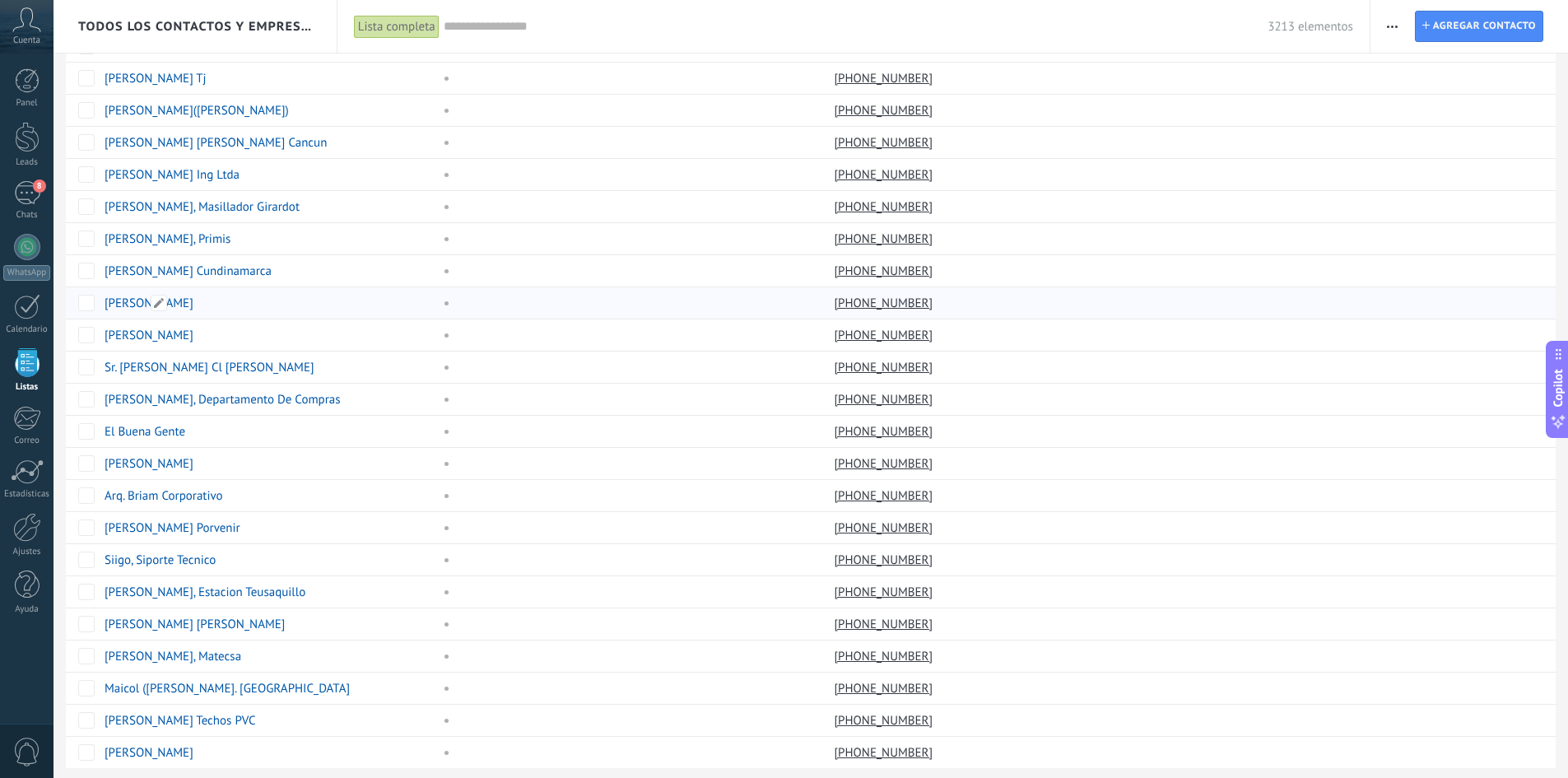
scroll to position [981, 0]
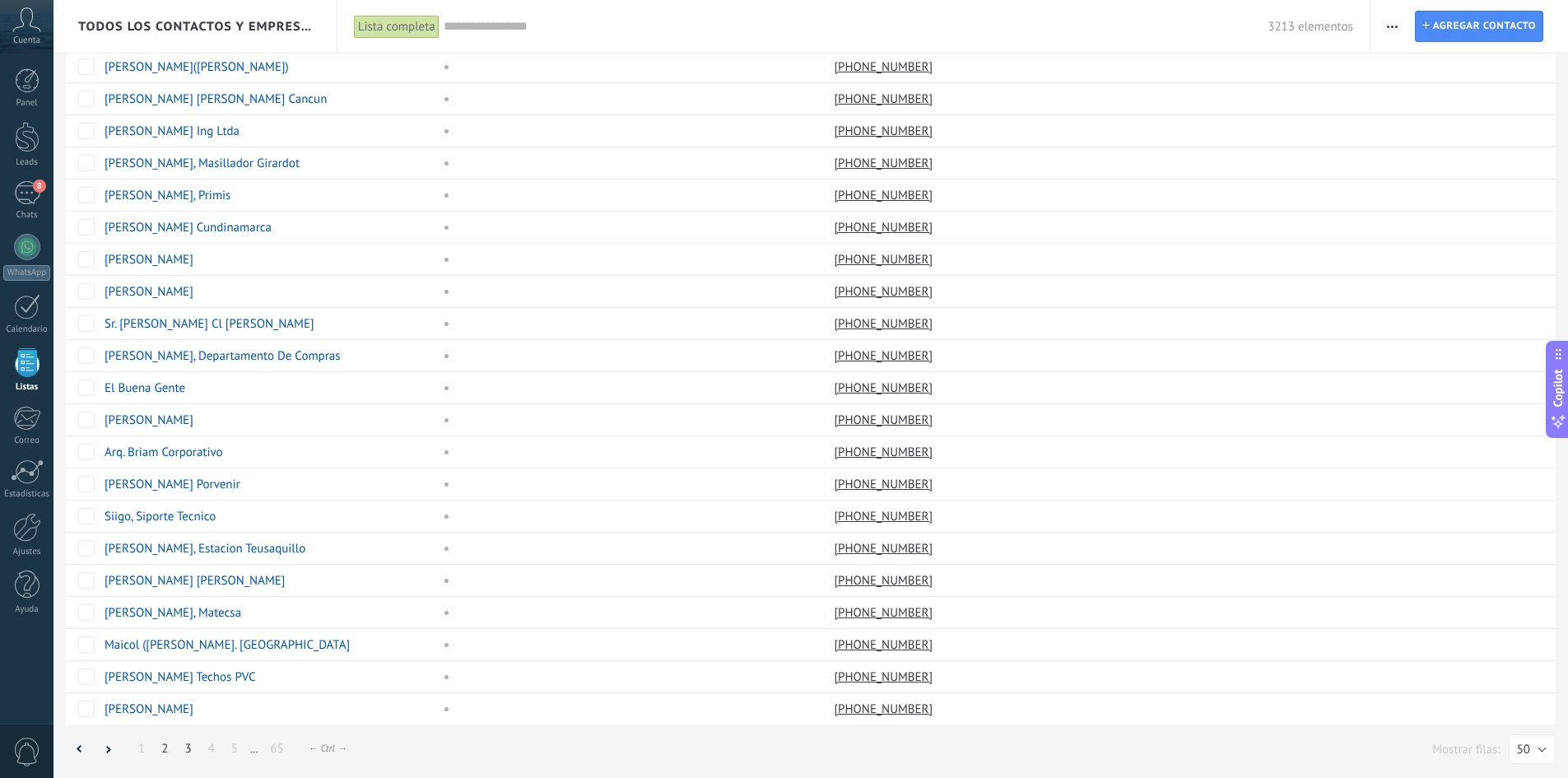
click at [187, 752] on link "3" at bounding box center [187, 748] width 23 height 32
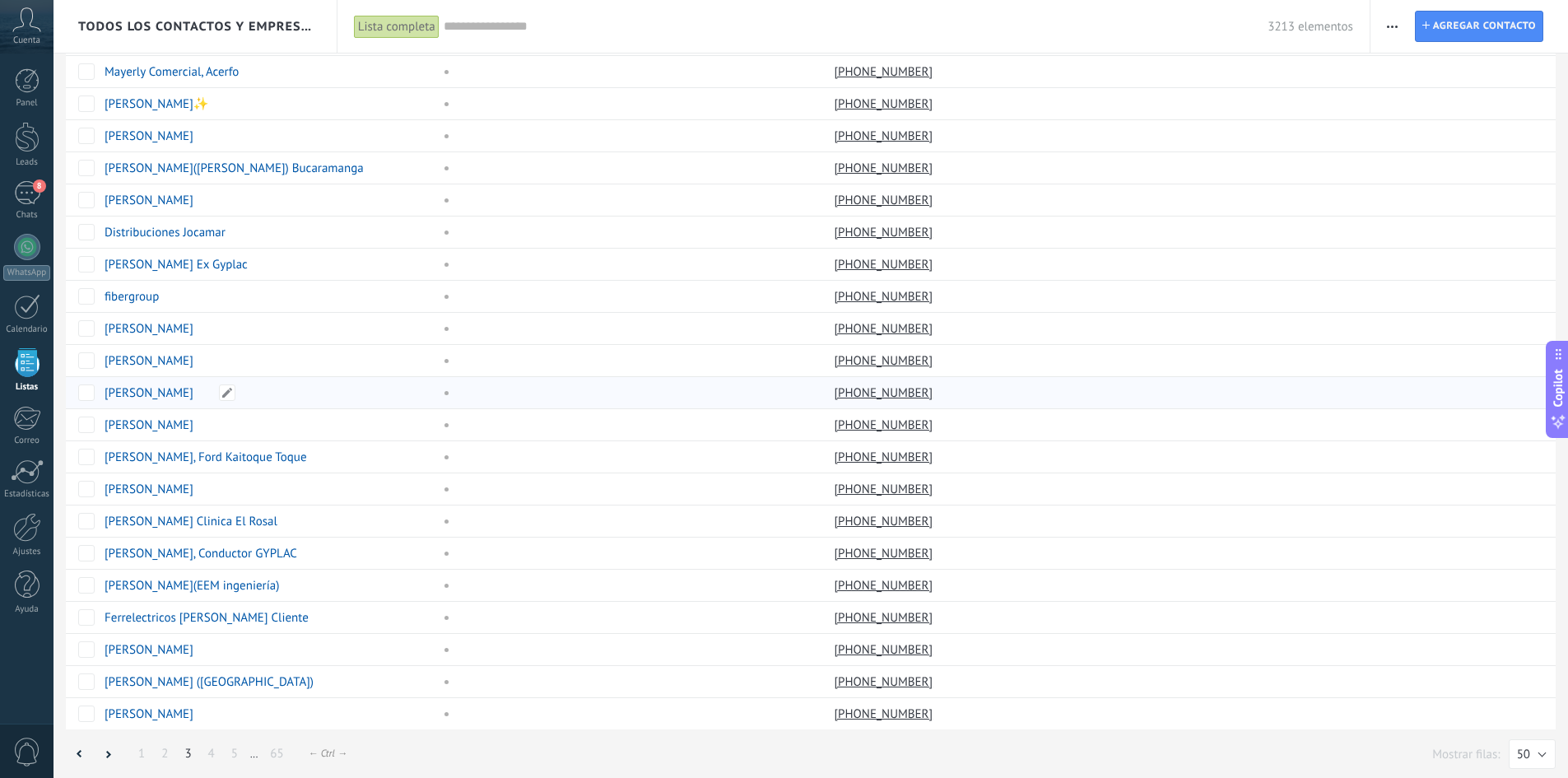
scroll to position [981, 0]
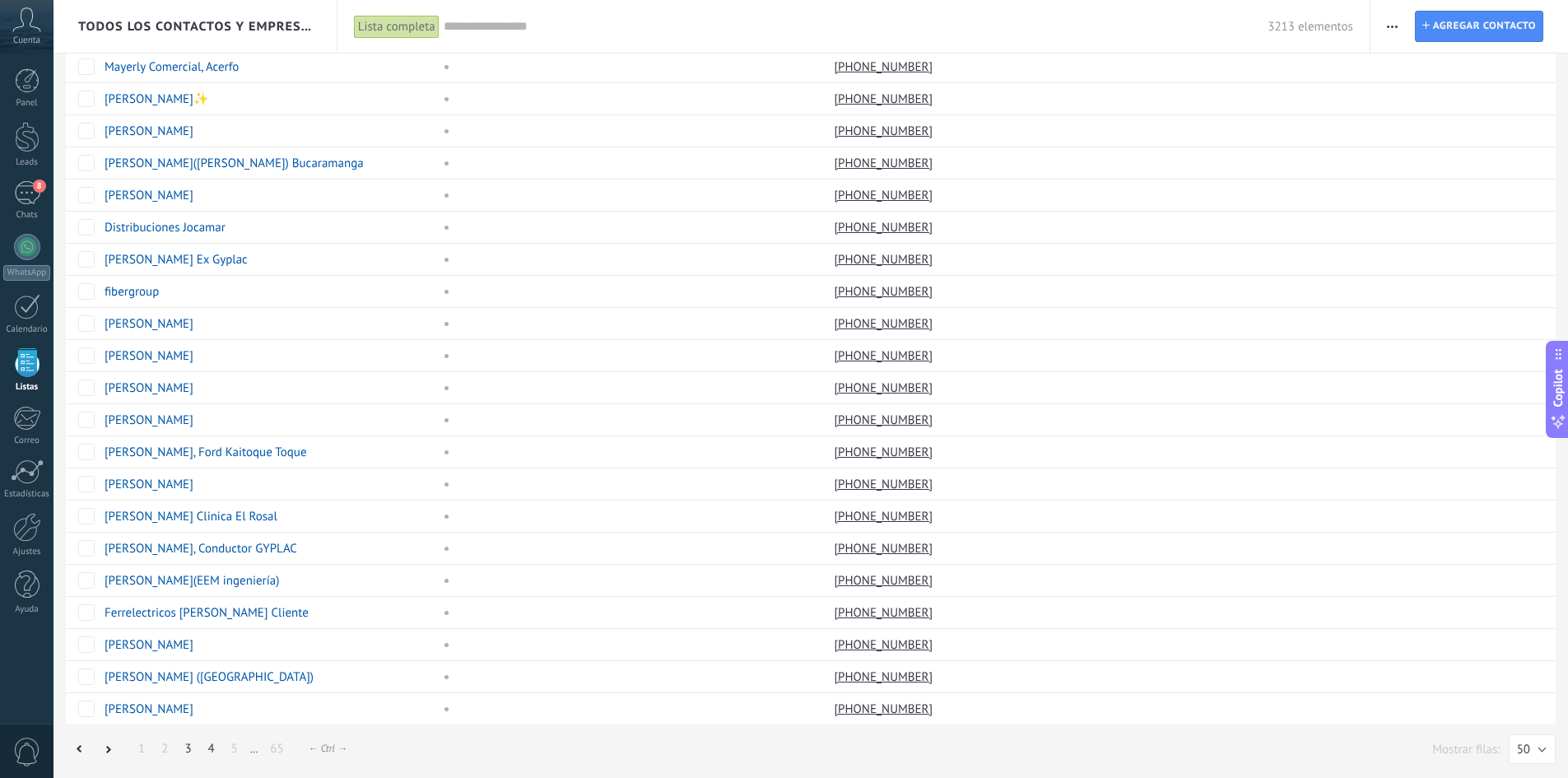
click at [212, 753] on link "4" at bounding box center [212, 748] width 23 height 32
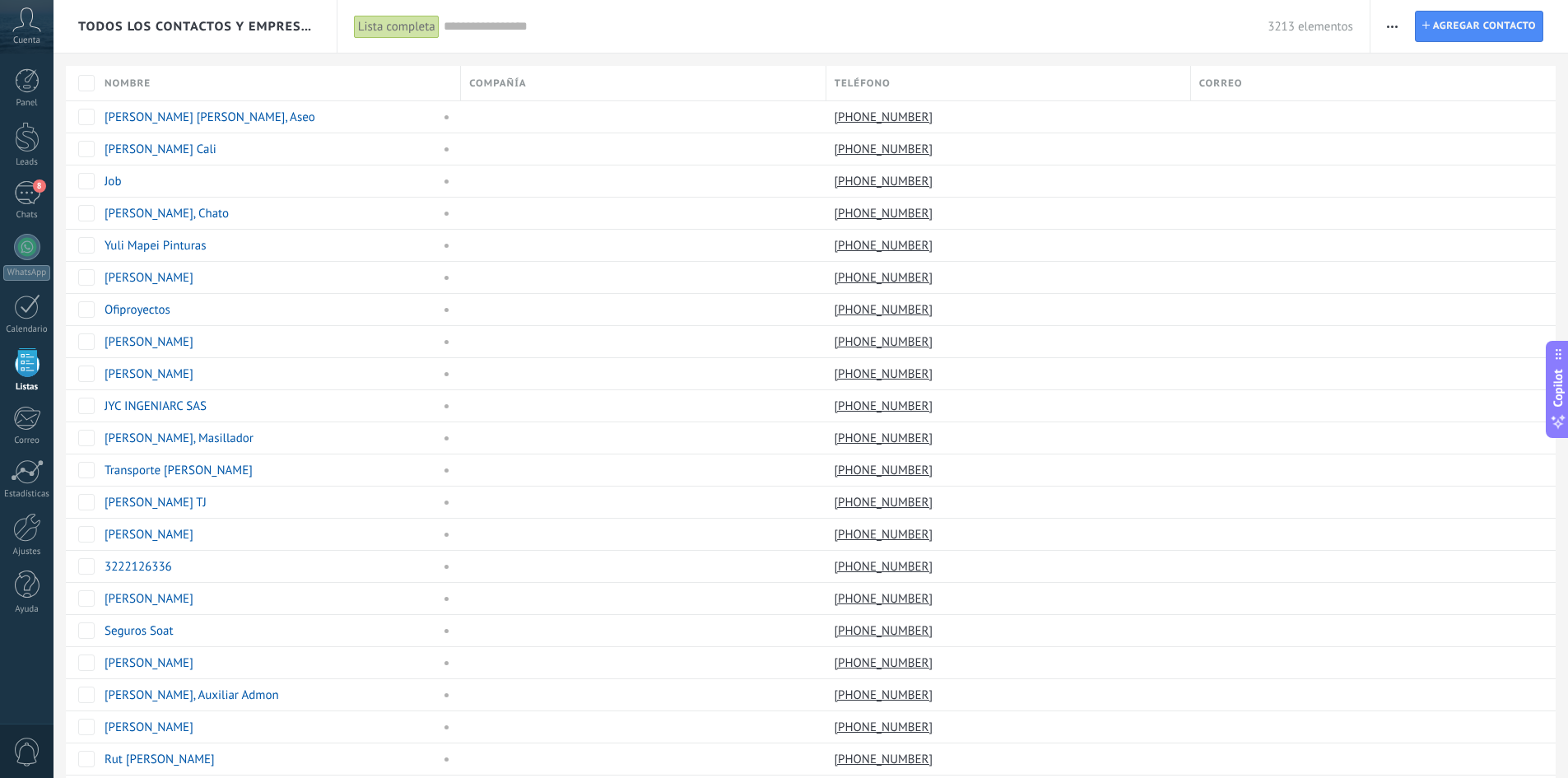
click at [540, 29] on input "text" at bounding box center [856, 27] width 825 height 17
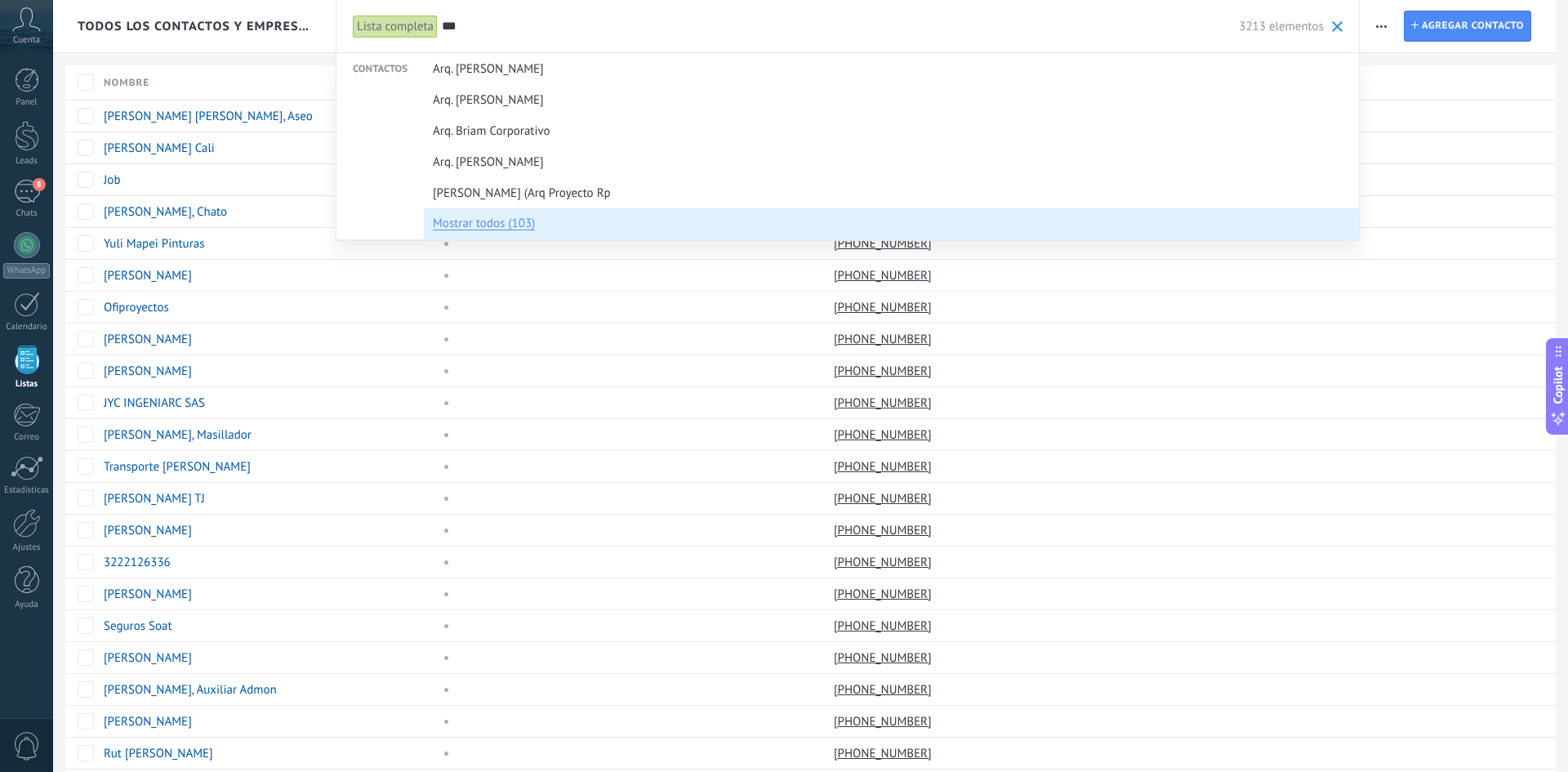
type input "***"
click at [485, 225] on span "Mostrar todos (103)" at bounding box center [484, 221] width 102 height 17
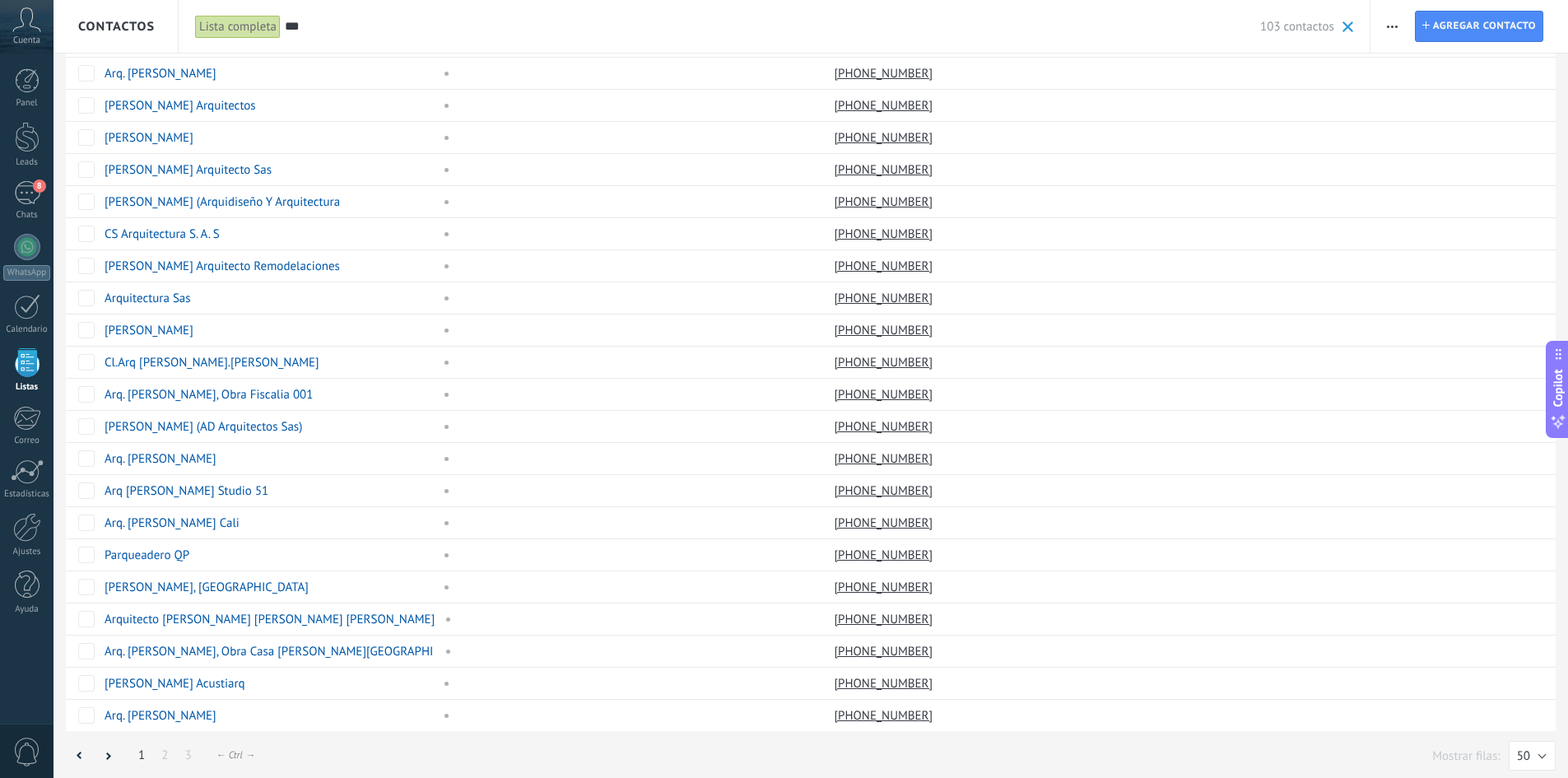
scroll to position [981, 0]
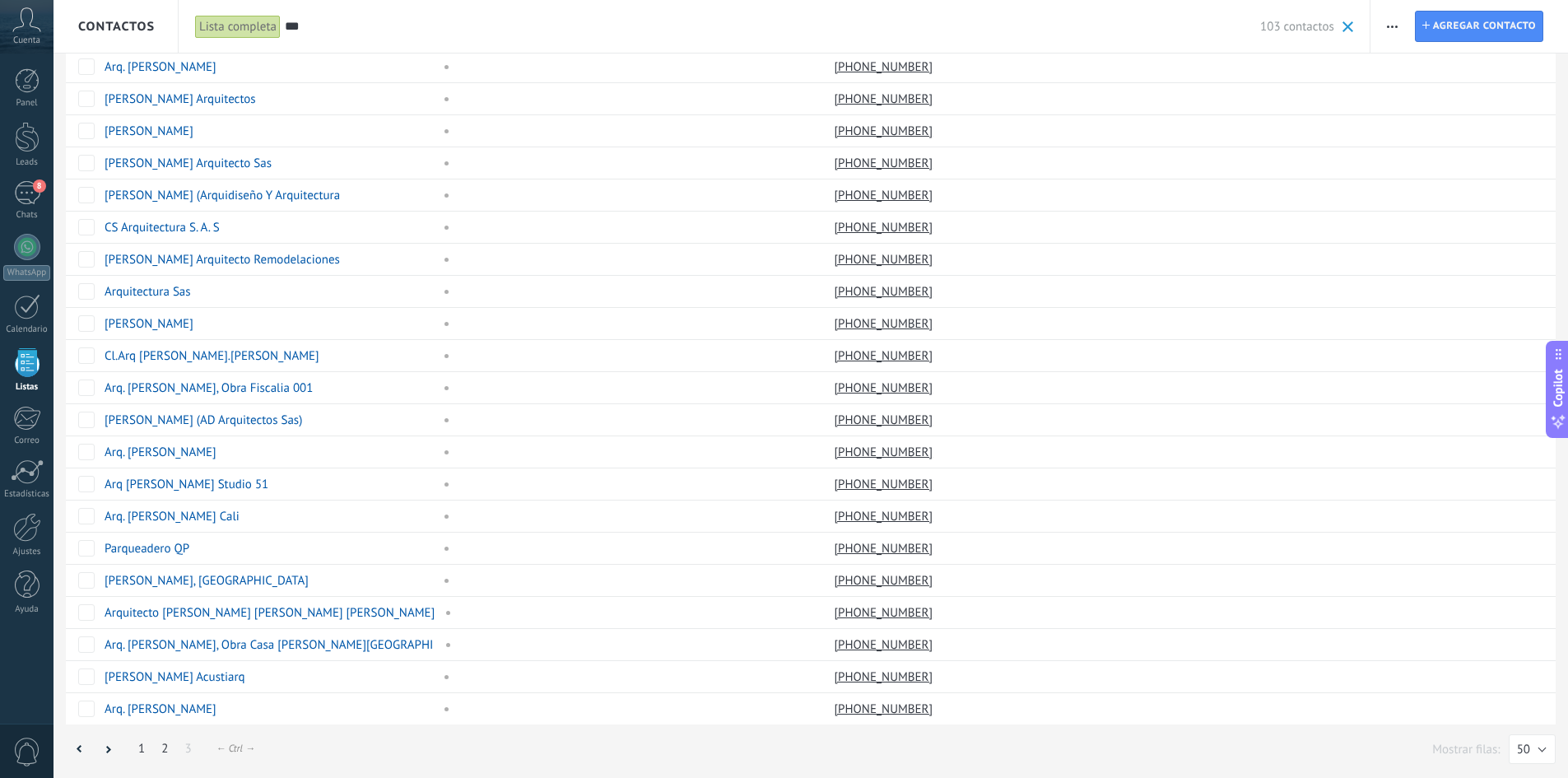
click at [164, 749] on link "2" at bounding box center [164, 748] width 23 height 32
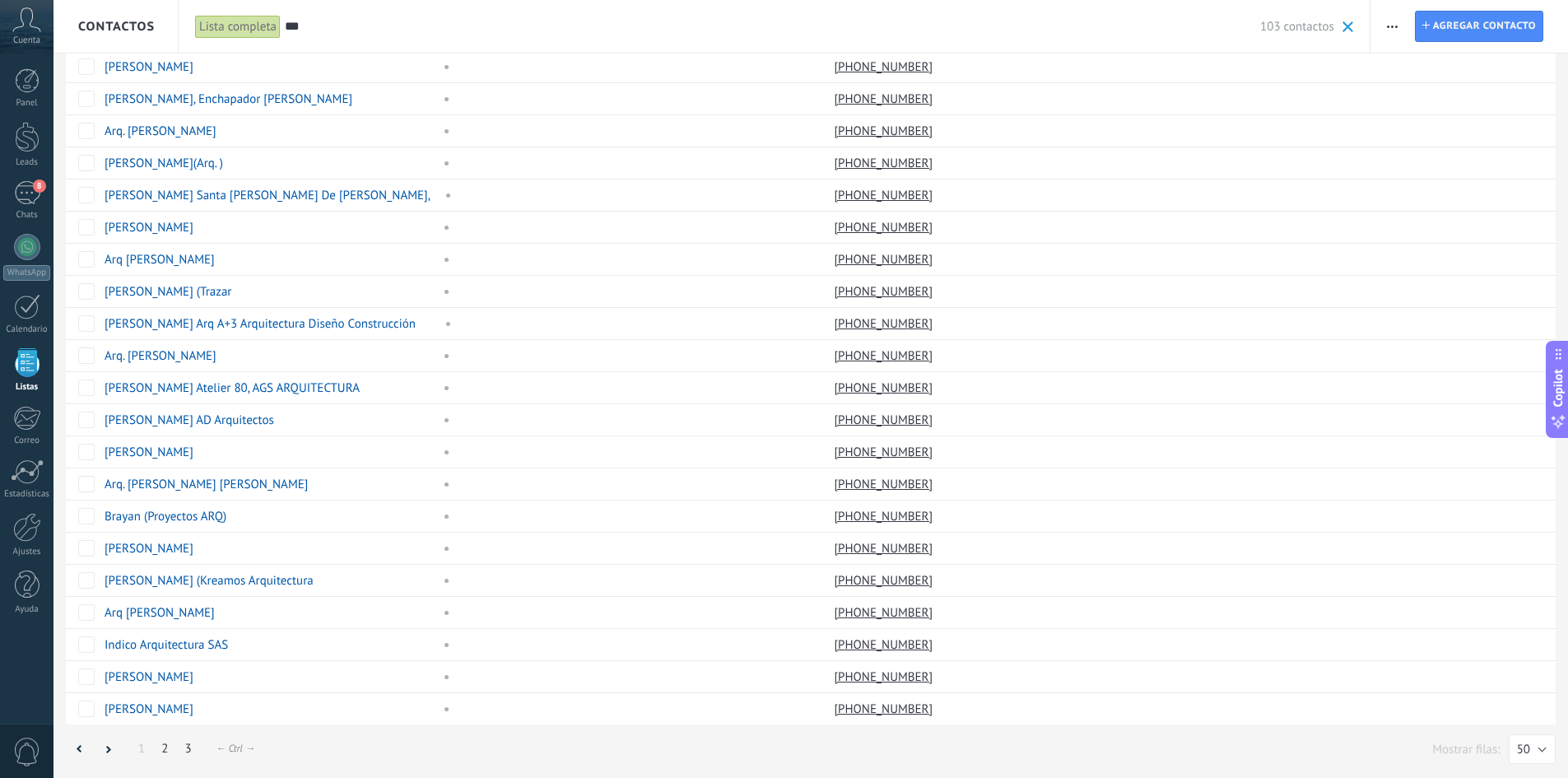
click at [186, 748] on link "3" at bounding box center [187, 748] width 23 height 32
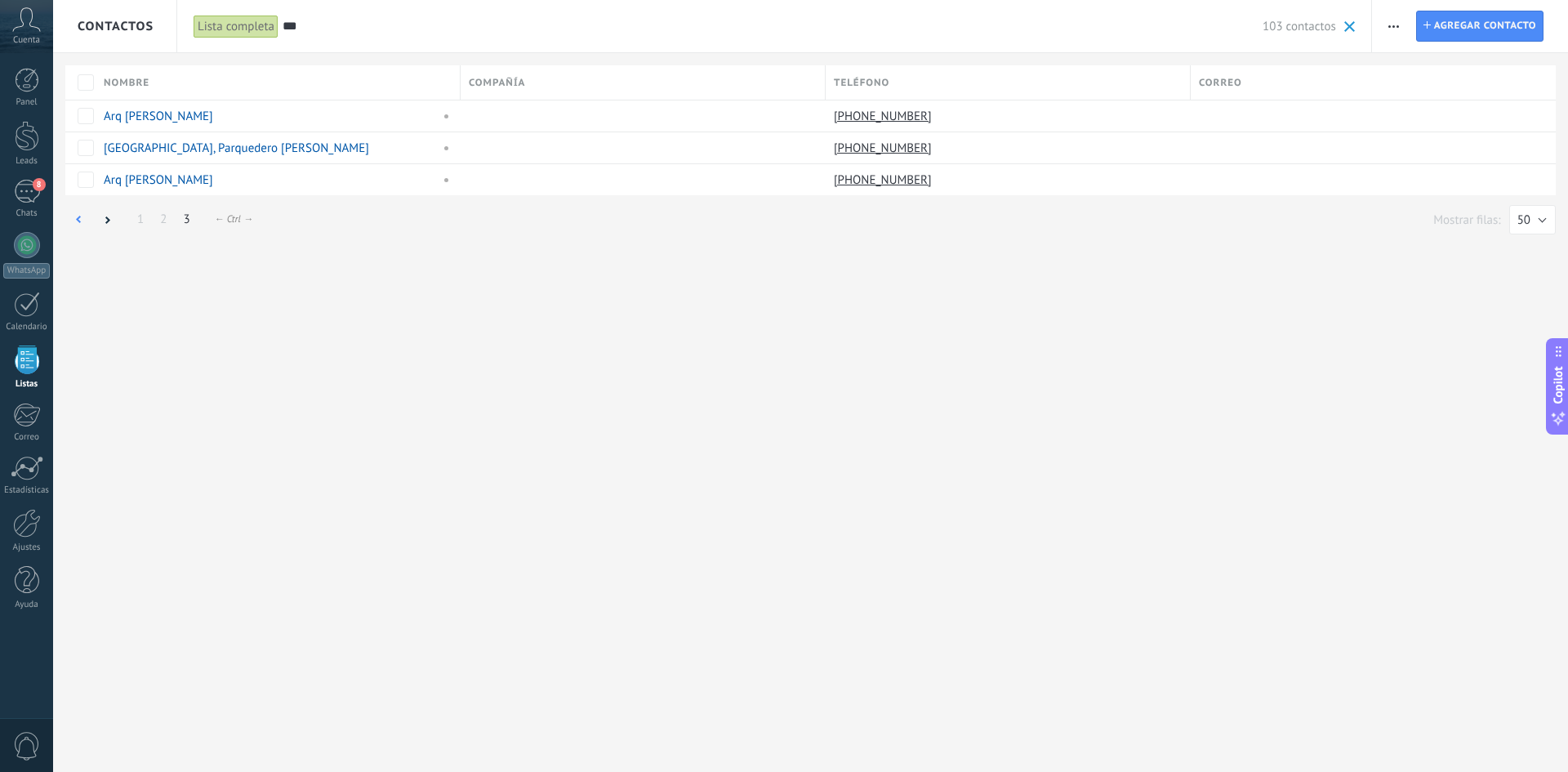
click at [80, 220] on icon at bounding box center [79, 219] width 6 height 9
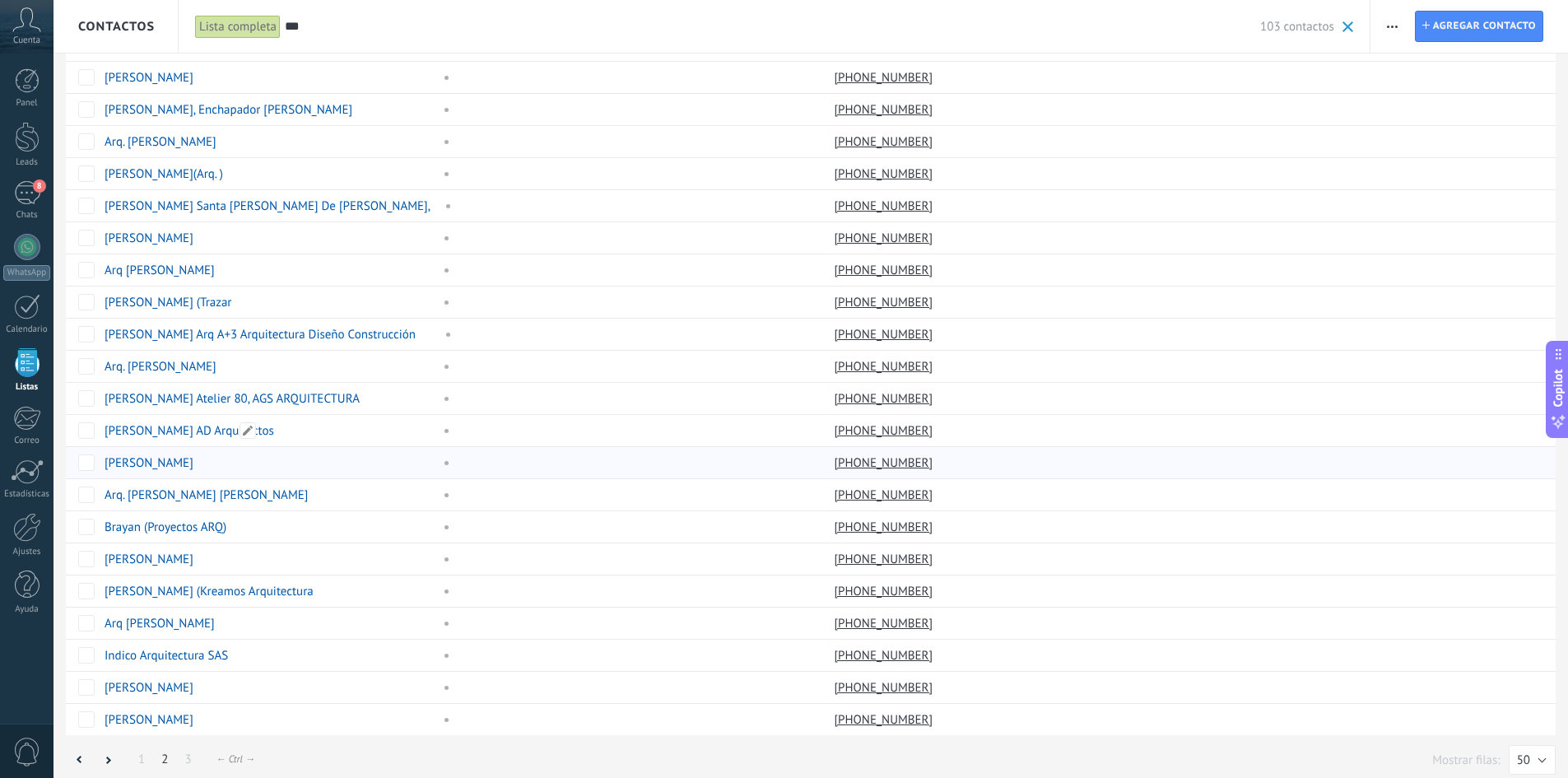
scroll to position [981, 0]
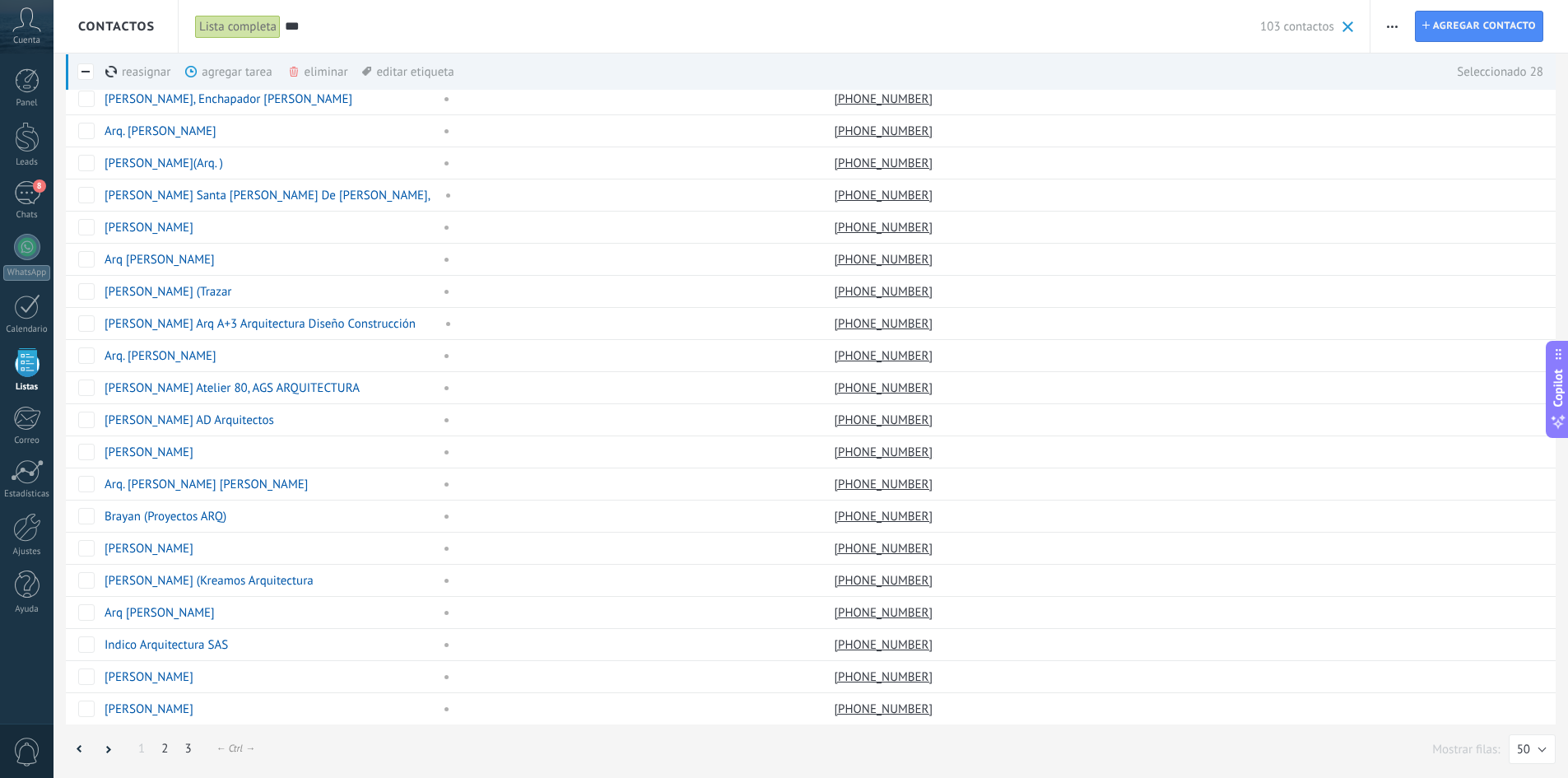
click at [189, 752] on link "3" at bounding box center [187, 748] width 23 height 32
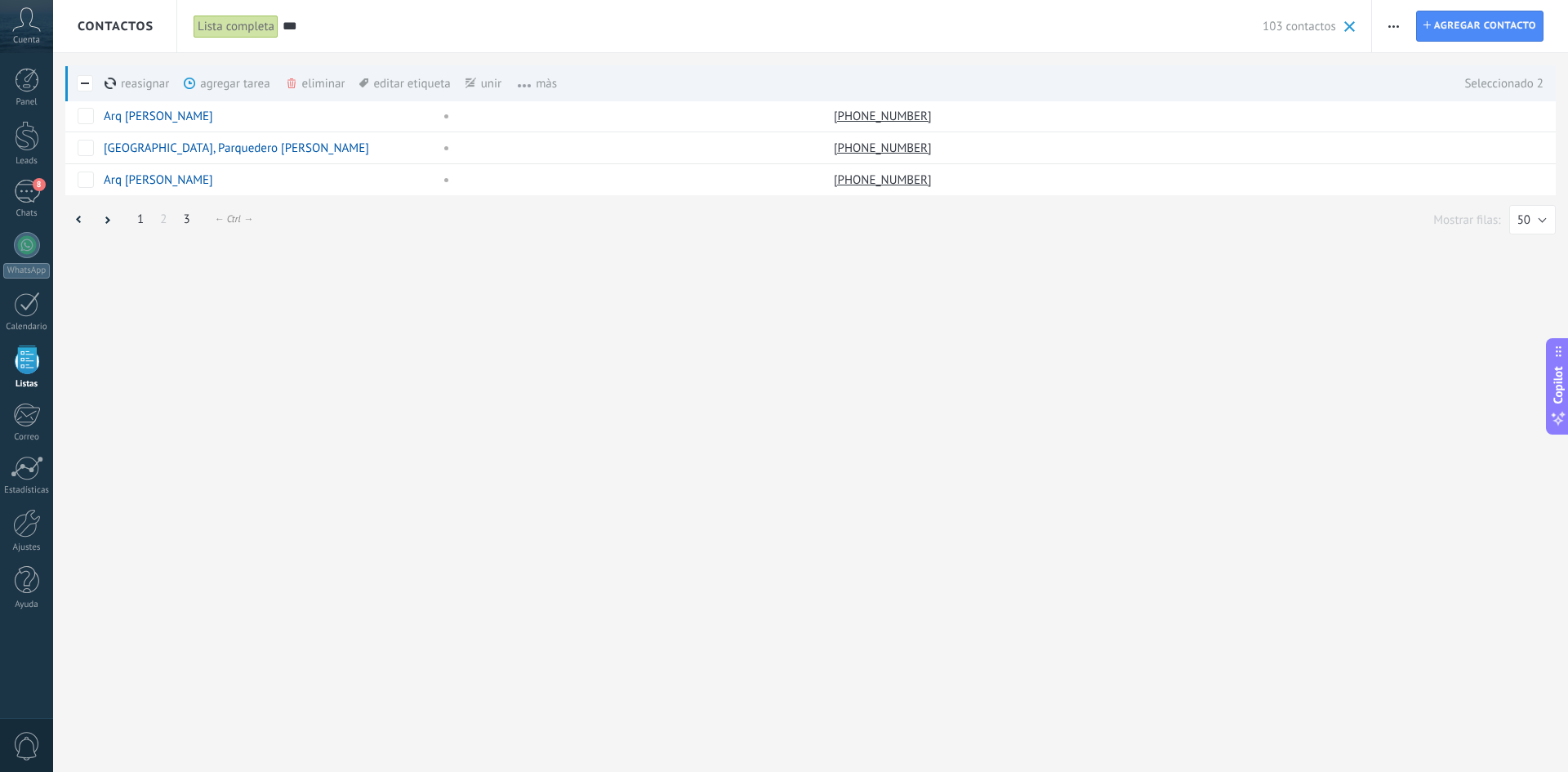
click at [138, 223] on link "1" at bounding box center [140, 219] width 23 height 31
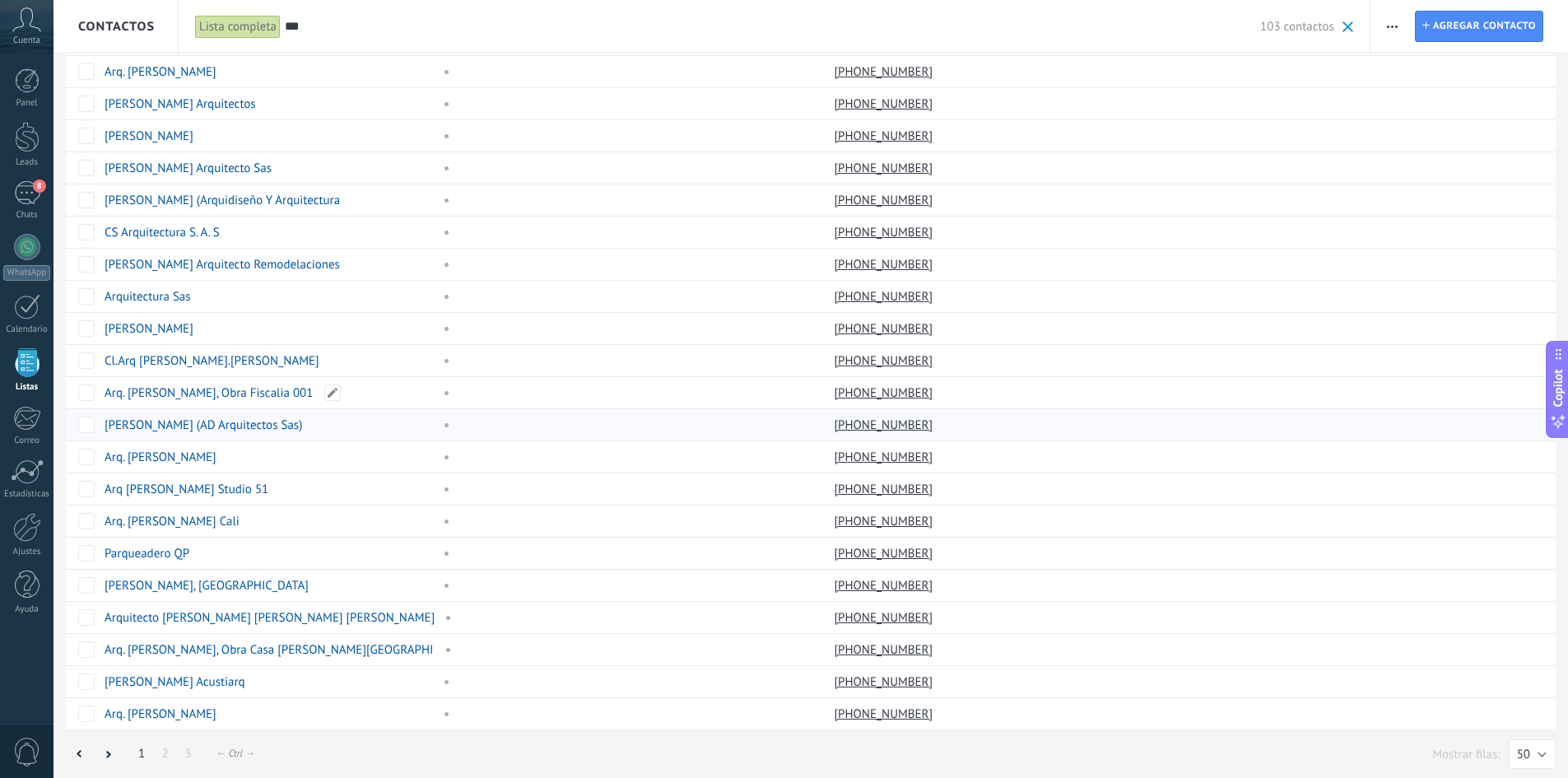
scroll to position [981, 0]
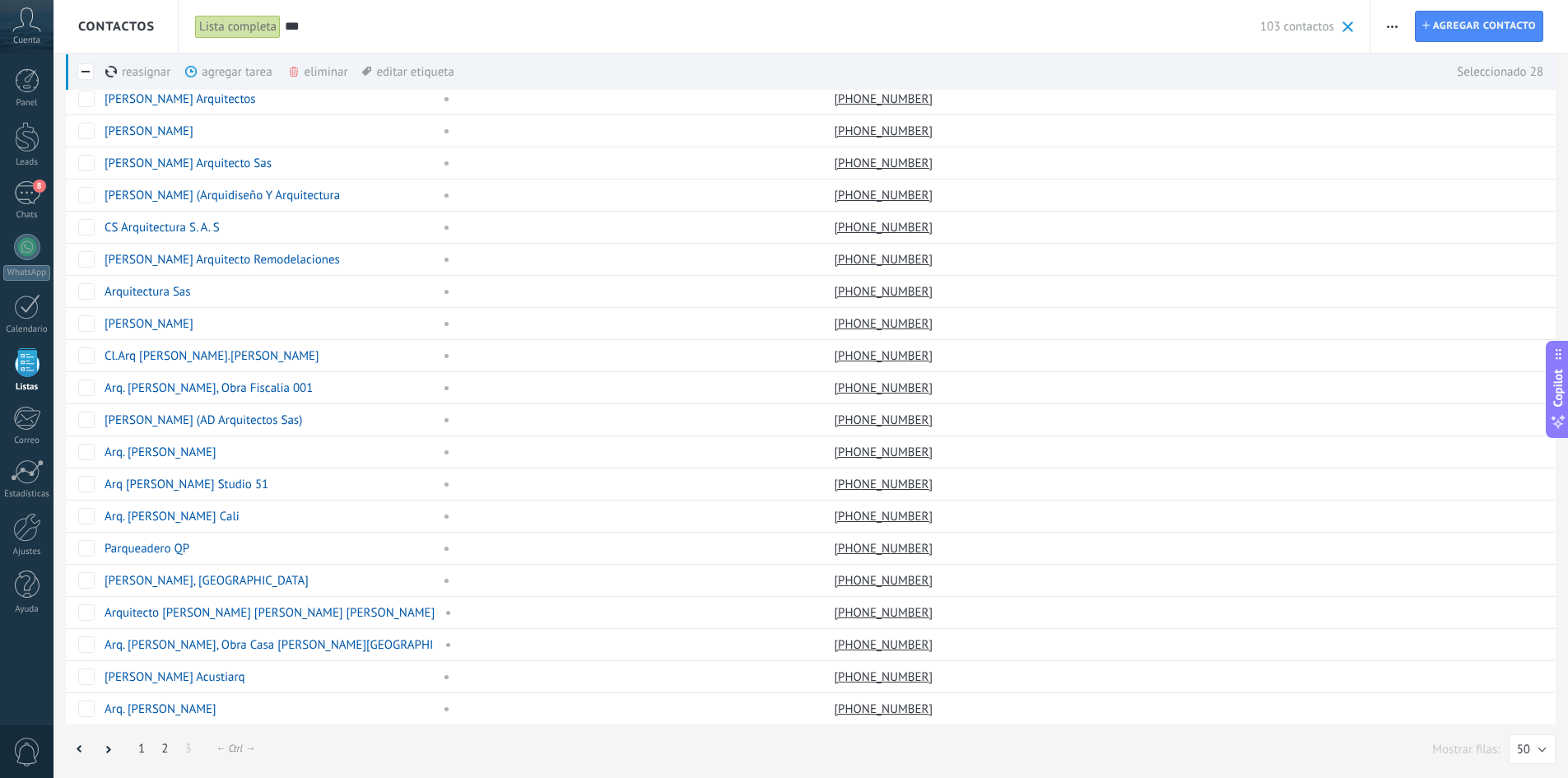
click at [162, 747] on link "2" at bounding box center [164, 748] width 23 height 32
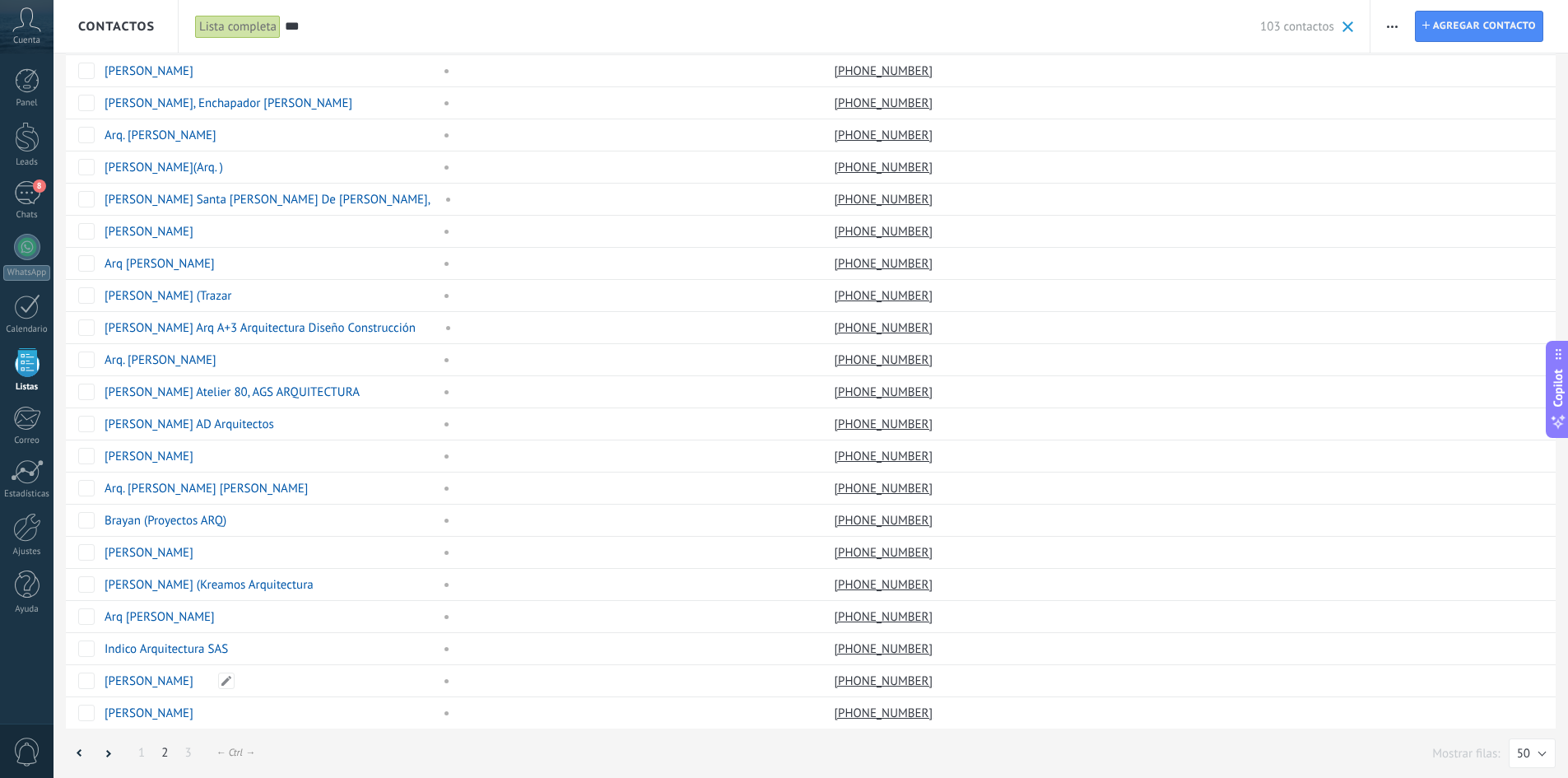
scroll to position [981, 0]
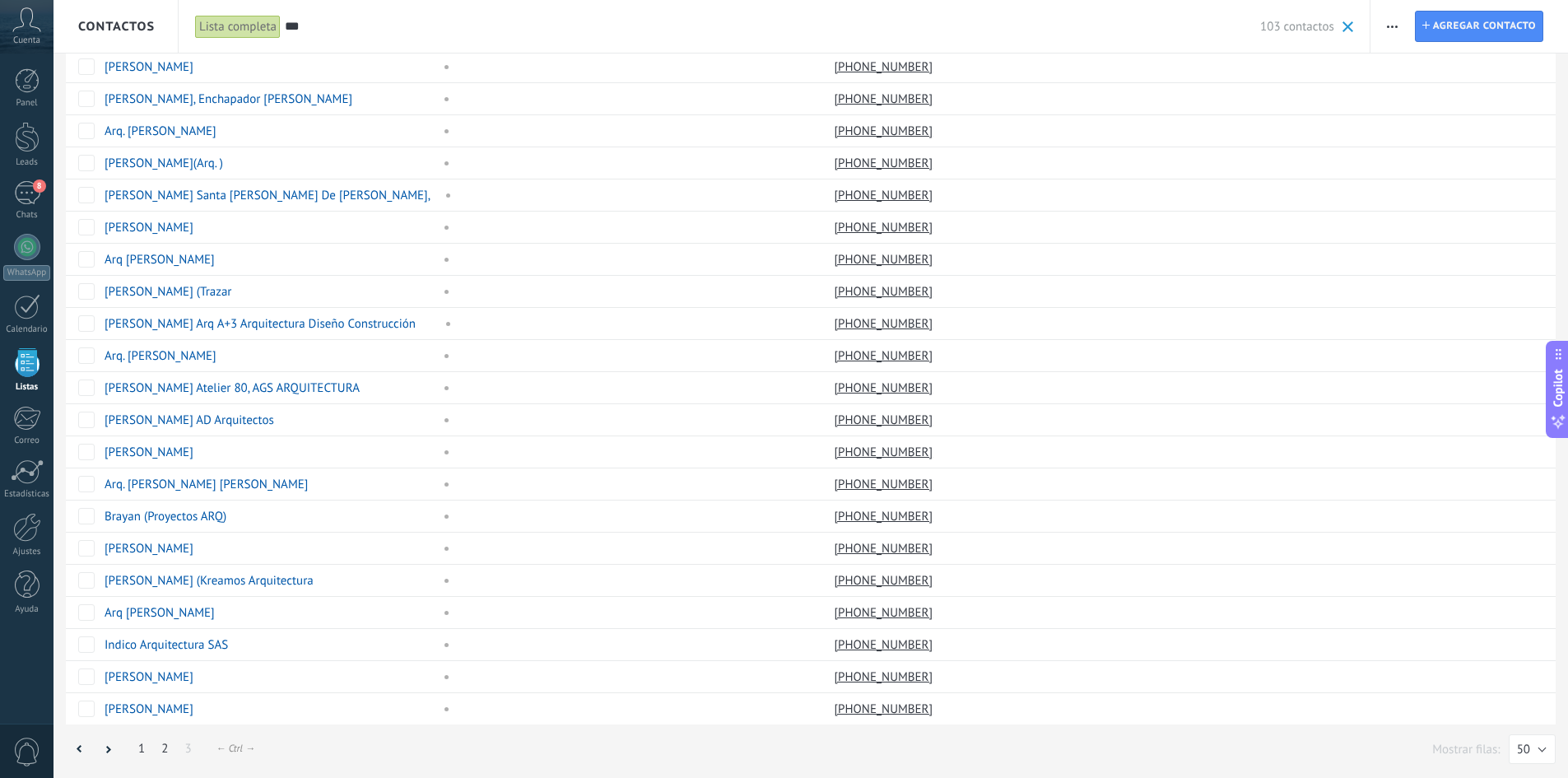
click at [145, 746] on link "1" at bounding box center [141, 748] width 23 height 32
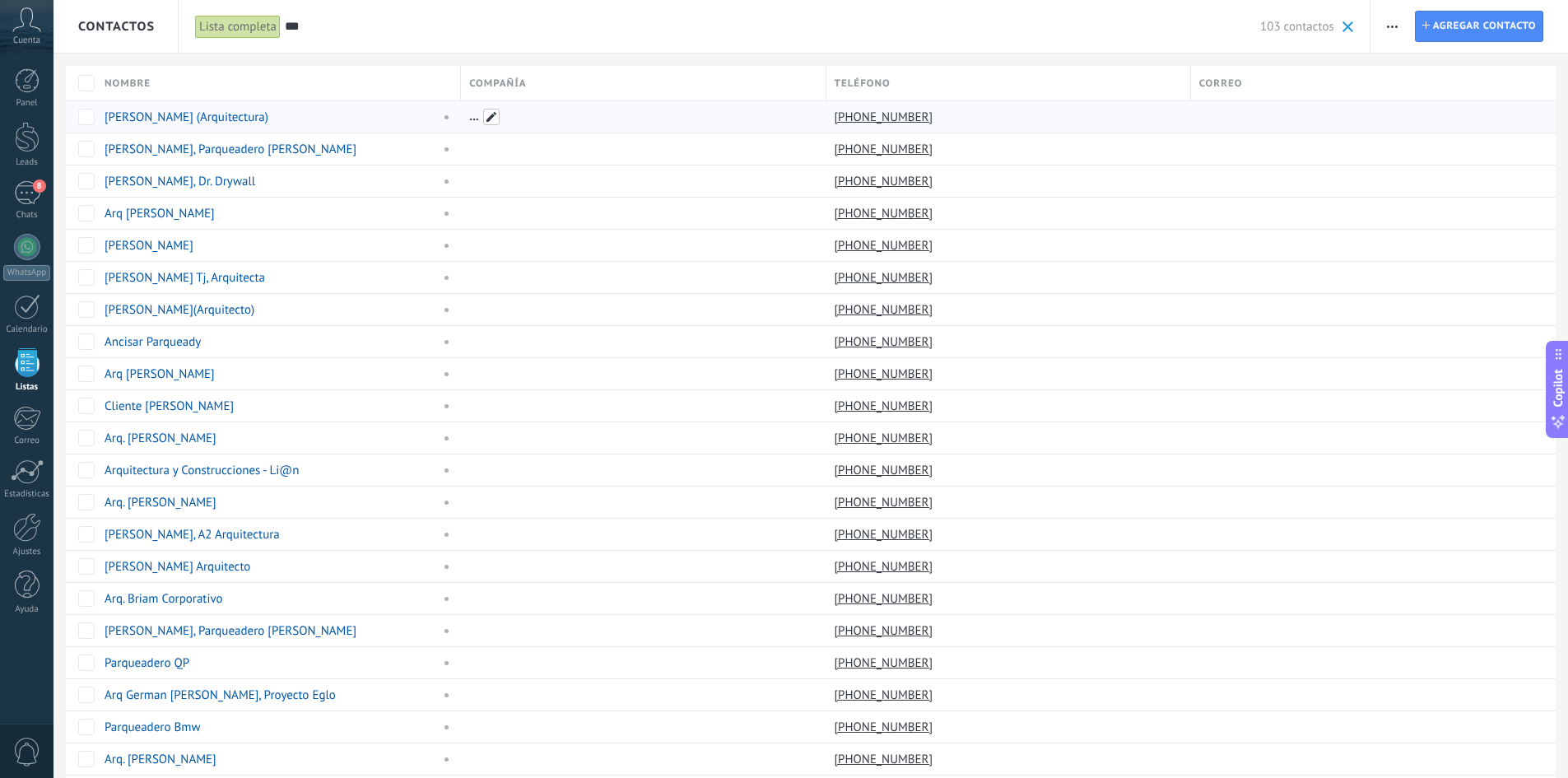
click at [495, 118] on span at bounding box center [490, 116] width 16 height 16
click at [512, 168] on div at bounding box center [638, 181] width 357 height 32
click at [315, 27] on input "***" at bounding box center [772, 27] width 975 height 17
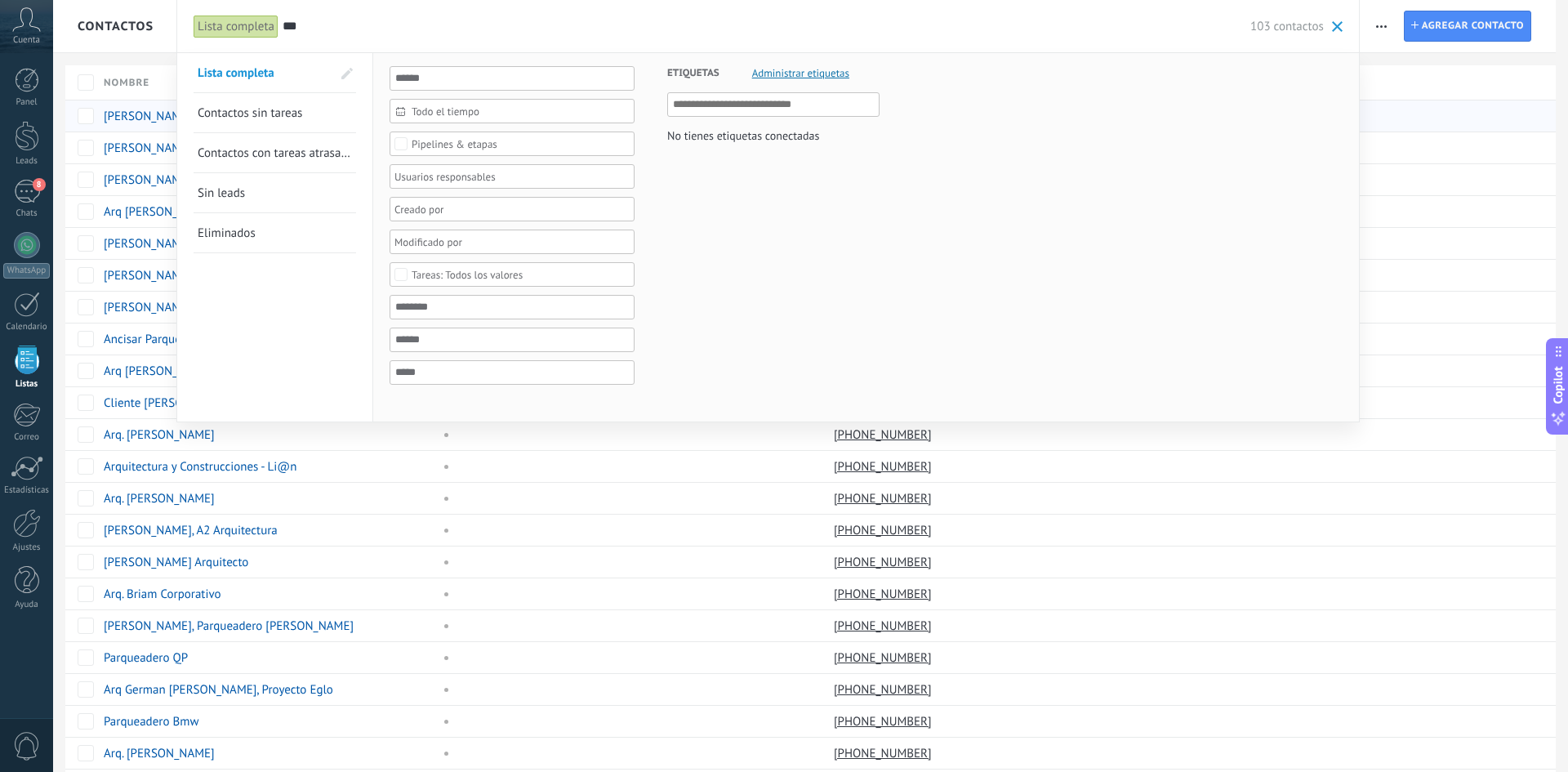
drag, startPoint x: 313, startPoint y: 27, endPoint x: 282, endPoint y: 27, distance: 31.0
click at [282, 27] on input "***" at bounding box center [766, 27] width 967 height 17
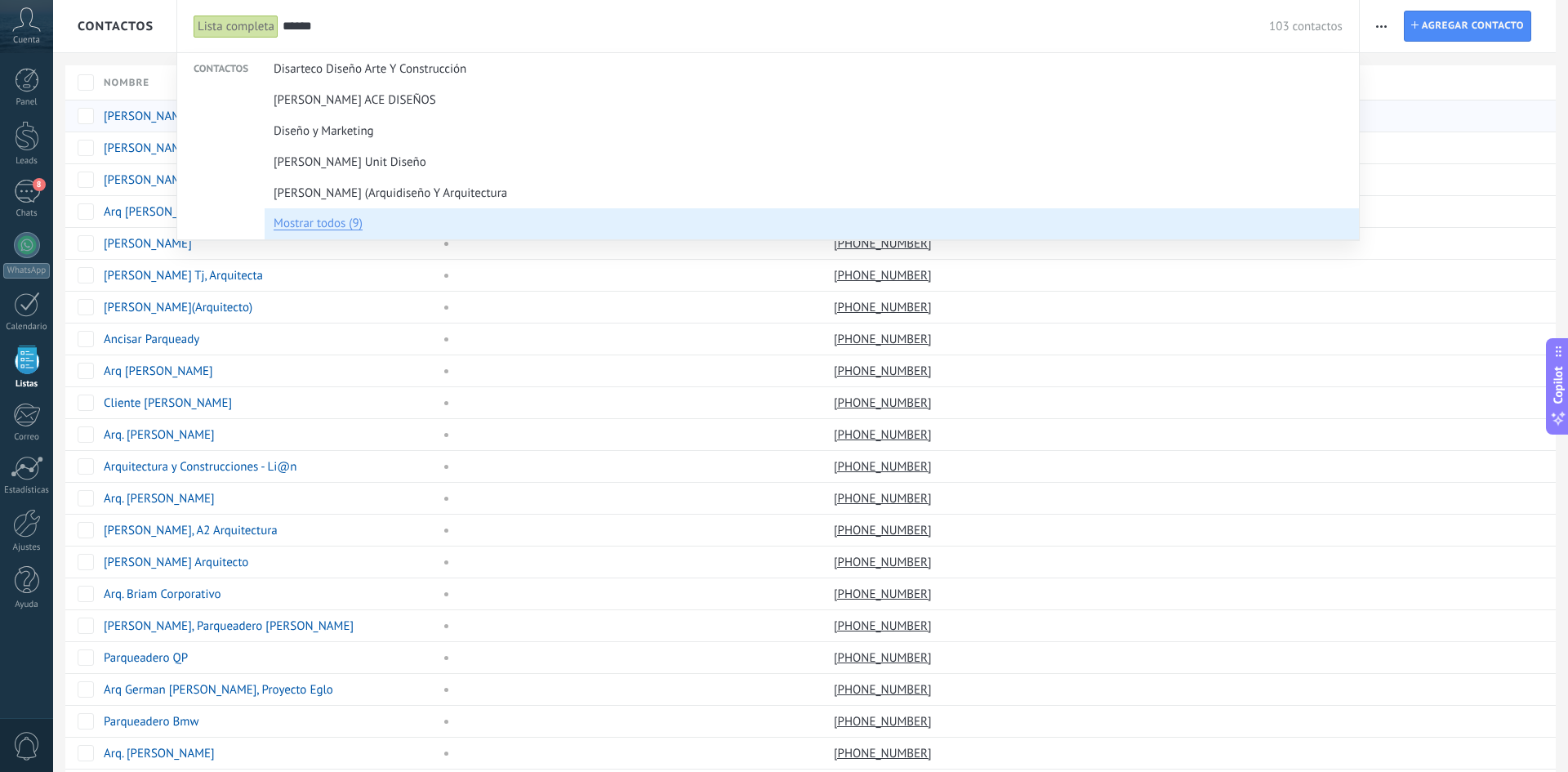
click at [332, 224] on span "Mostrar todos (9)" at bounding box center [318, 221] width 89 height 17
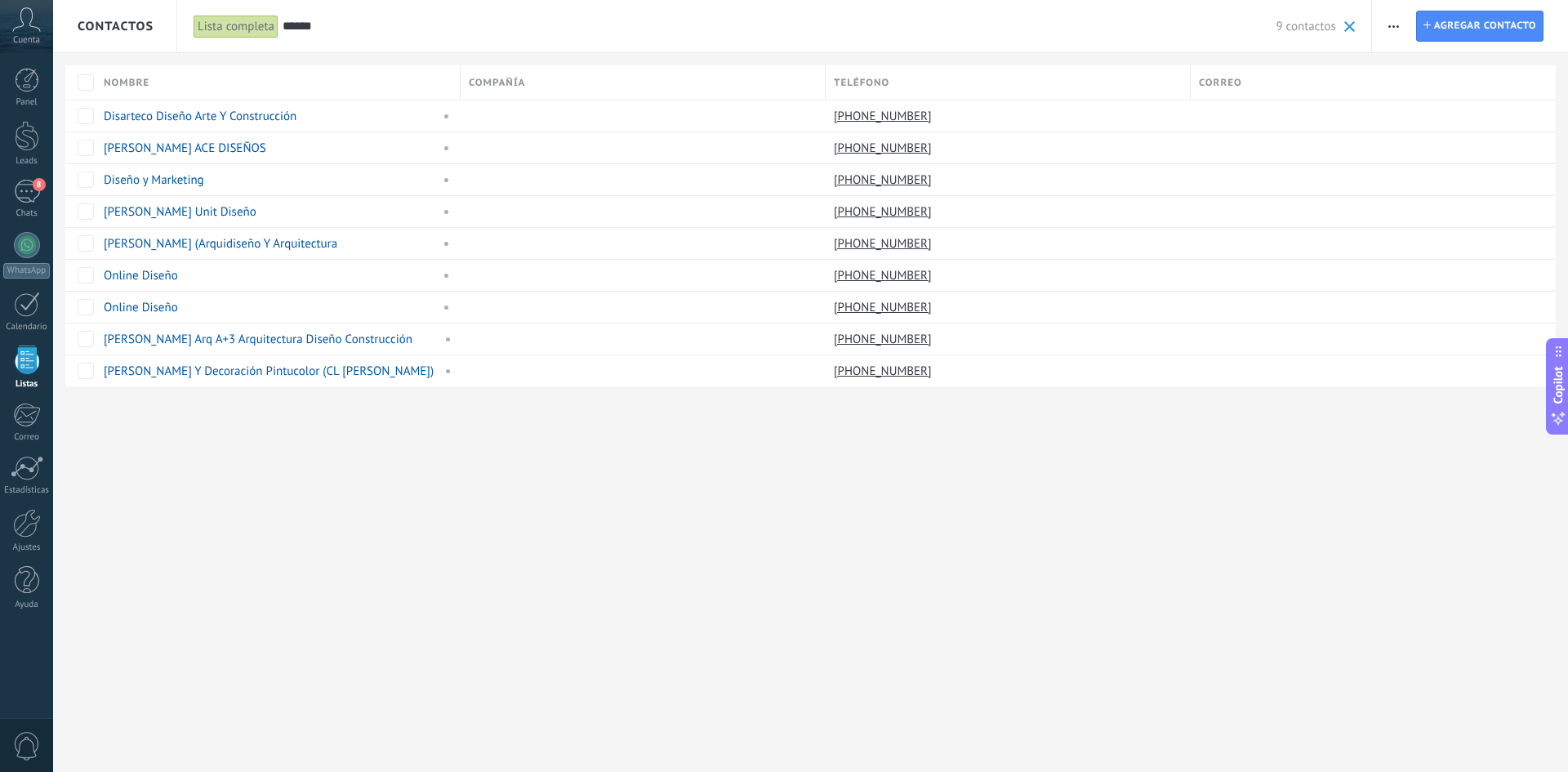
drag, startPoint x: 340, startPoint y: 26, endPoint x: 279, endPoint y: 26, distance: 61.0
click at [279, 26] on div "Lista completa Aplicar ****** 9 contactos Lista completa Contactos sin tareas C…" at bounding box center [774, 26] width 1195 height 52
type input "*******"
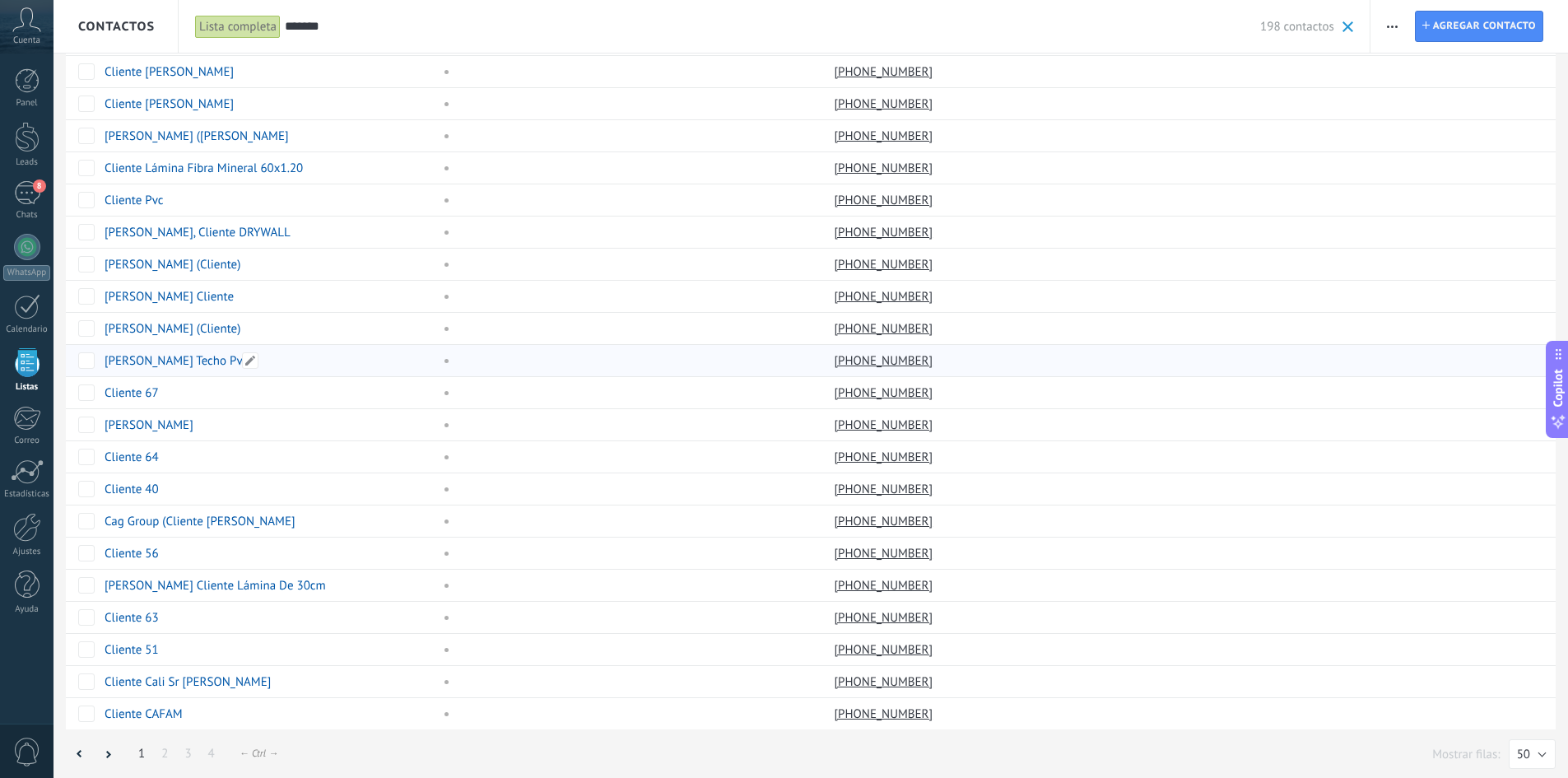
scroll to position [981, 0]
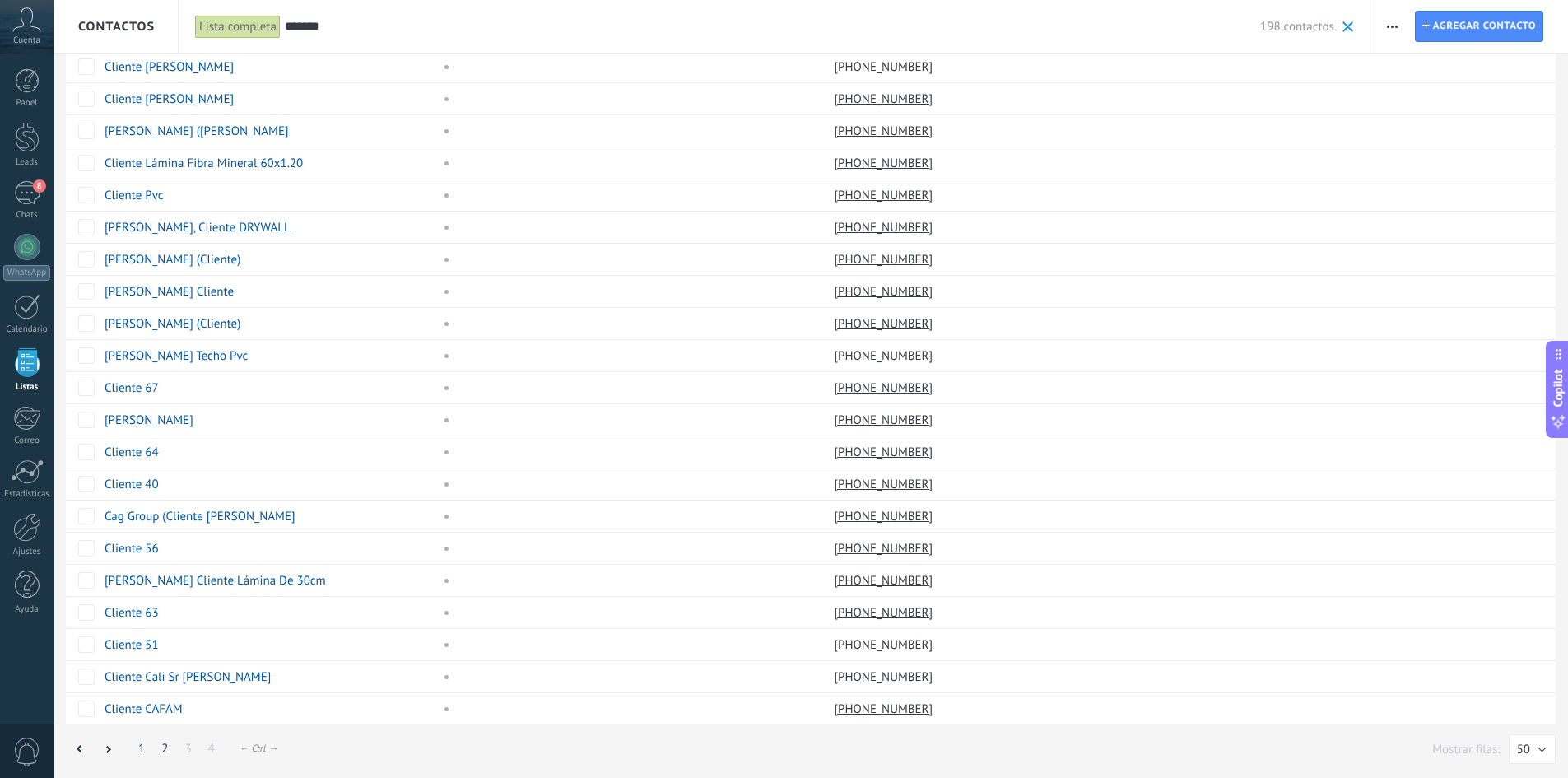
click at [168, 748] on link "2" at bounding box center [164, 748] width 23 height 32
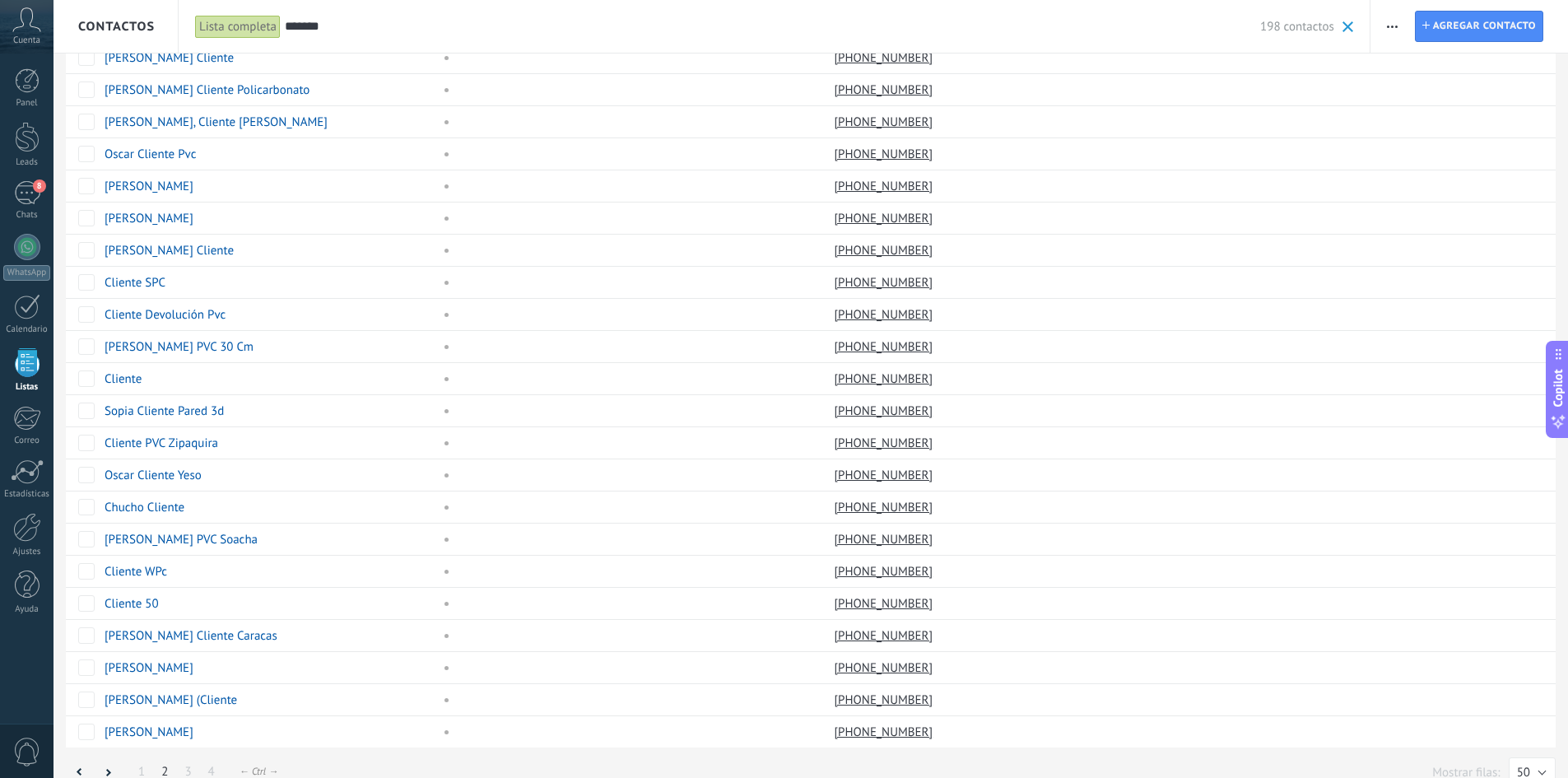
scroll to position [981, 0]
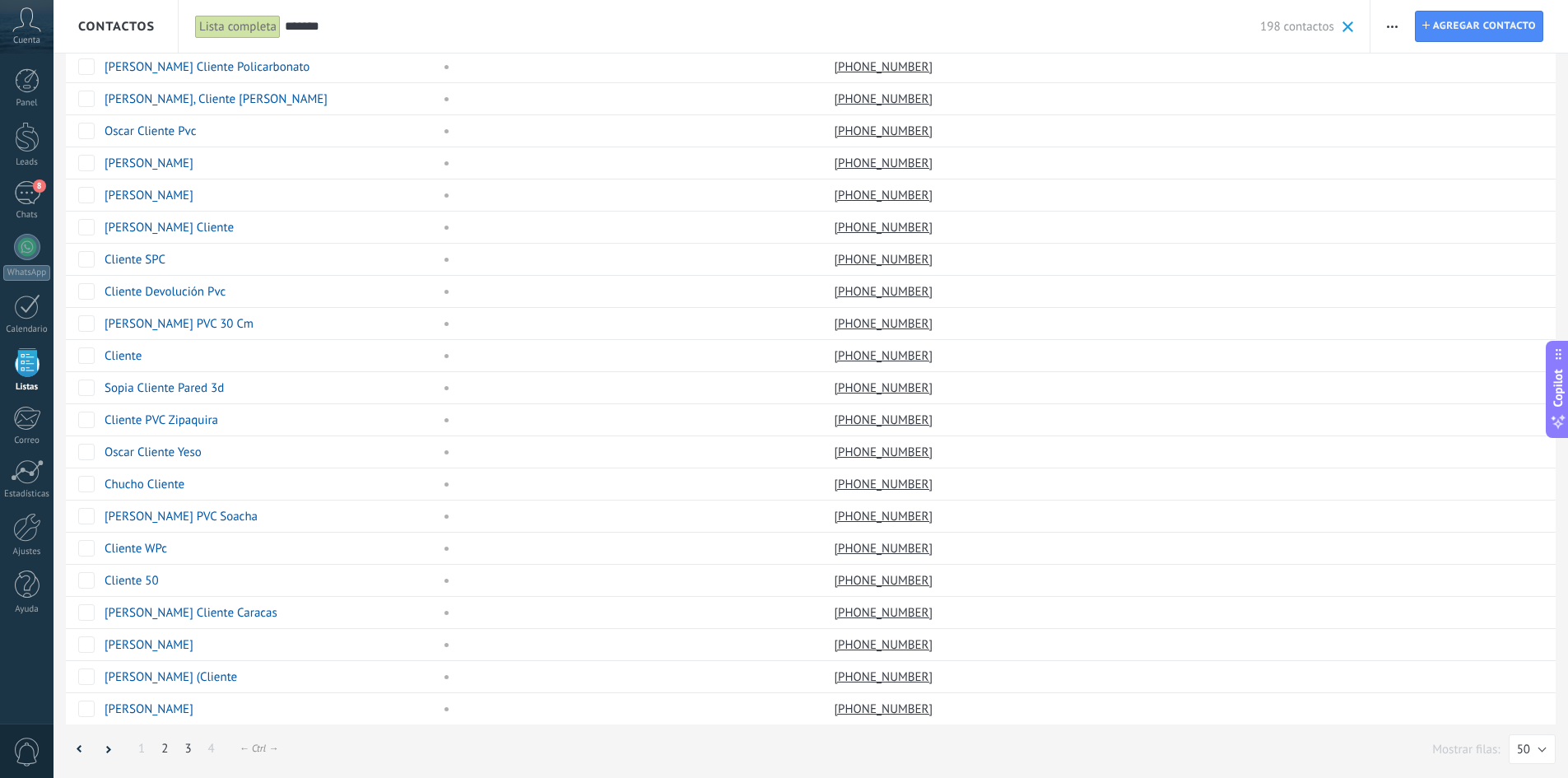
click at [186, 751] on link "3" at bounding box center [187, 748] width 23 height 32
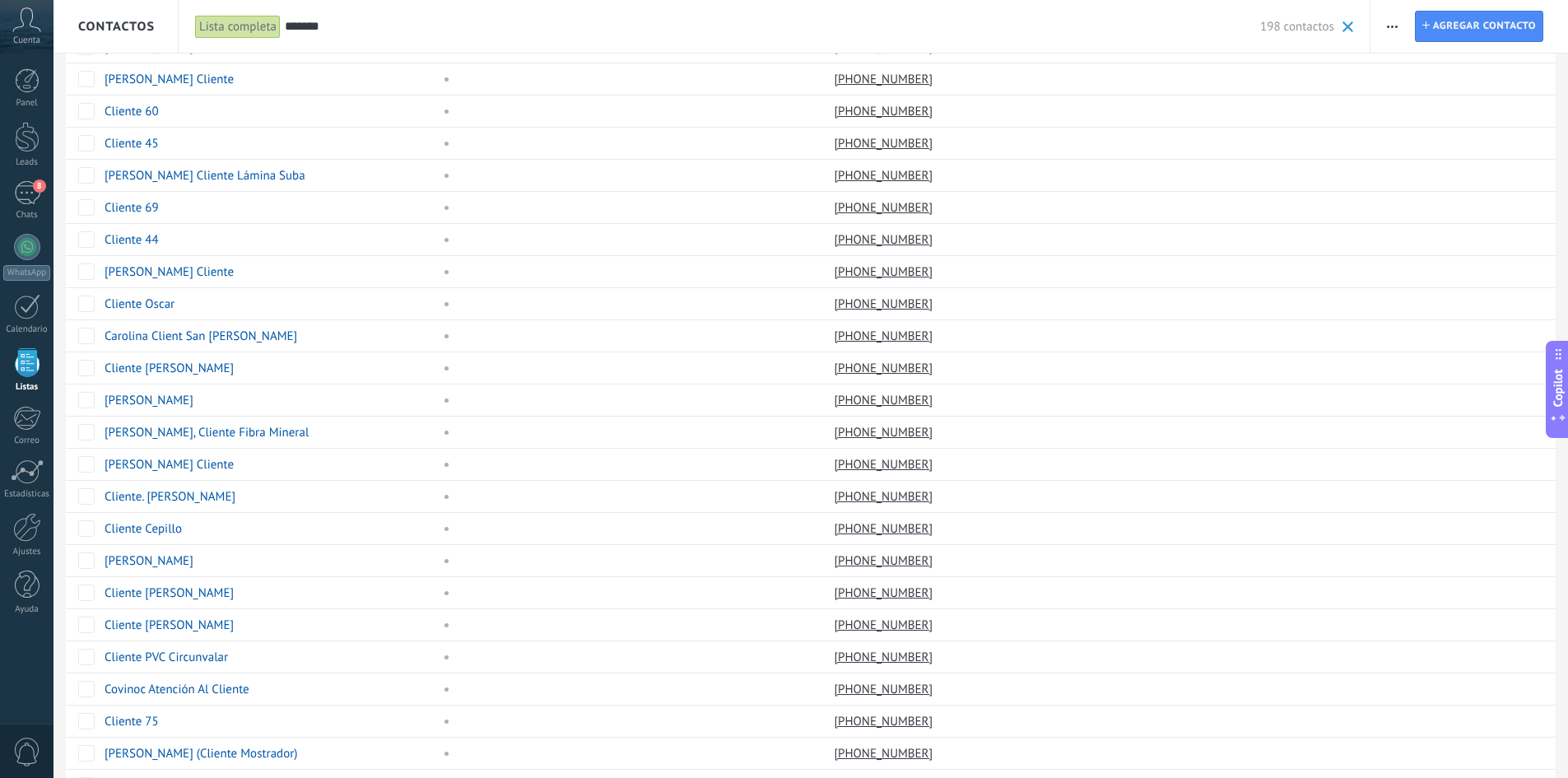
scroll to position [20, 0]
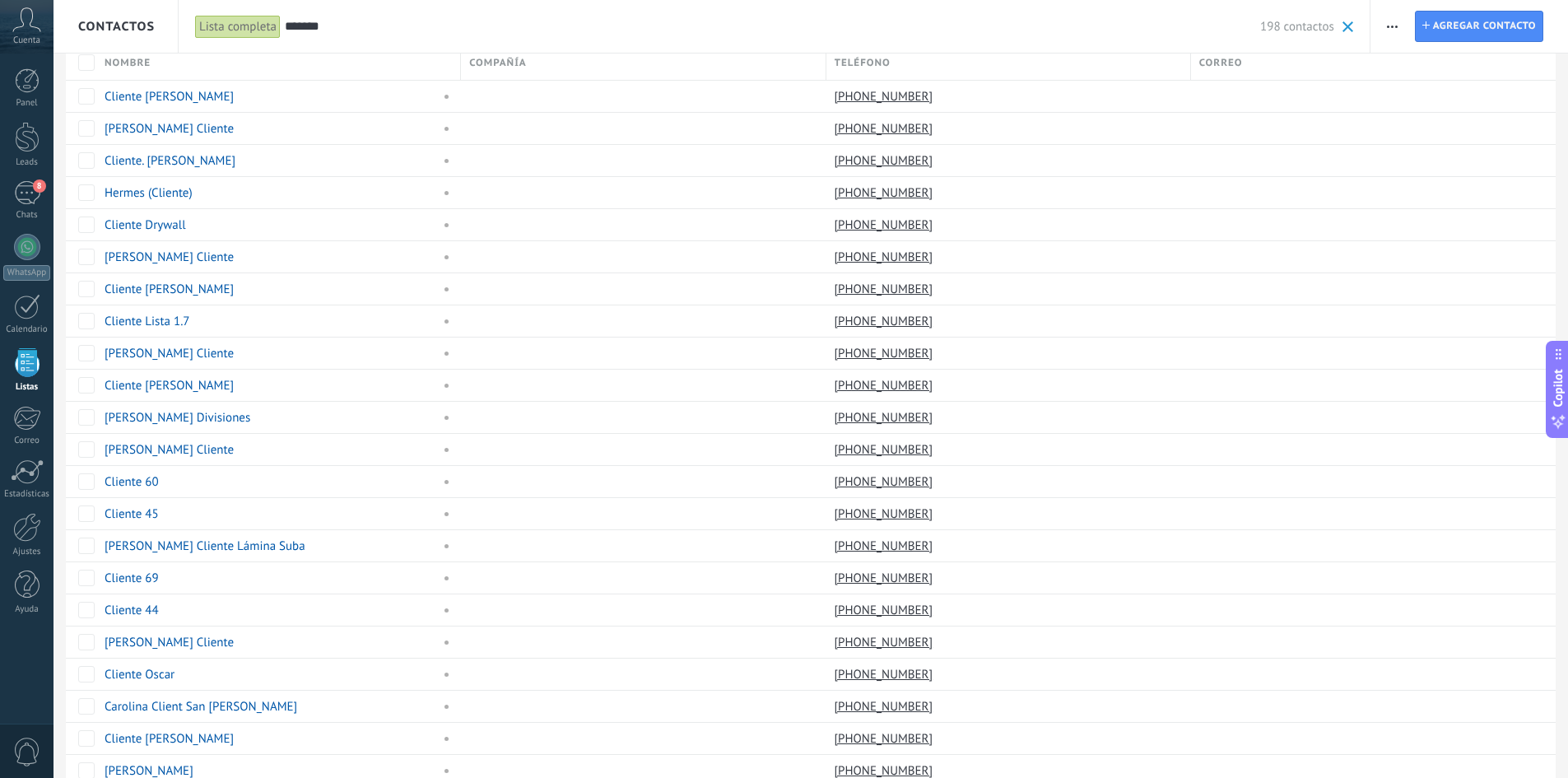
click at [237, 28] on div "Lista completa" at bounding box center [237, 26] width 86 height 24
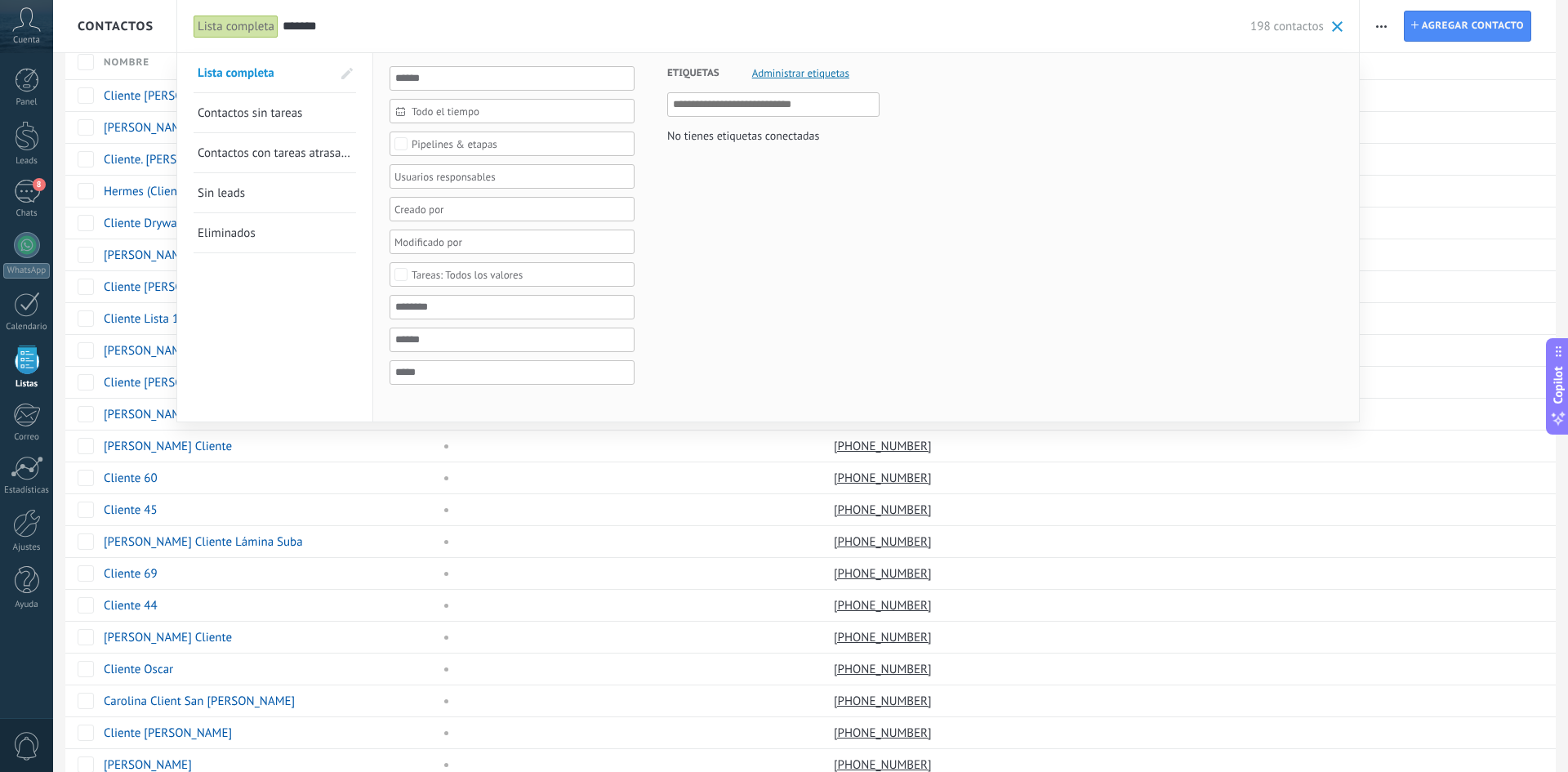
click at [1336, 26] on span at bounding box center [1336, 26] width 10 height 10
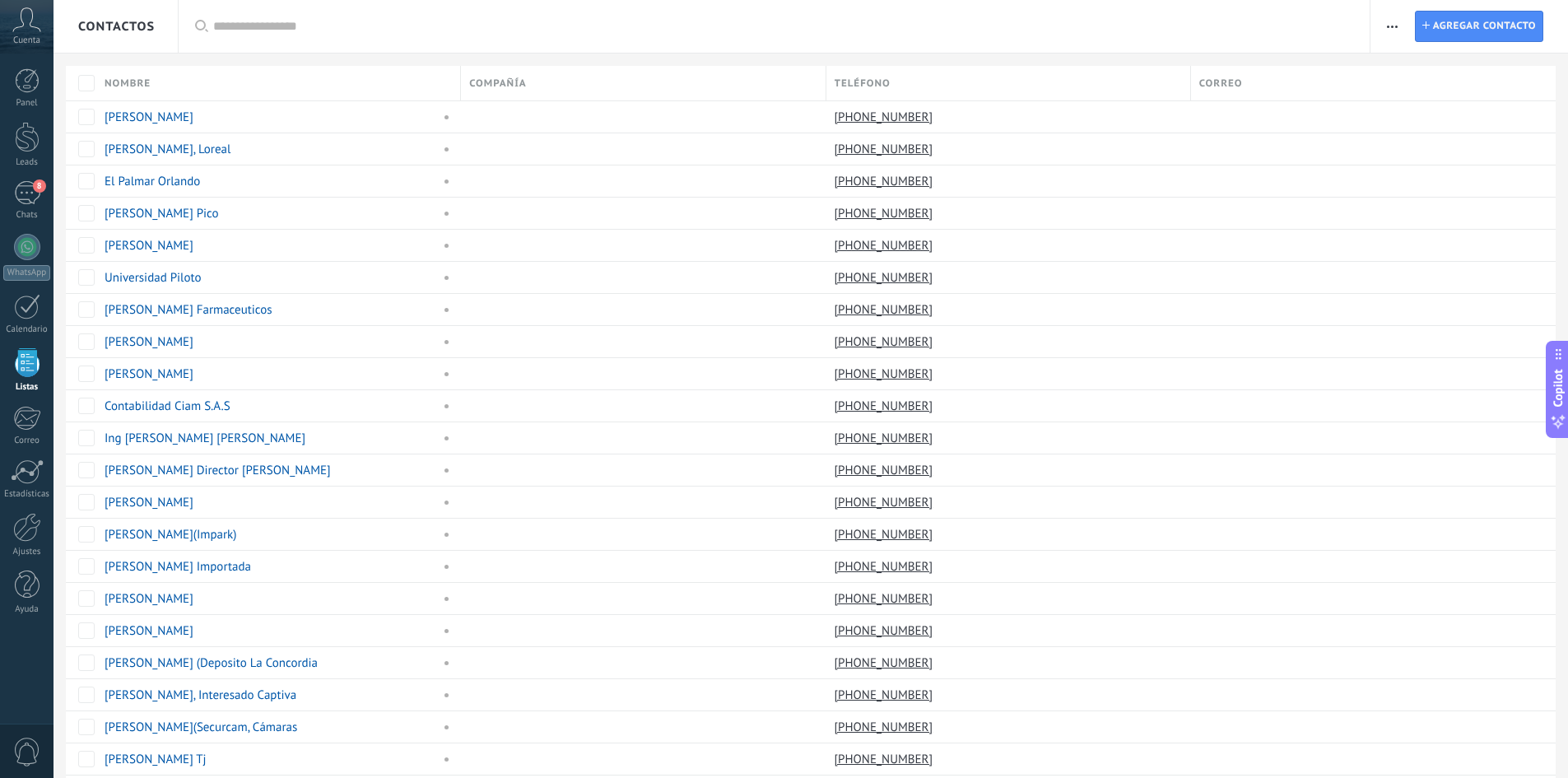
drag, startPoint x: 327, startPoint y: 36, endPoint x: 323, endPoint y: 25, distance: 11.7
click at [323, 25] on input "text" at bounding box center [784, 27] width 1140 height 17
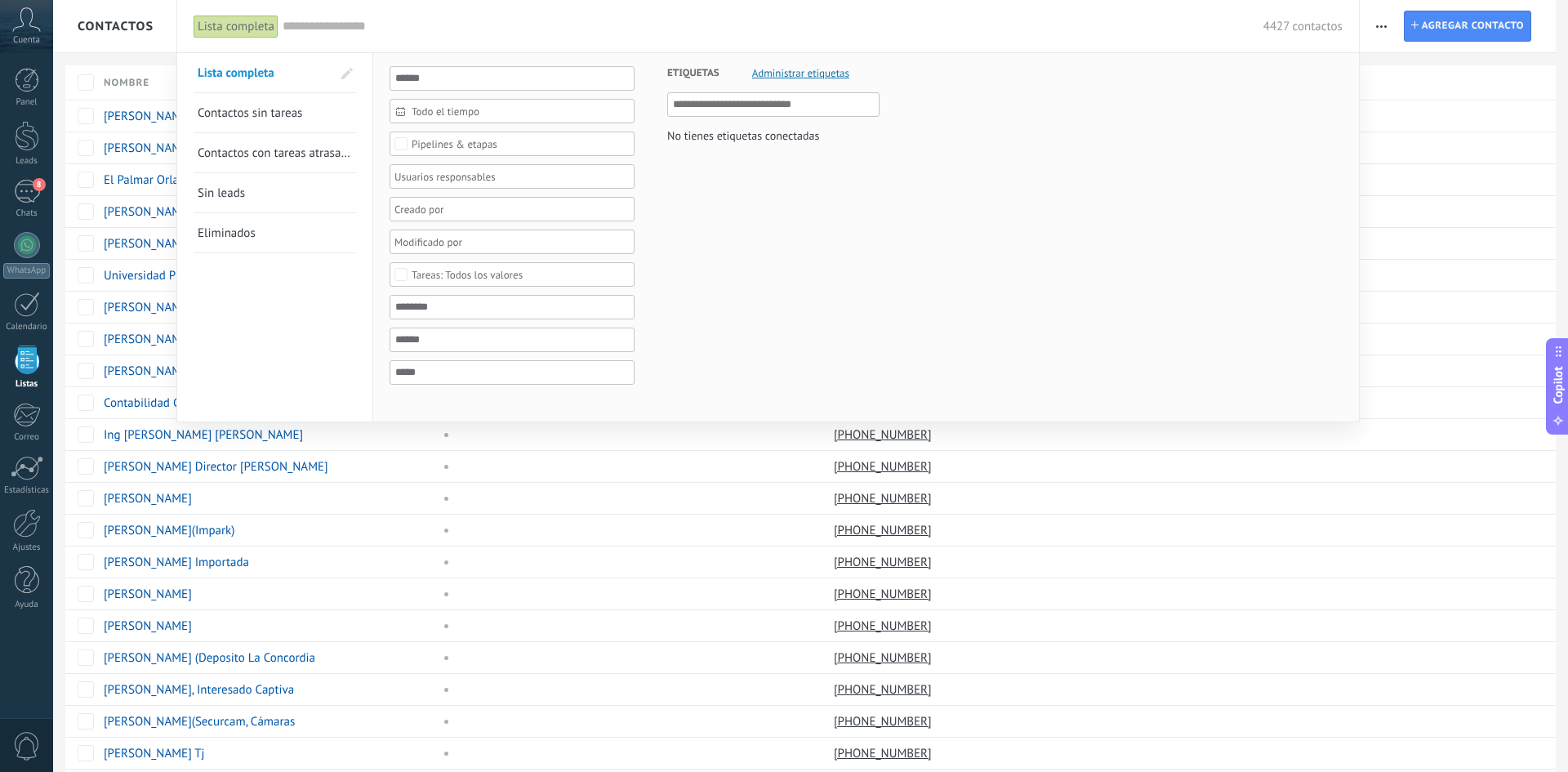
click at [1380, 26] on div at bounding box center [784, 386] width 1568 height 772
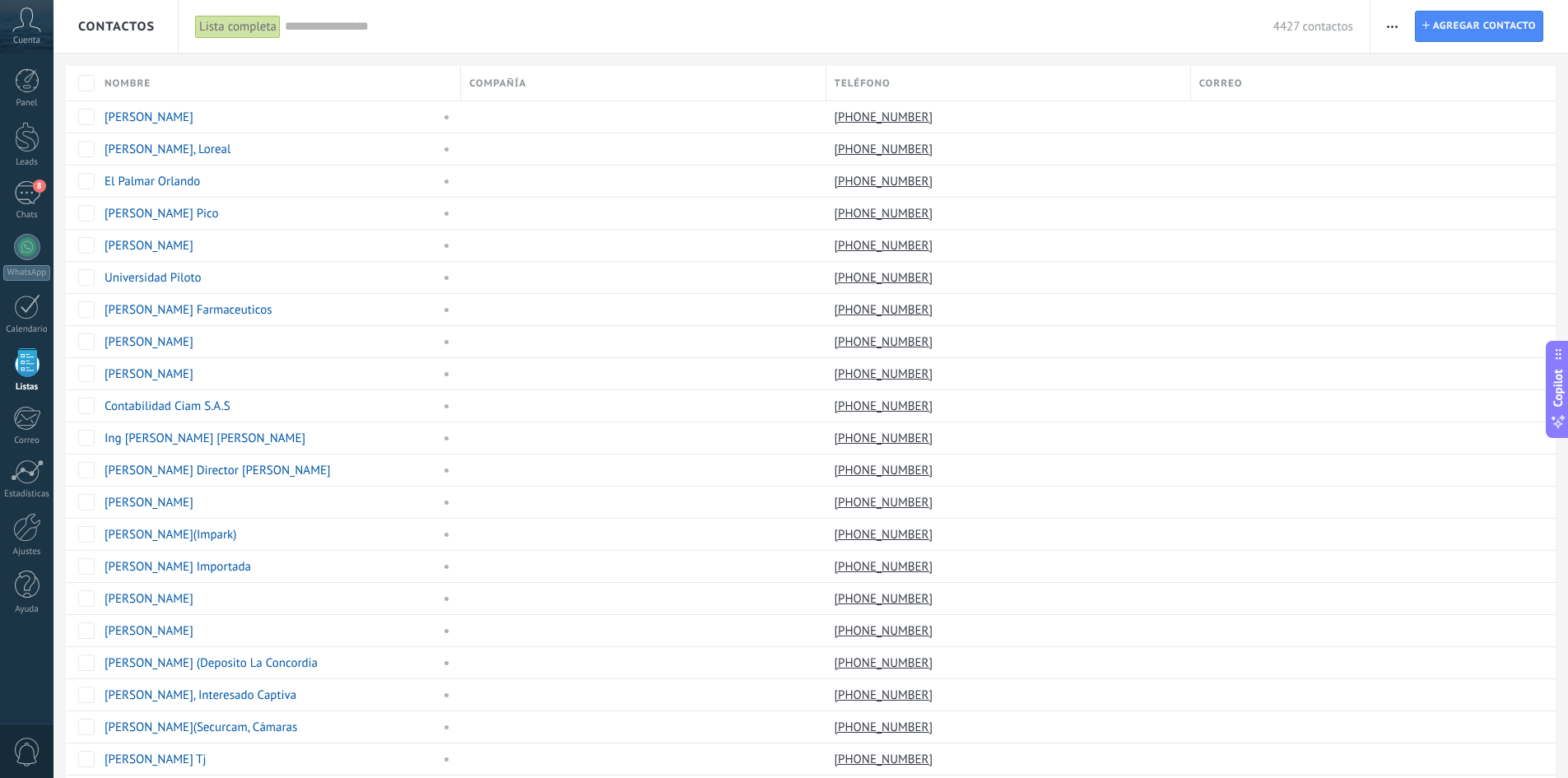
click at [1391, 26] on icon "button" at bounding box center [1391, 27] width 11 height 3
click at [1421, 139] on span "Exportar" at bounding box center [1424, 136] width 45 height 33
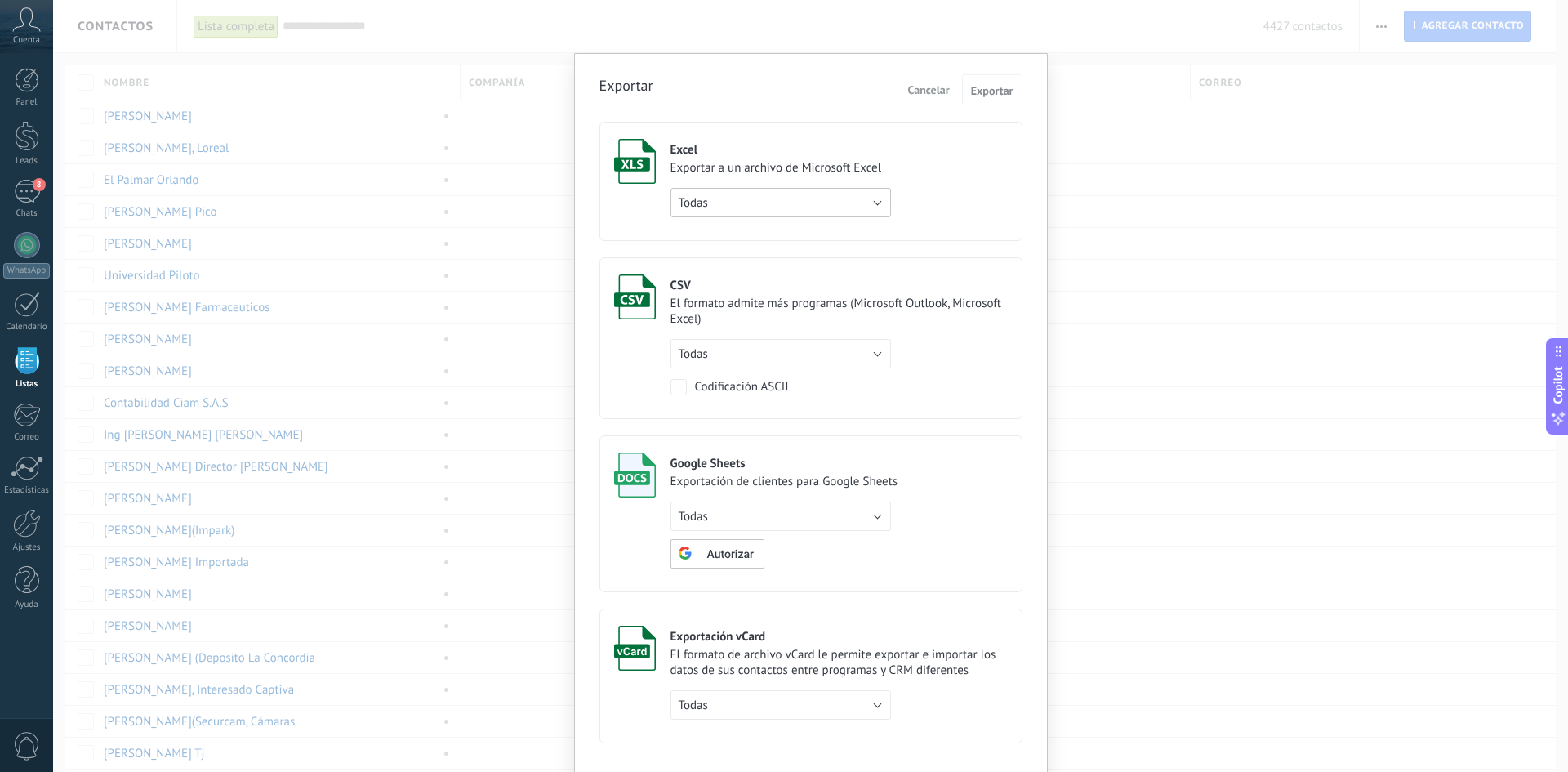
click at [788, 207] on button "Todas" at bounding box center [780, 202] width 220 height 30
click at [782, 209] on span "Todas" at bounding box center [773, 203] width 224 height 15
click at [786, 209] on button "Todas" at bounding box center [780, 202] width 220 height 30
click at [1137, 207] on div "Exportar Cancelar Exportar Excel Exportar a un archivo de Microsoft Excel Todas…" at bounding box center [811, 386] width 1515 height 772
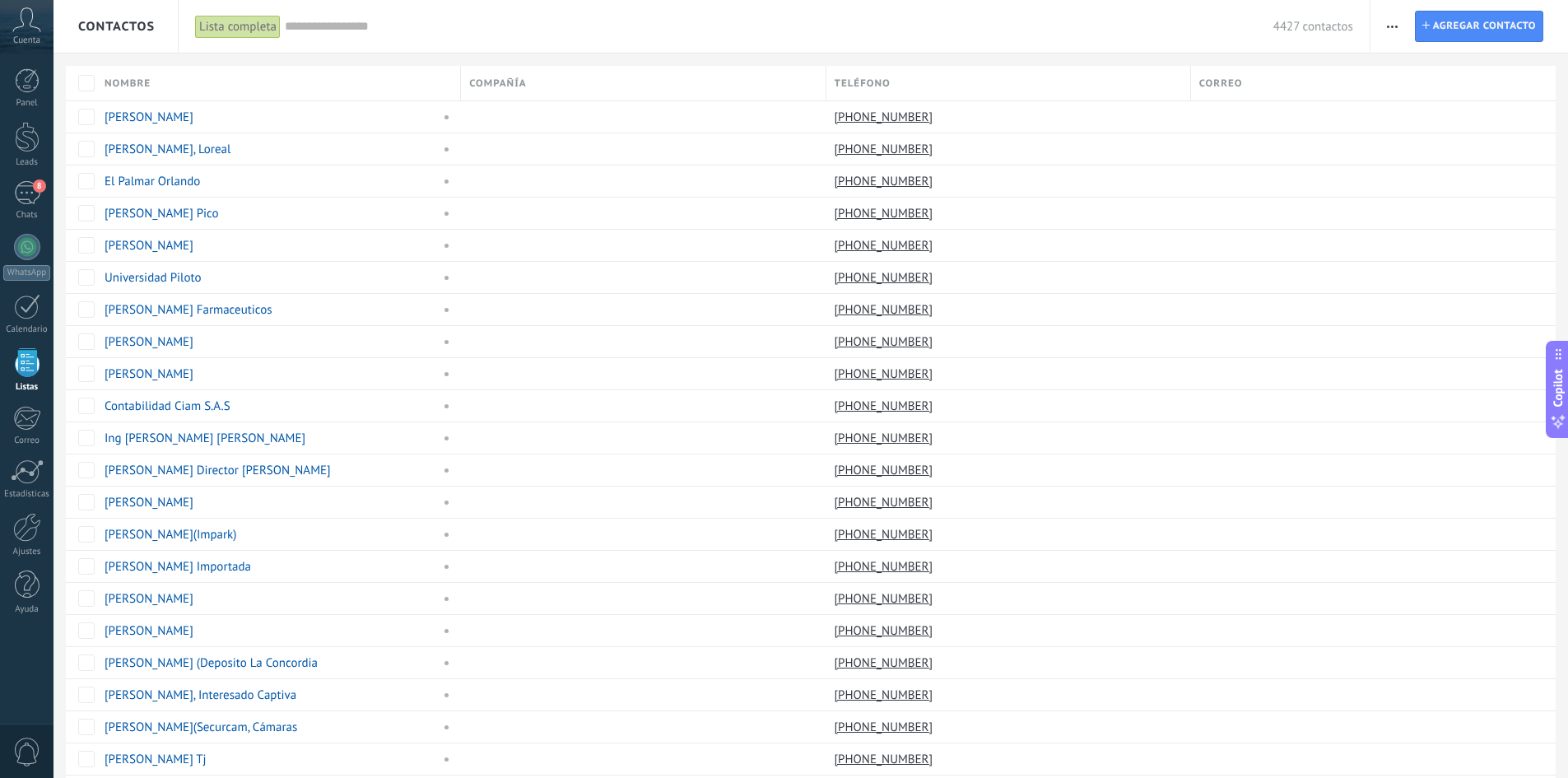
click at [1388, 24] on span "button" at bounding box center [1391, 26] width 11 height 32
click at [1417, 131] on span "Exportar" at bounding box center [1424, 136] width 45 height 33
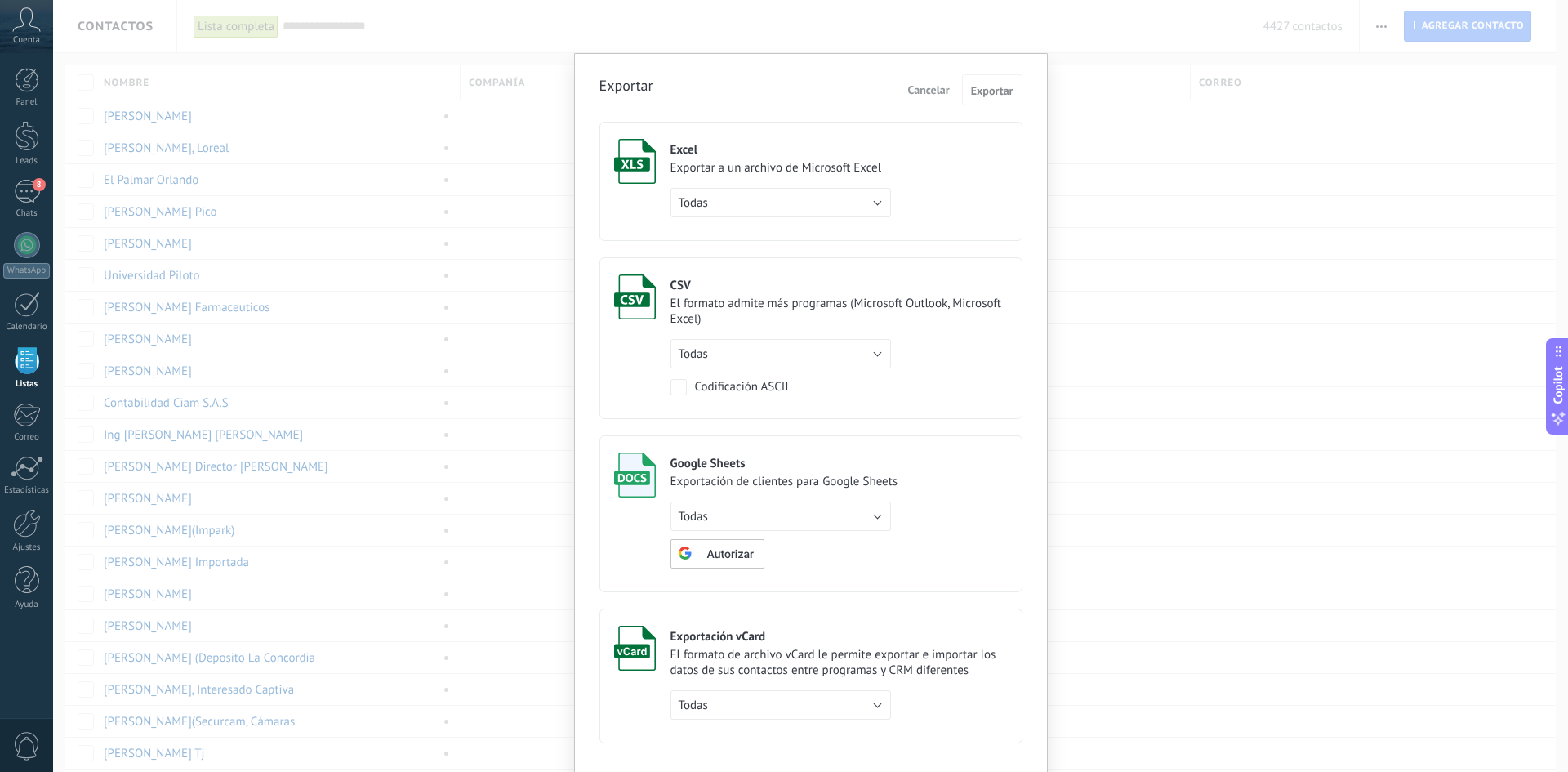
click at [631, 166] on use at bounding box center [635, 160] width 42 height 45
click at [981, 98] on button "Exportar" at bounding box center [991, 90] width 60 height 31
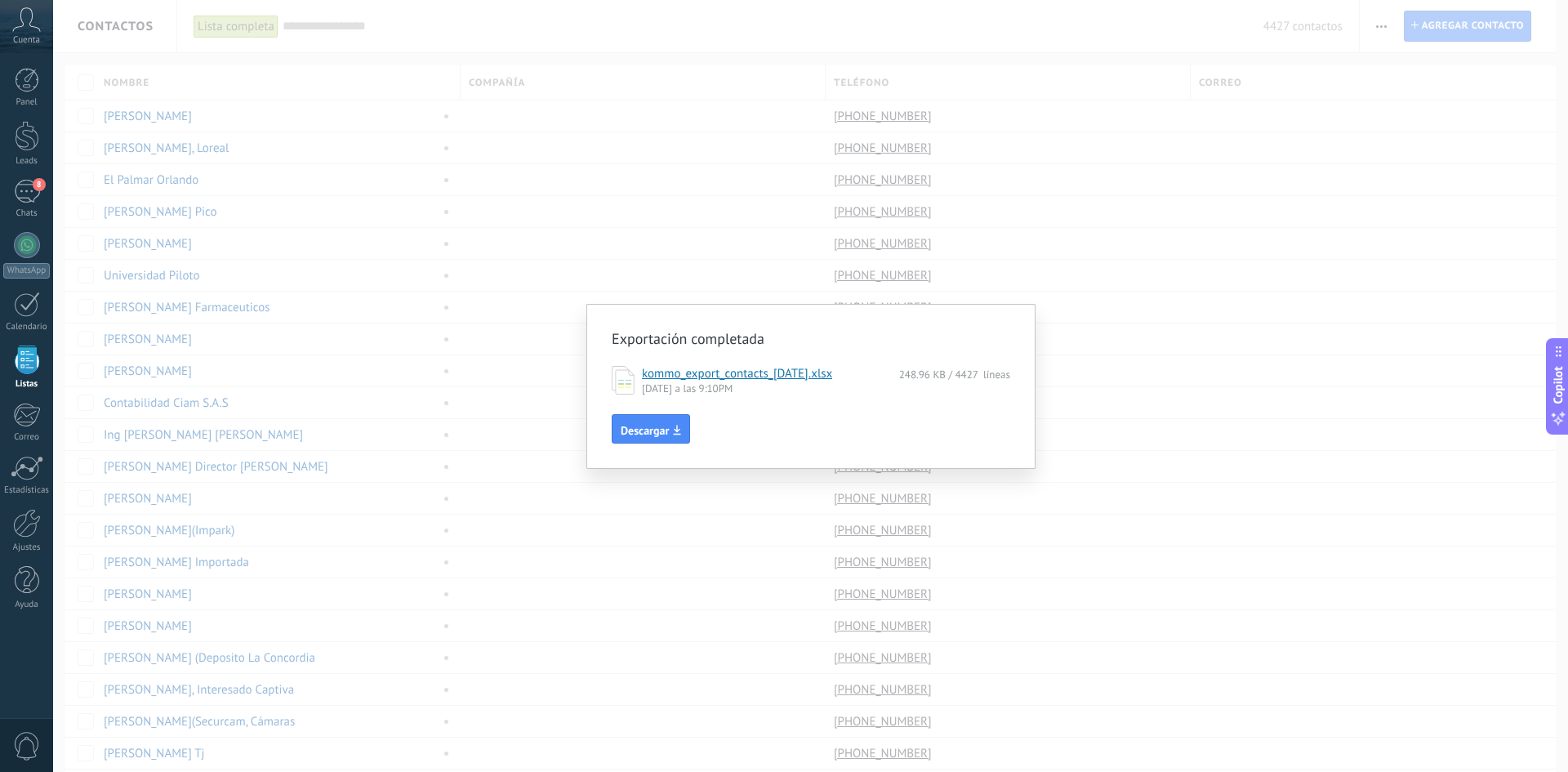
click at [761, 377] on link "kommo_export_contacts_2025-09-26.xlsx" at bounding box center [736, 374] width 190 height 15
click at [967, 335] on h2 "Exportación completada" at bounding box center [802, 339] width 382 height 20
click at [1035, 196] on div "Exportación completada kommo_export_contacts_2025-09-26.xlsx 248.96 KB / 4427 l…" at bounding box center [811, 386] width 1515 height 772
